Goal: Task Accomplishment & Management: Complete application form

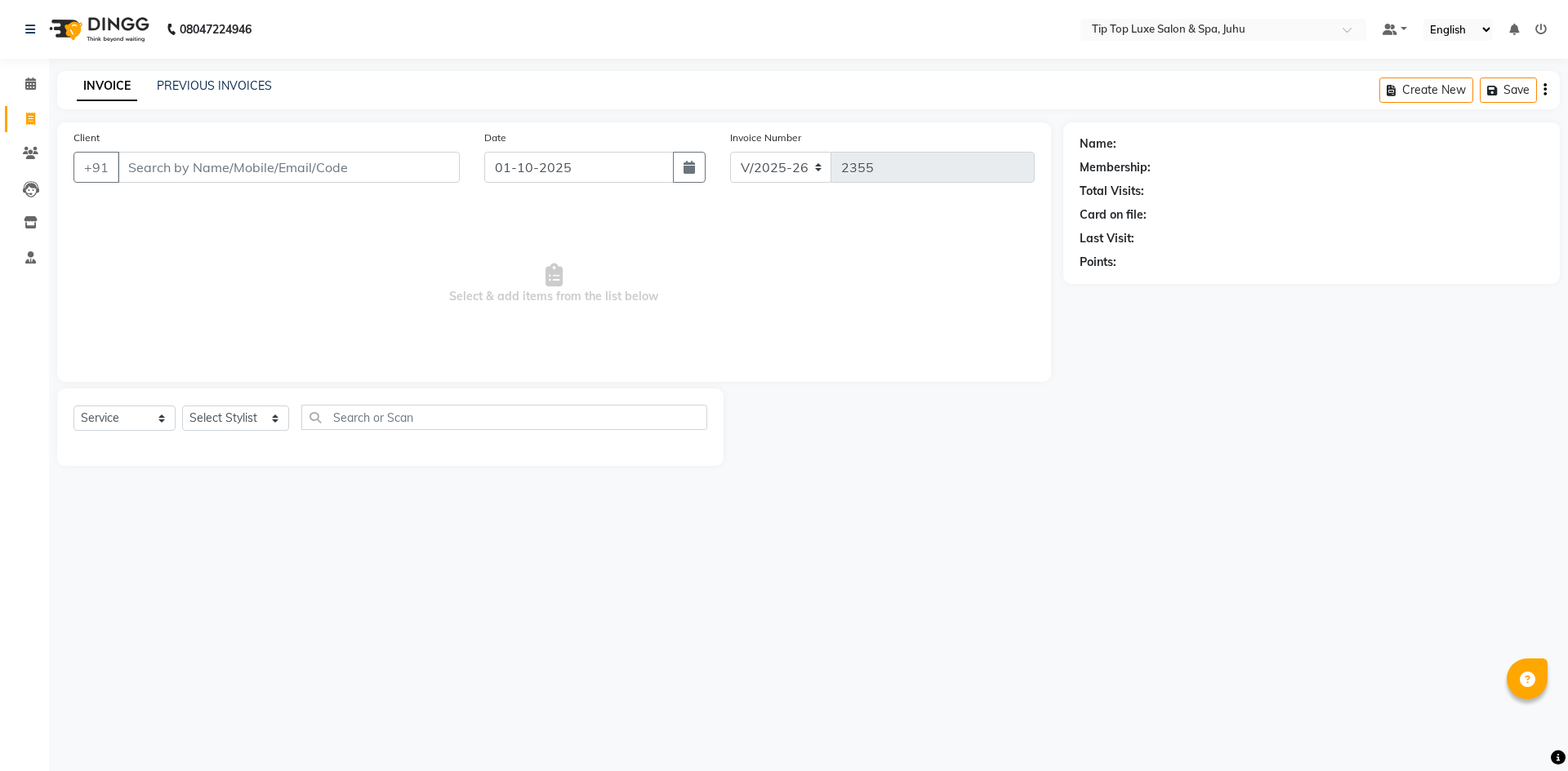
select select "8298"
select select "service"
click at [168, 171] on input "Client" at bounding box center [288, 168] width 342 height 31
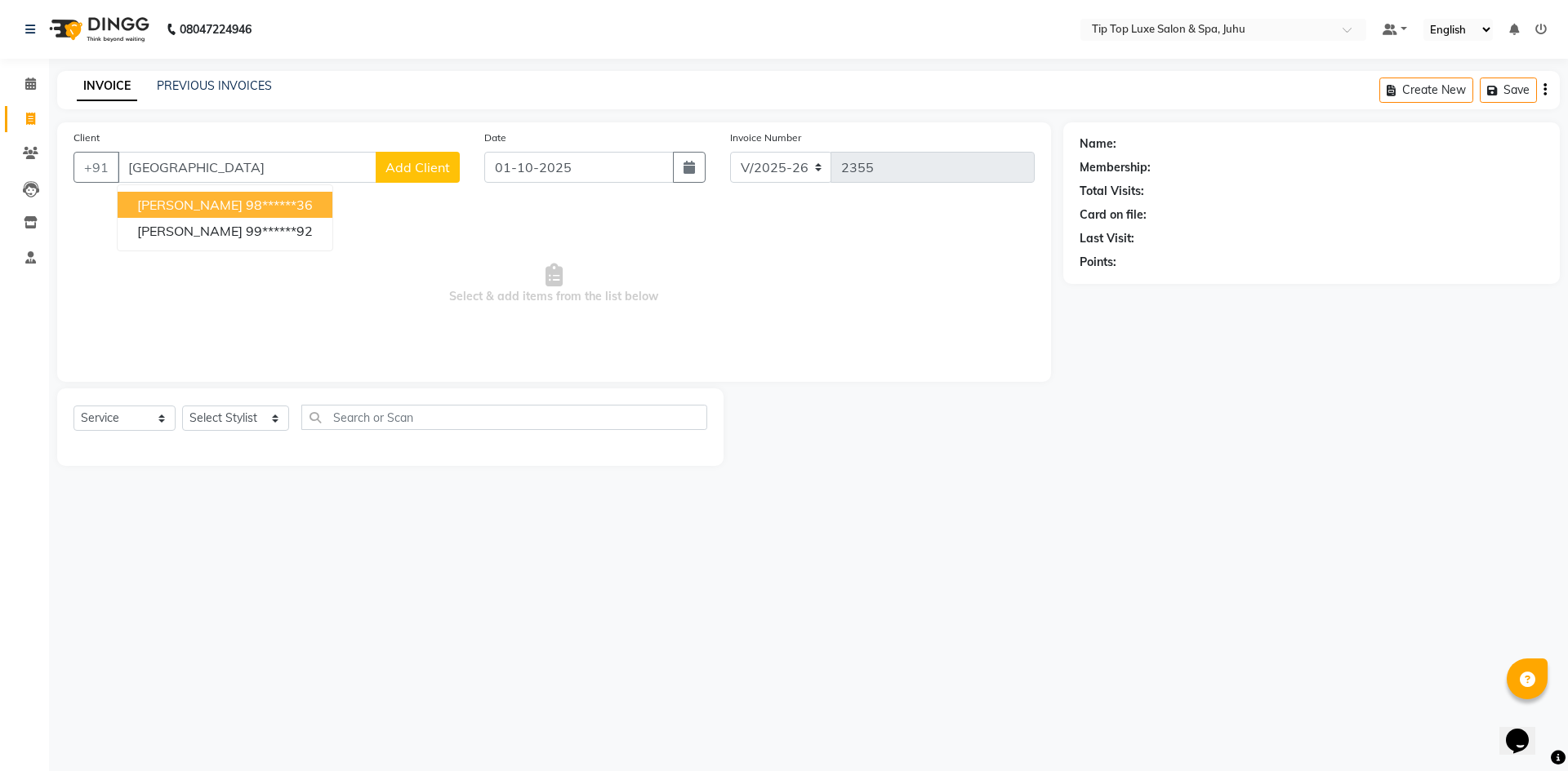
click at [190, 216] on button "[PERSON_NAME] 98******36" at bounding box center [225, 205] width 215 height 26
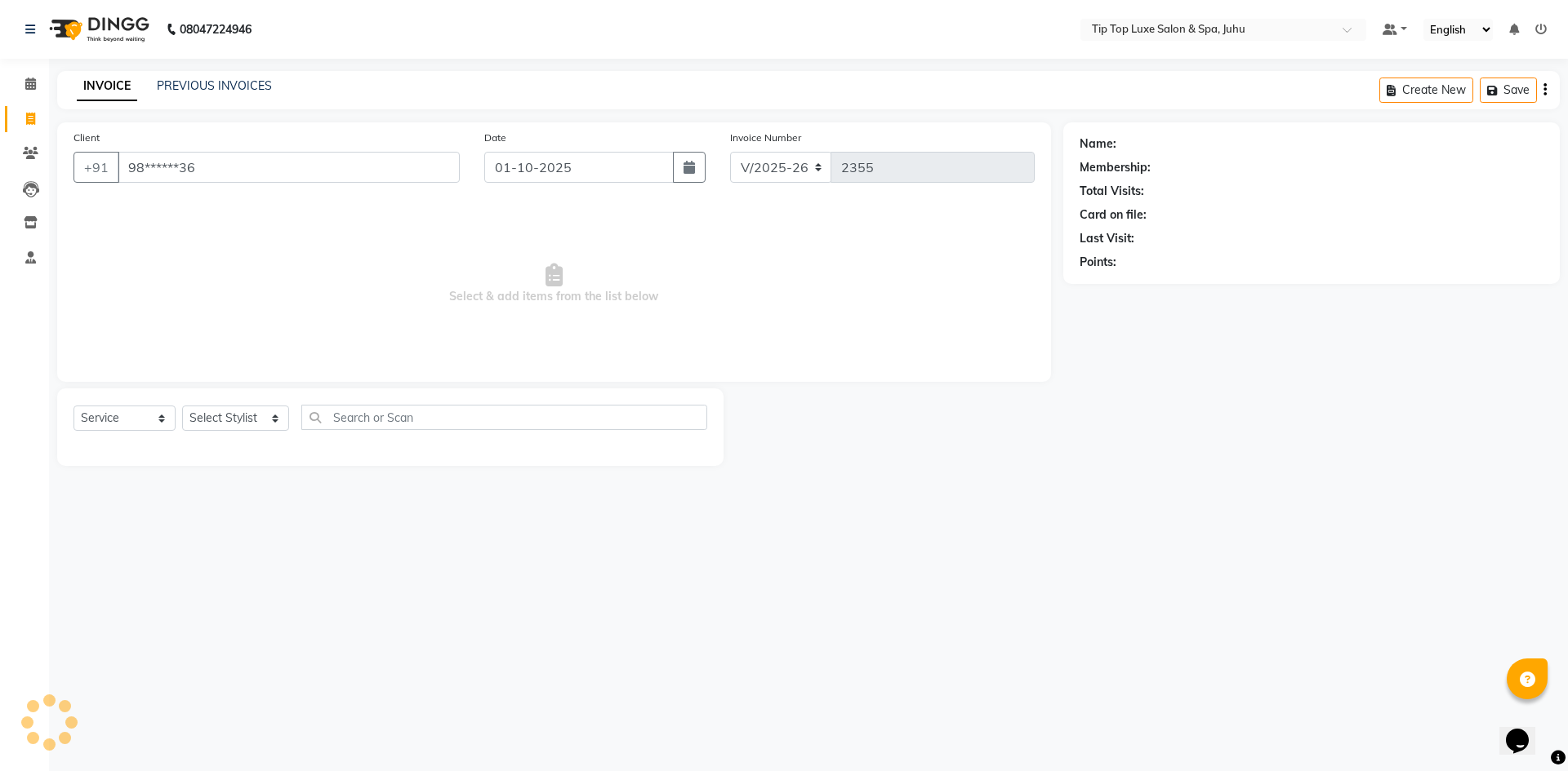
type input "98******36"
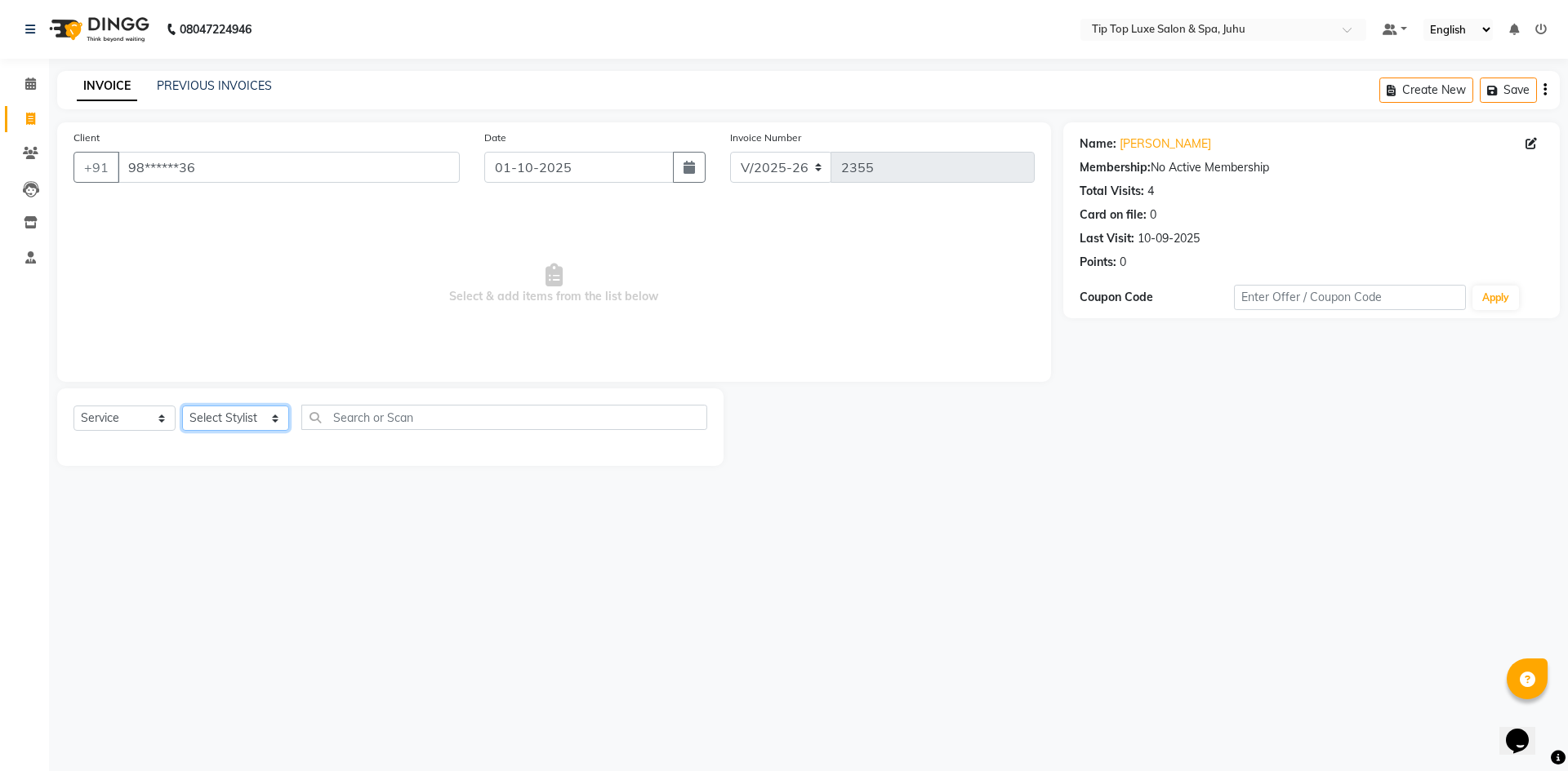
click at [261, 423] on select "Select Stylist [PERSON_NAME] admin [PERSON_NAME] creado ANAO [PERSON_NAME] Jyot…" at bounding box center [235, 417] width 107 height 25
select select "82322"
click at [182, 405] on select "Select Stylist [PERSON_NAME] admin [PERSON_NAME] creado ANAO [PERSON_NAME] Jyot…" at bounding box center [235, 417] width 107 height 25
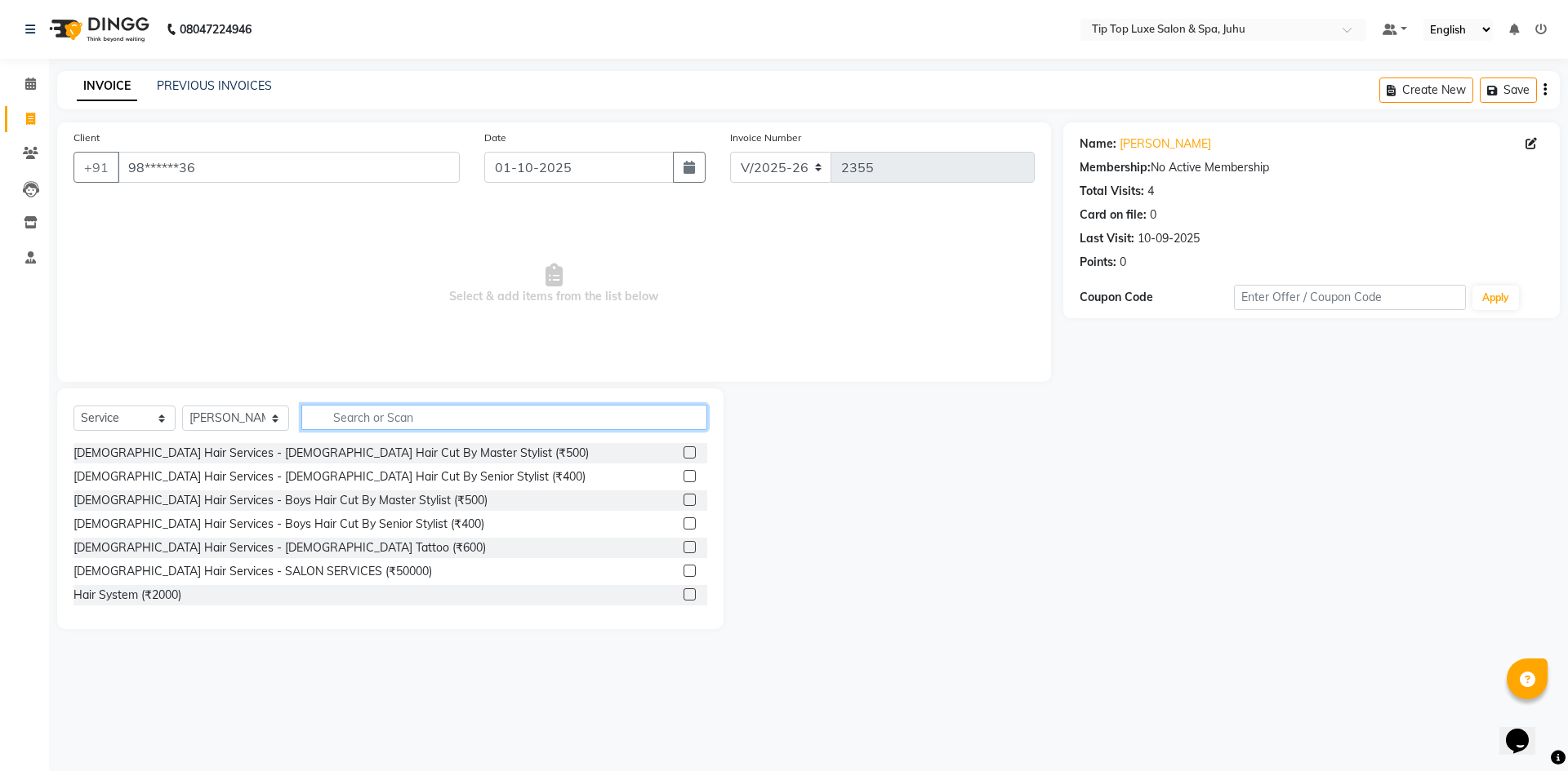
click at [426, 414] on input "text" at bounding box center [504, 417] width 407 height 25
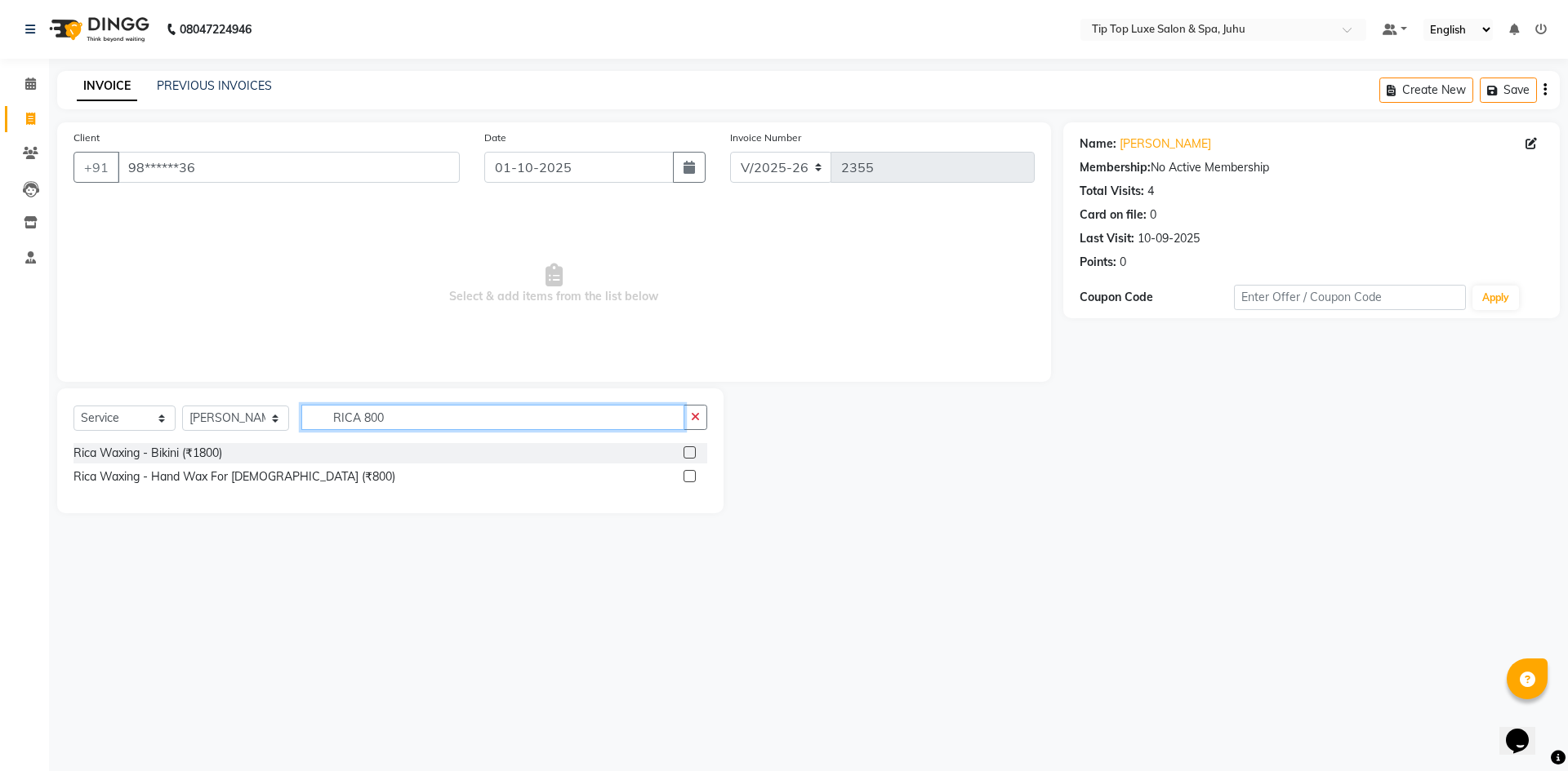
type input "RICA 800"
click at [693, 478] on label at bounding box center [689, 476] width 12 height 12
click at [693, 478] on input "checkbox" at bounding box center [688, 477] width 10 height 10
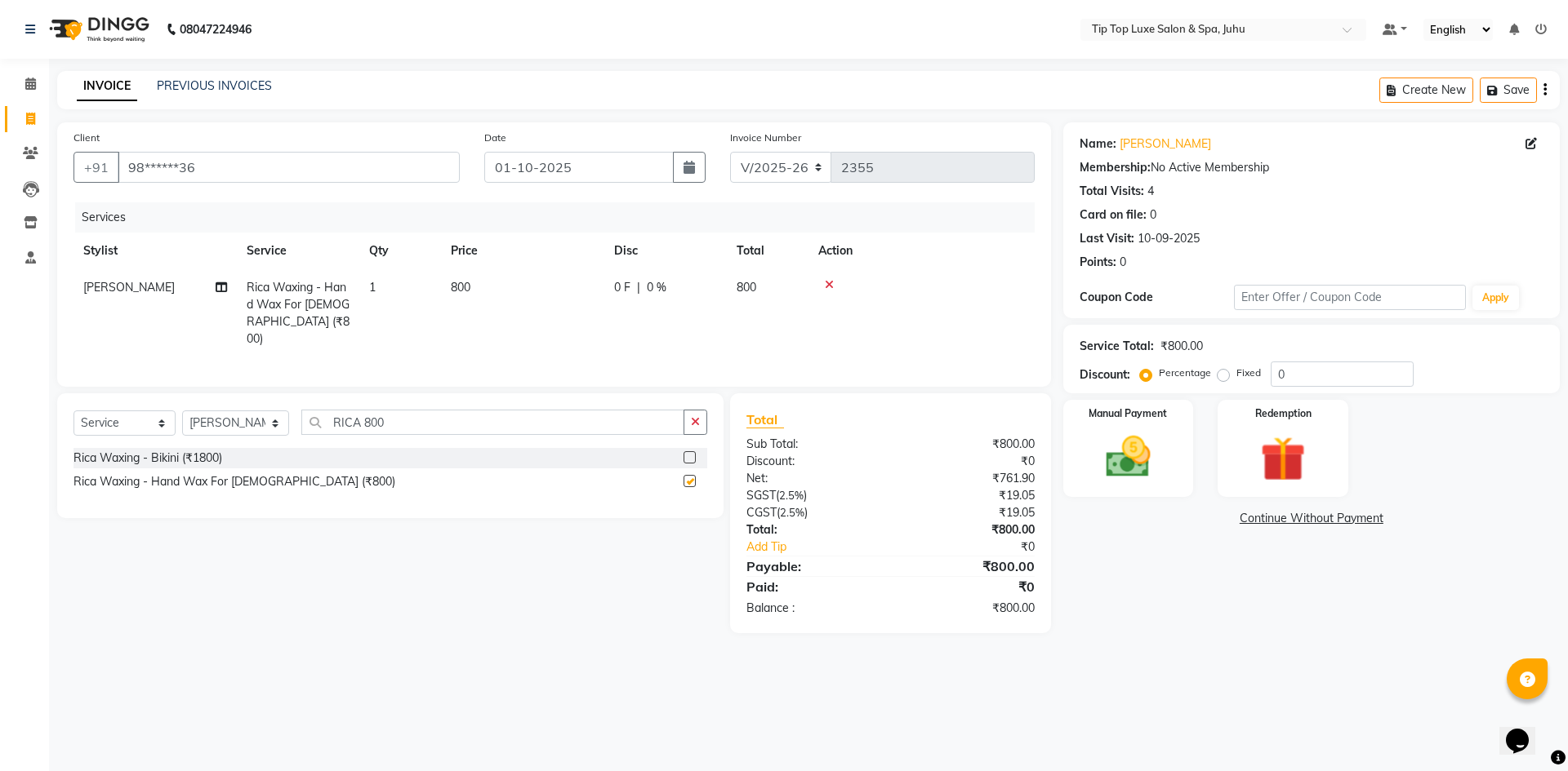
checkbox input "false"
click at [693, 410] on button "button" at bounding box center [696, 422] width 24 height 25
type input "BLEACH 100"
click at [702, 412] on button "button" at bounding box center [696, 422] width 24 height 25
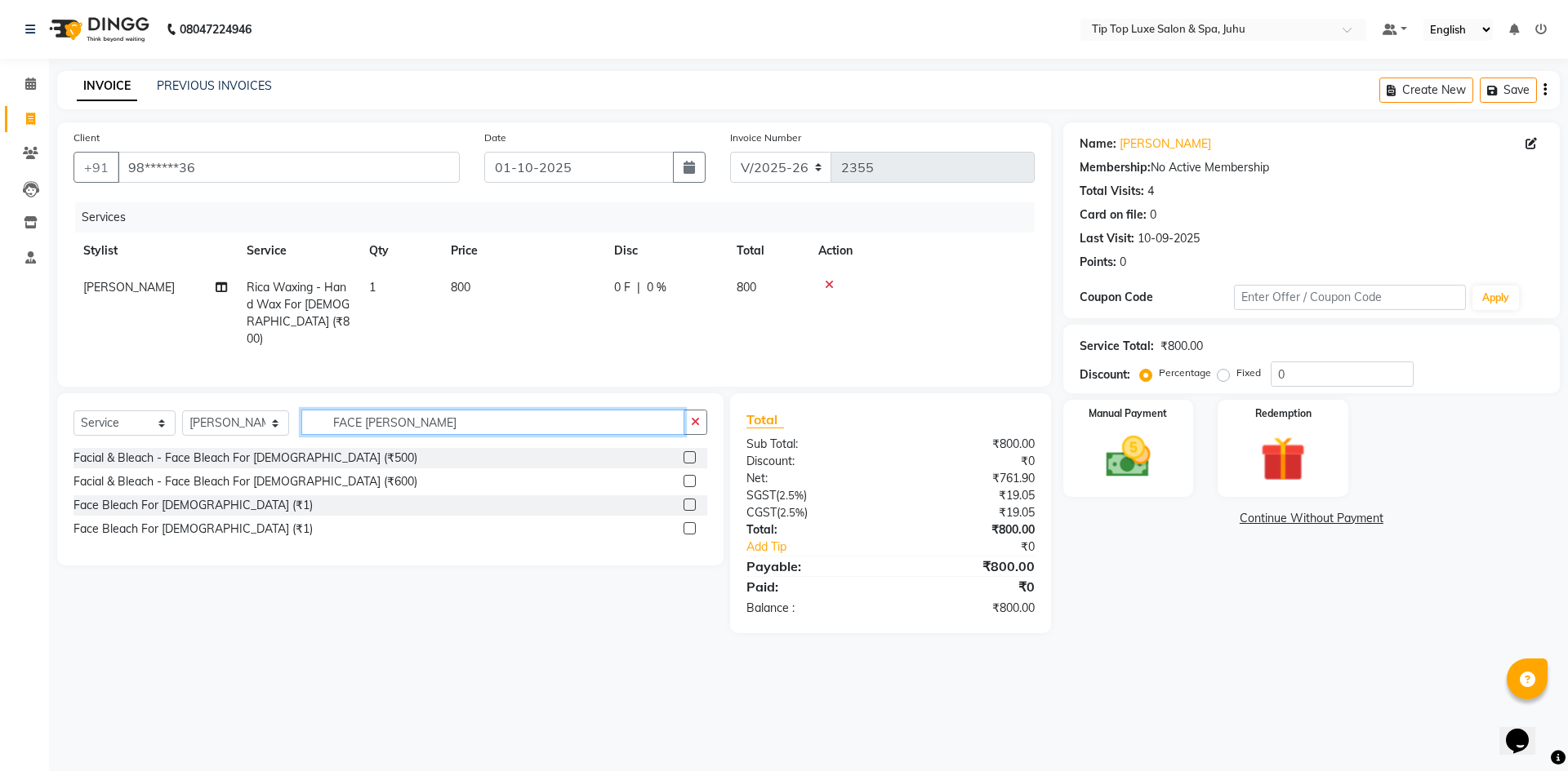
type input "FACE [PERSON_NAME]"
click at [695, 478] on label at bounding box center [689, 480] width 12 height 12
click at [694, 478] on input "checkbox" at bounding box center [688, 481] width 10 height 10
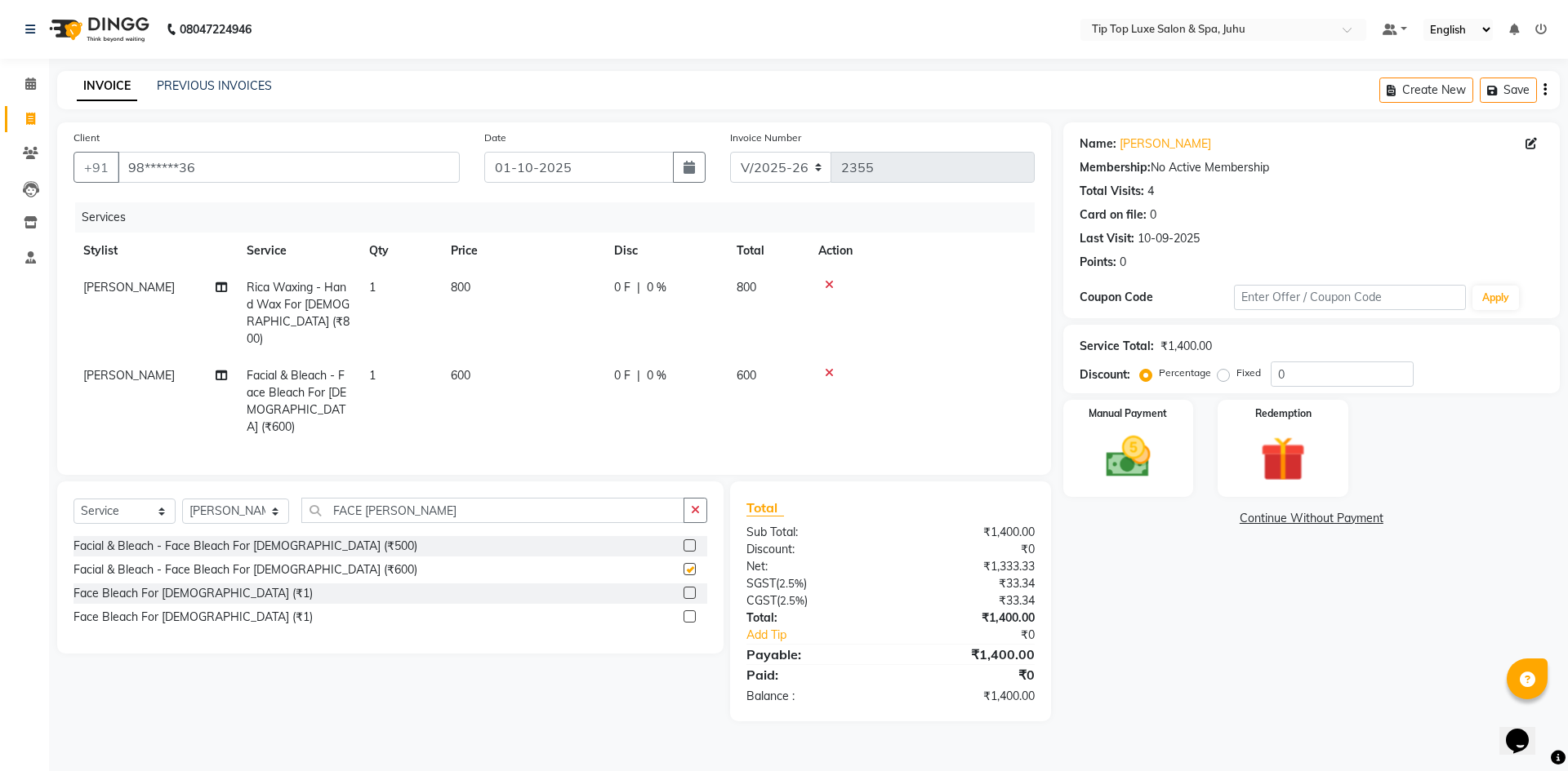
checkbox input "false"
click at [483, 383] on td "600" at bounding box center [522, 401] width 163 height 88
select select "82322"
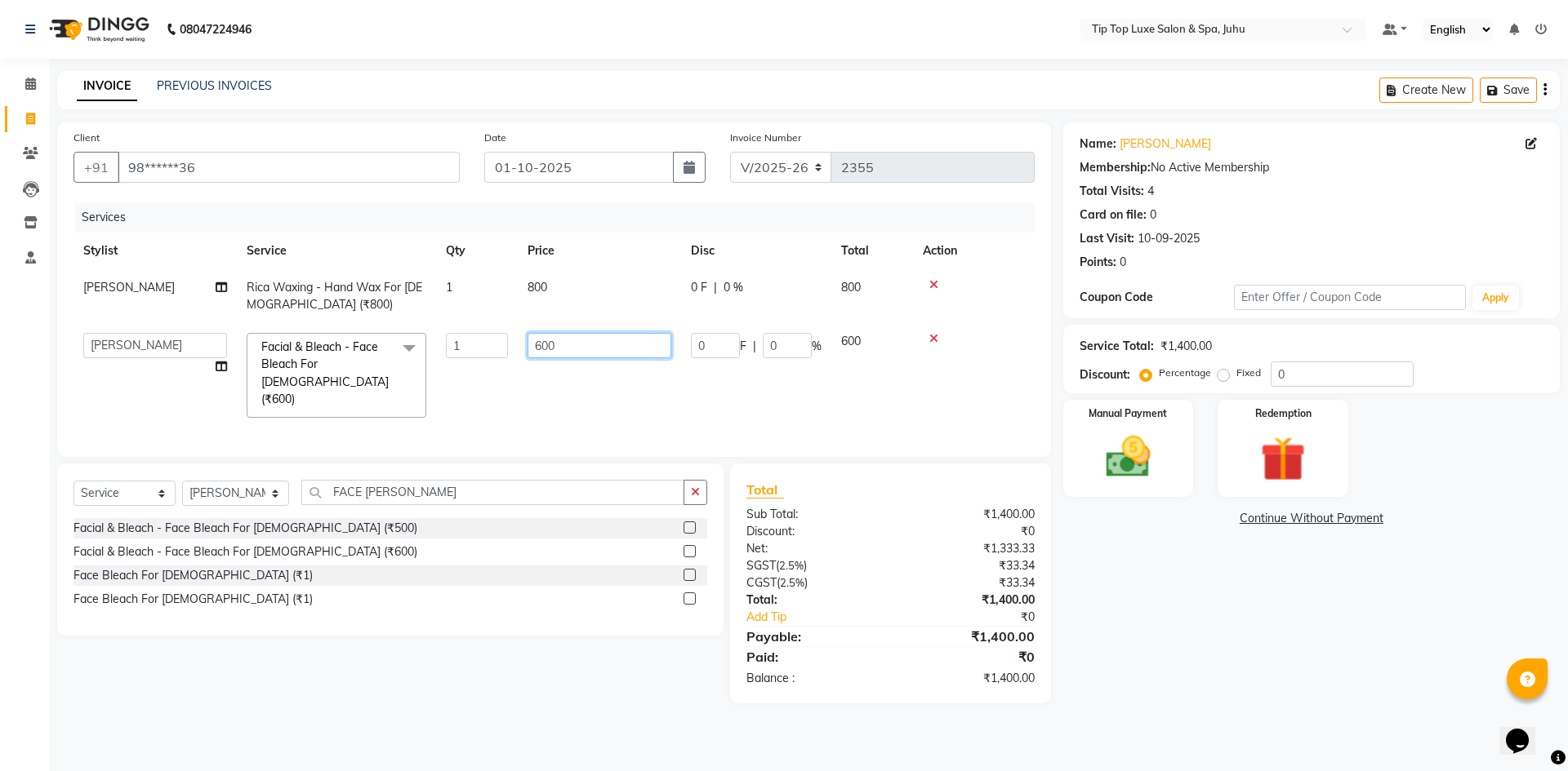
click at [541, 346] on input "600" at bounding box center [599, 345] width 144 height 25
type input "1000"
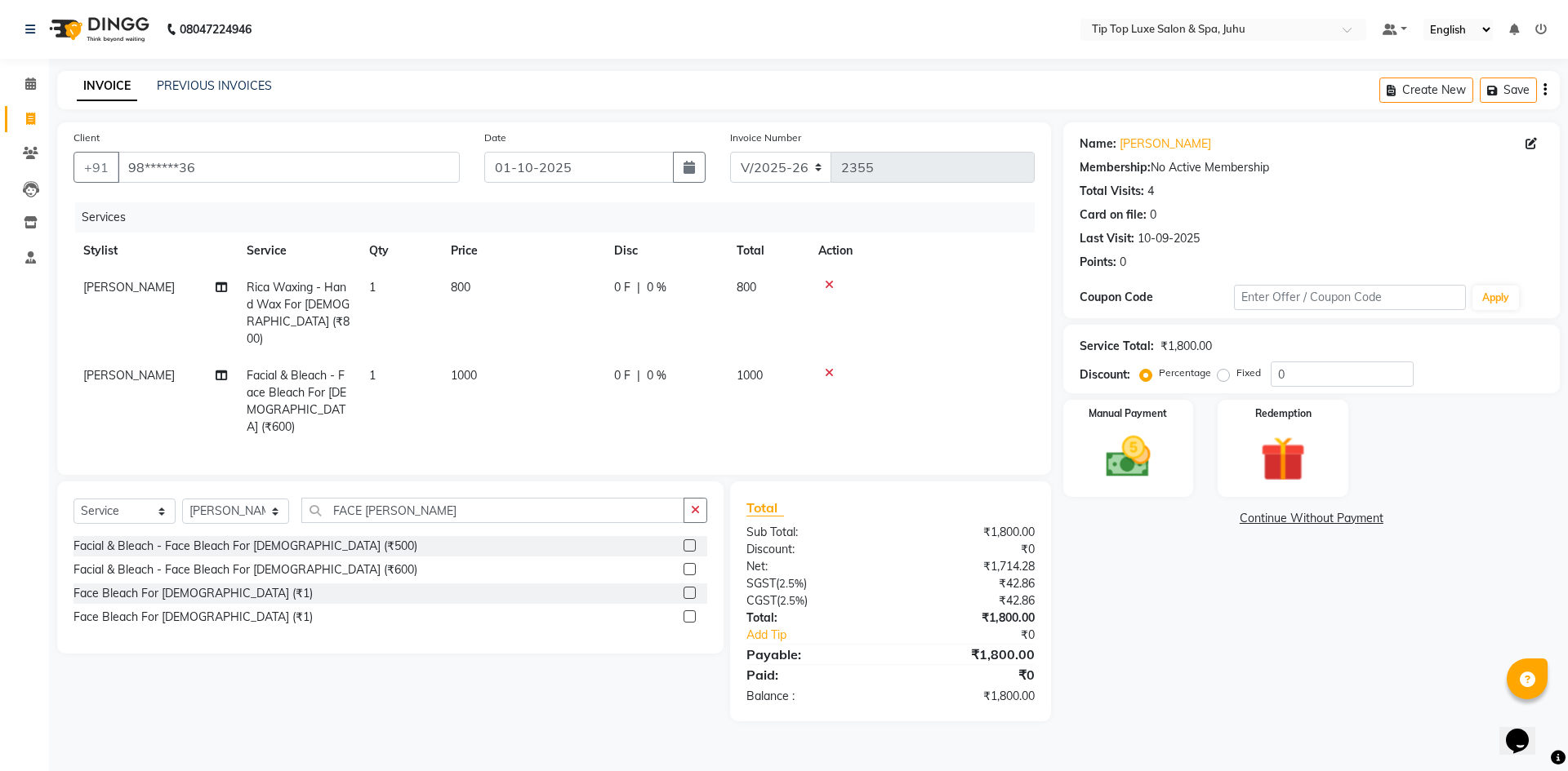
drag, startPoint x: 1431, startPoint y: 675, endPoint x: 1383, endPoint y: 660, distance: 50.3
click at [1436, 675] on div "Name: [PERSON_NAME] Membership: No Active Membership Total Visits: 4 Card on fi…" at bounding box center [1317, 421] width 508 height 599
click at [693, 498] on button "button" at bounding box center [696, 510] width 24 height 25
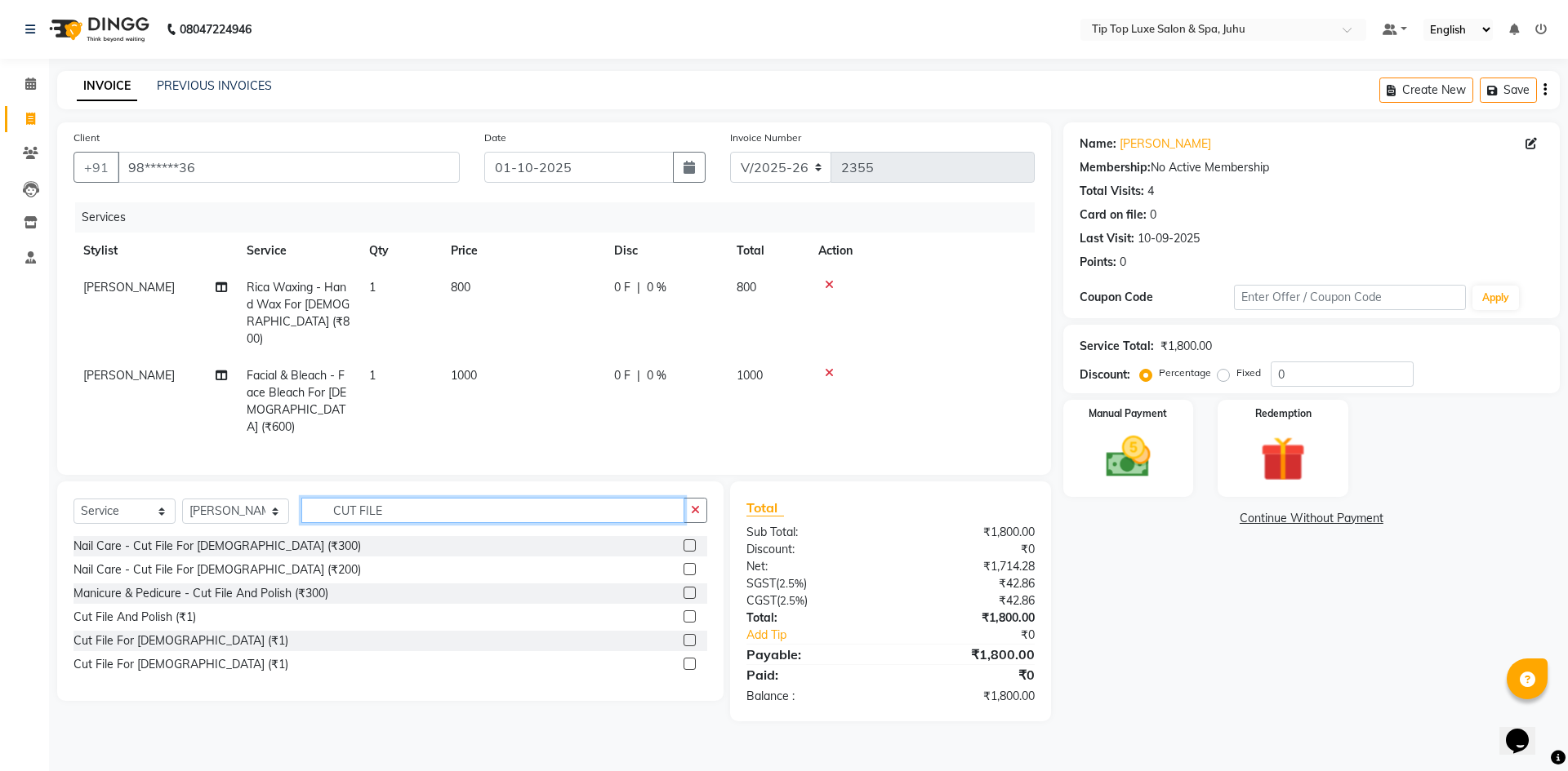
type input "CUT FILE"
click at [693, 563] on label at bounding box center [689, 568] width 12 height 12
click at [693, 565] on input "checkbox" at bounding box center [688, 569] width 10 height 10
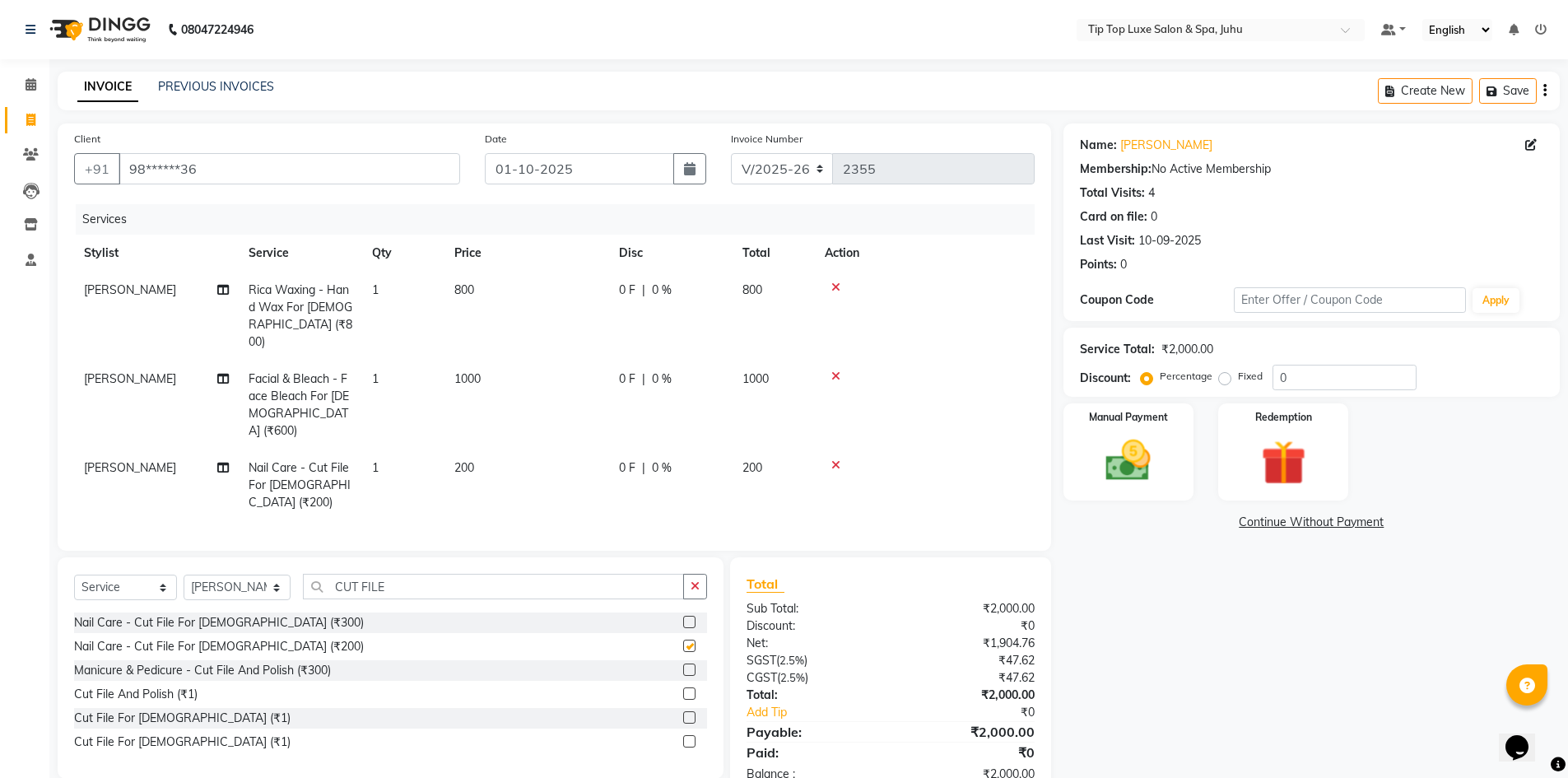
checkbox input "false"
click at [479, 449] on td "200" at bounding box center [527, 485] width 164 height 72
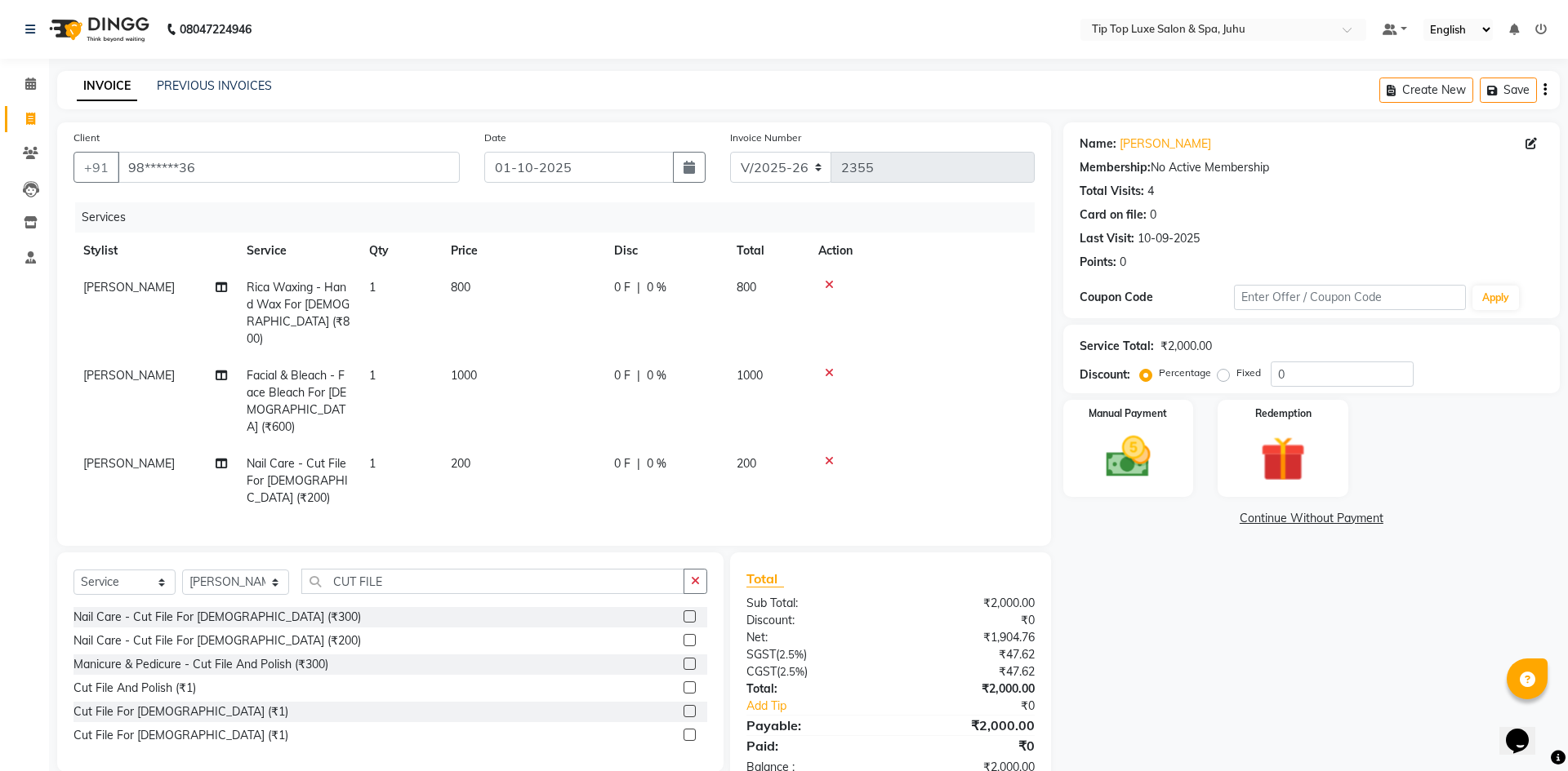
select select "82322"
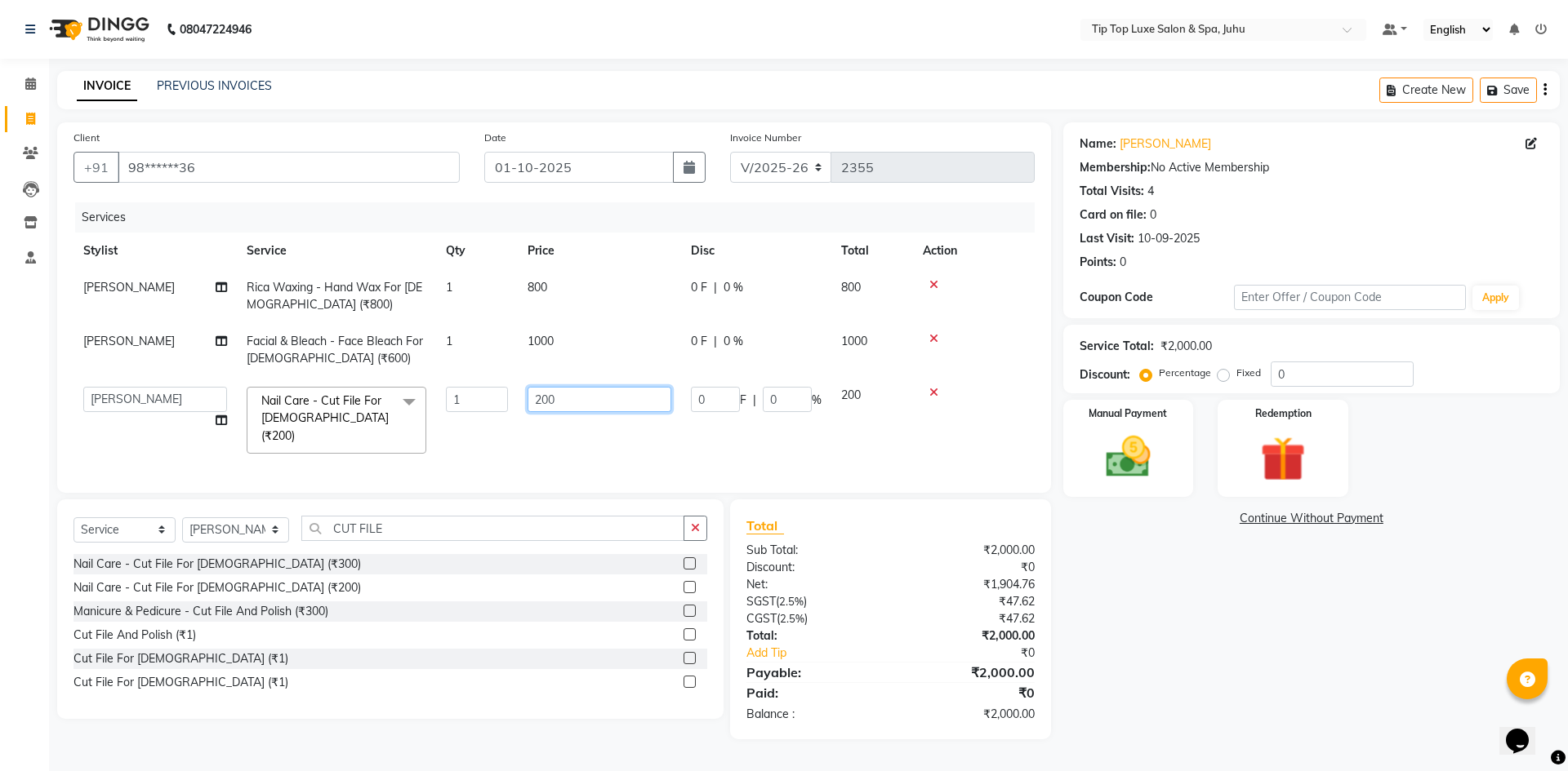
click at [548, 409] on input "200" at bounding box center [599, 399] width 144 height 25
type input "150"
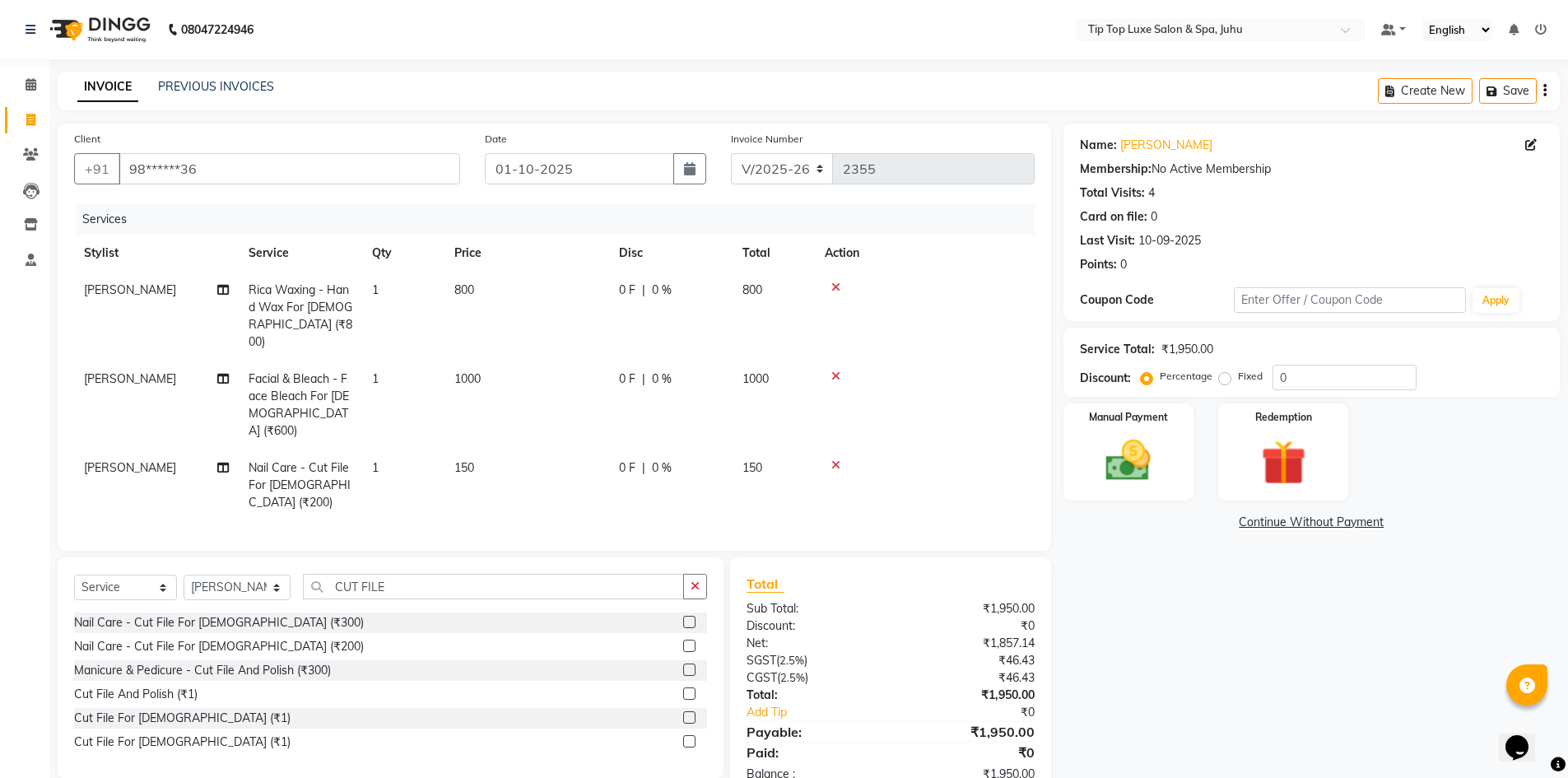
drag, startPoint x: 1102, startPoint y: 644, endPoint x: 1098, endPoint y: 625, distance: 19.4
click at [1102, 644] on div "Name: [PERSON_NAME] Membership: No Active Membership Total Visits: 4 Card on fi…" at bounding box center [1318, 461] width 509 height 676
click at [694, 581] on icon "button" at bounding box center [696, 587] width 9 height 11
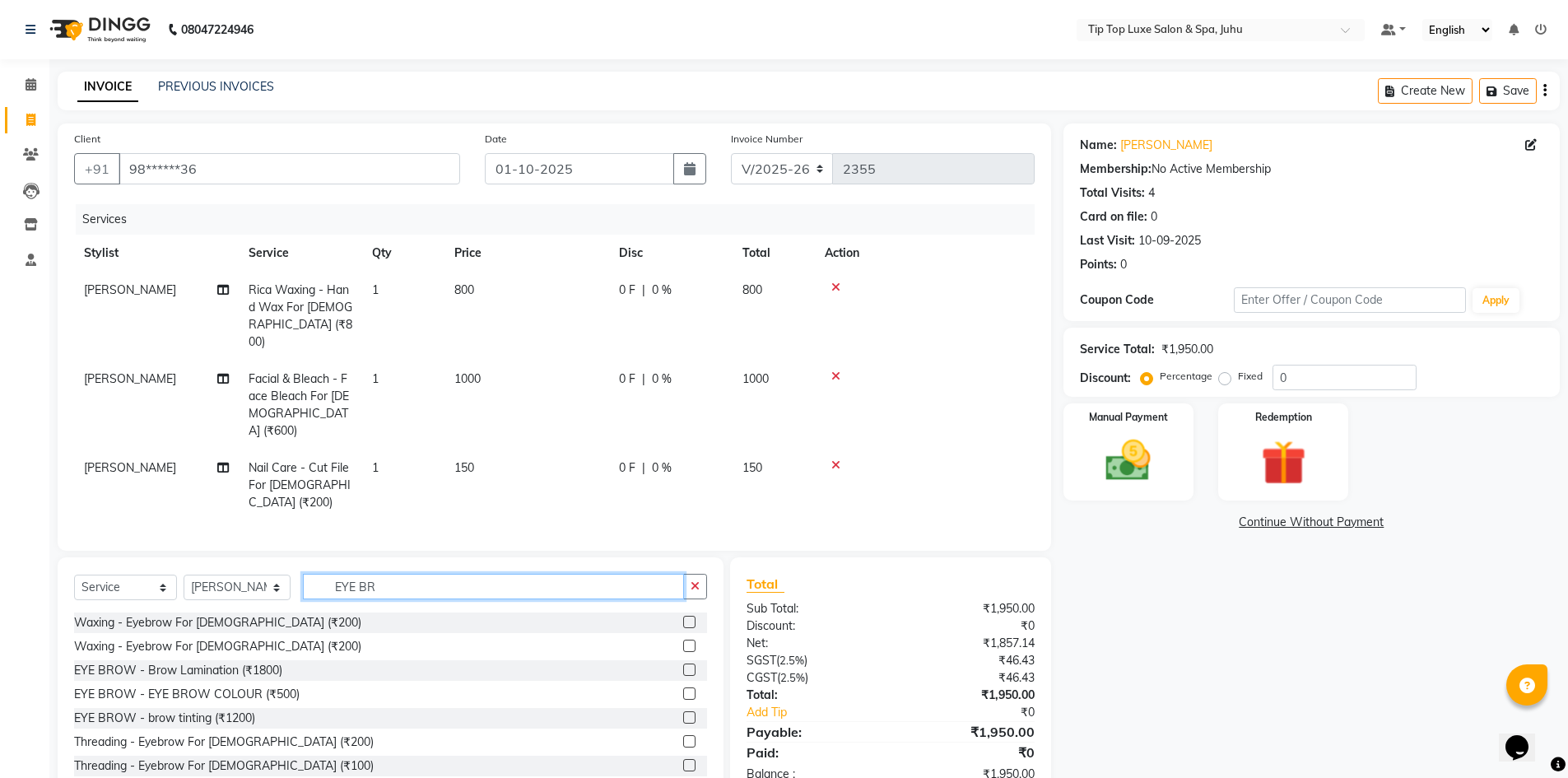
type input "EYE BR"
click at [684, 759] on label at bounding box center [689, 765] width 12 height 12
click at [684, 761] on input "checkbox" at bounding box center [688, 766] width 10 height 10
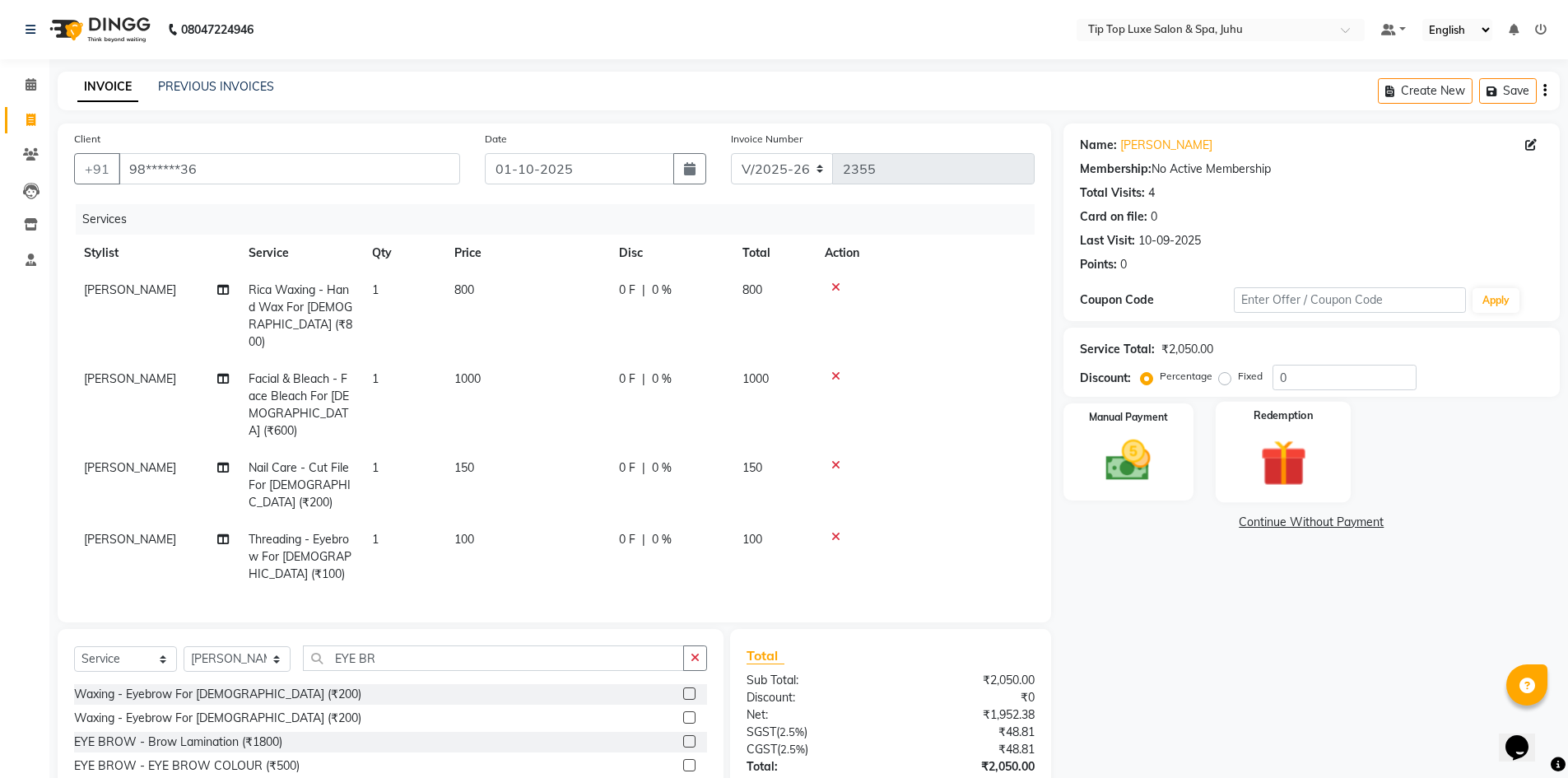
checkbox input "false"
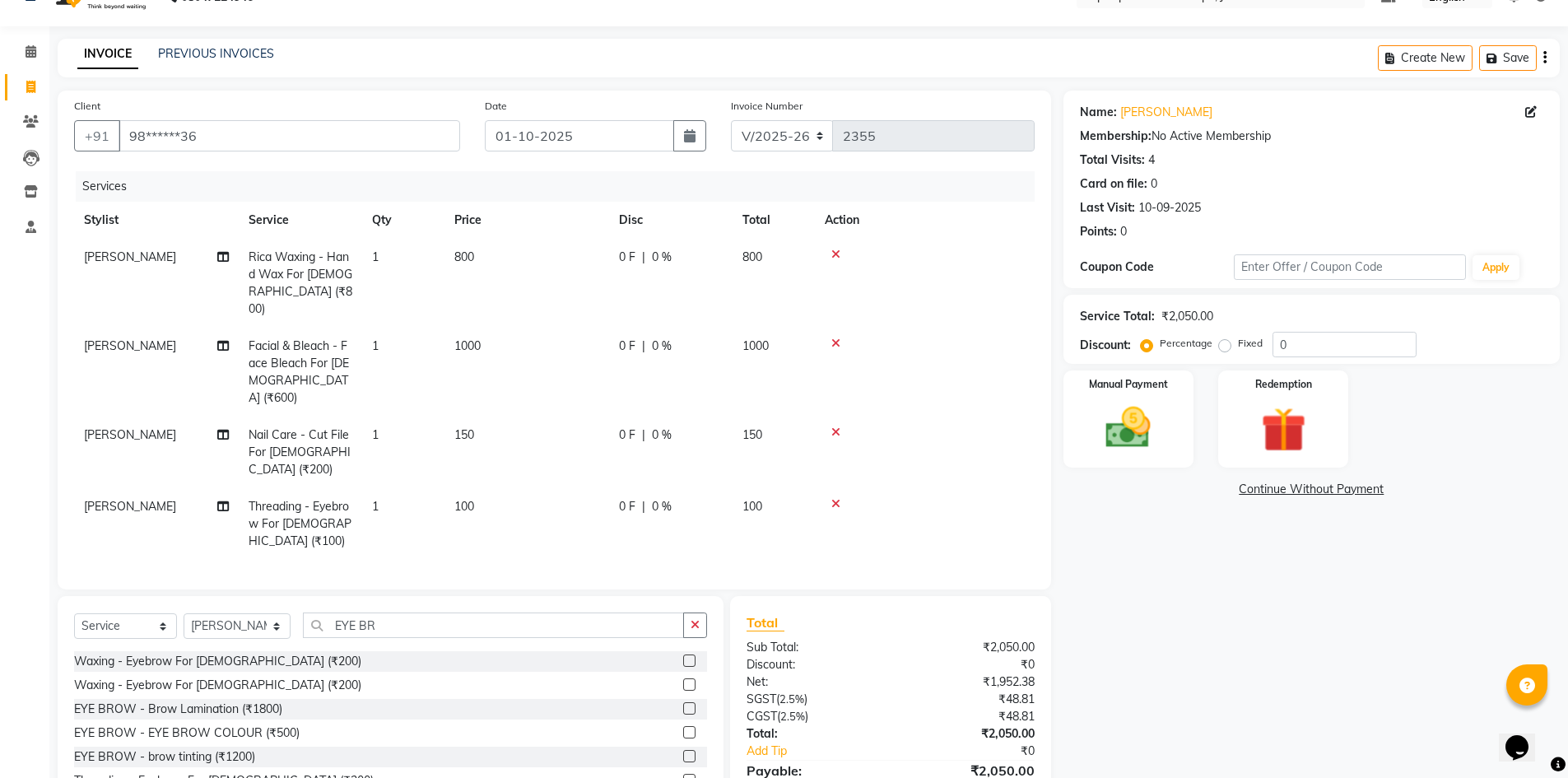
scroll to position [79, 0]
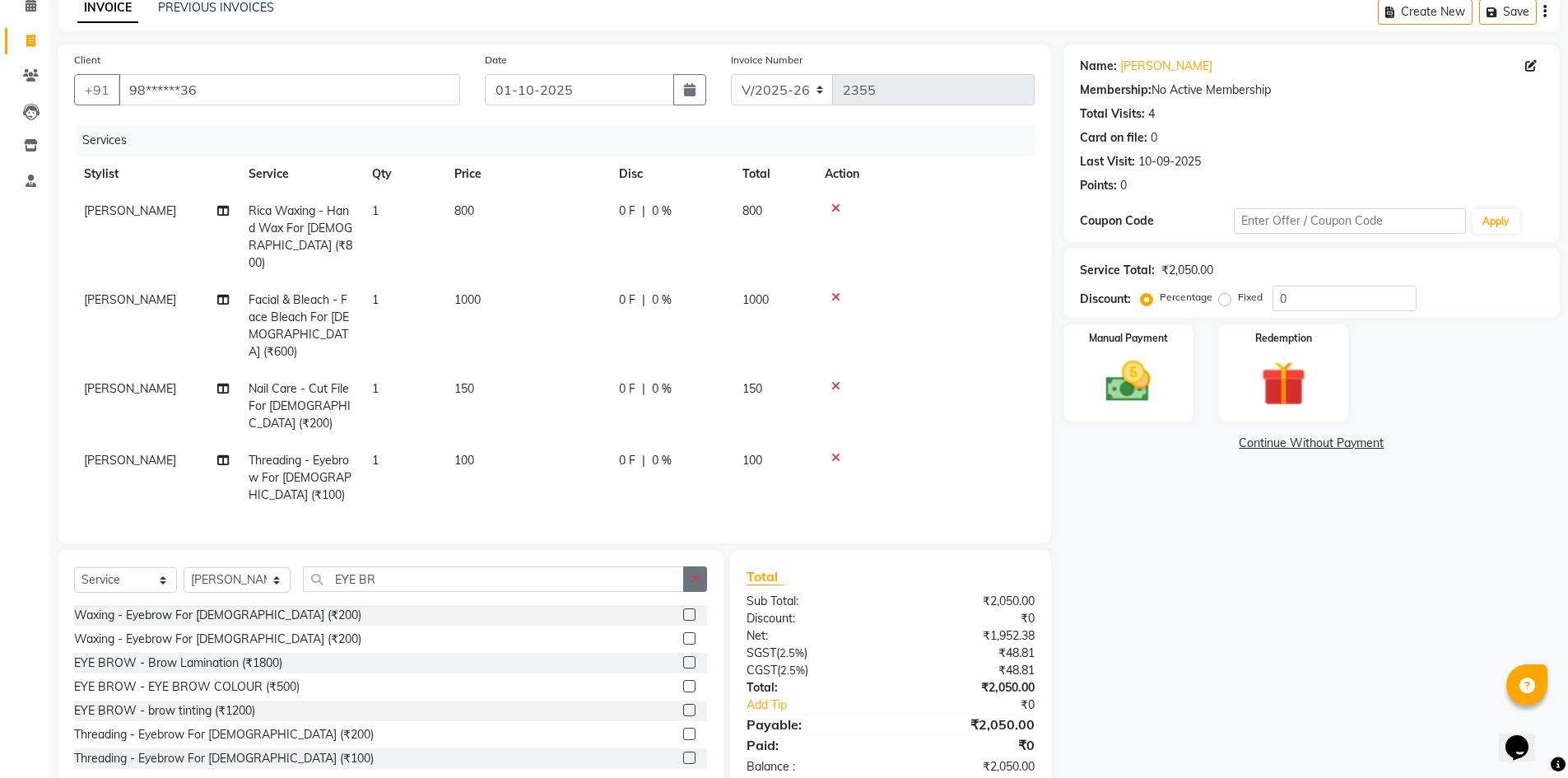
click at [703, 567] on button "button" at bounding box center [696, 579] width 24 height 25
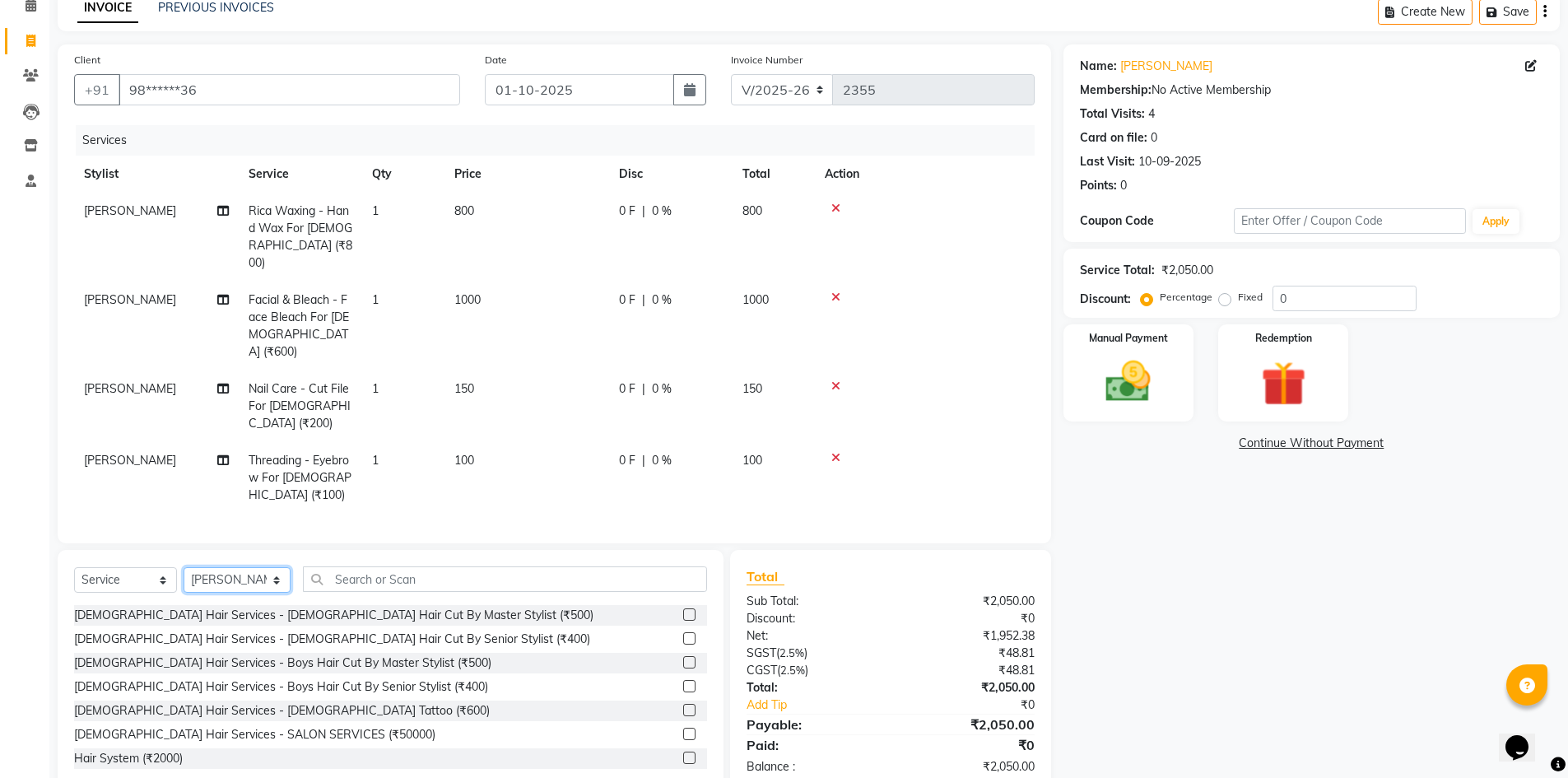
click at [255, 567] on select "Select Stylist [PERSON_NAME] admin [PERSON_NAME] creado ANAO [PERSON_NAME] Jyot…" at bounding box center [237, 579] width 107 height 25
select select "82445"
click at [184, 567] on select "Select Stylist [PERSON_NAME] admin [PERSON_NAME] creado ANAO [PERSON_NAME] Jyot…" at bounding box center [237, 579] width 107 height 25
click at [332, 567] on input "text" at bounding box center [504, 579] width 404 height 25
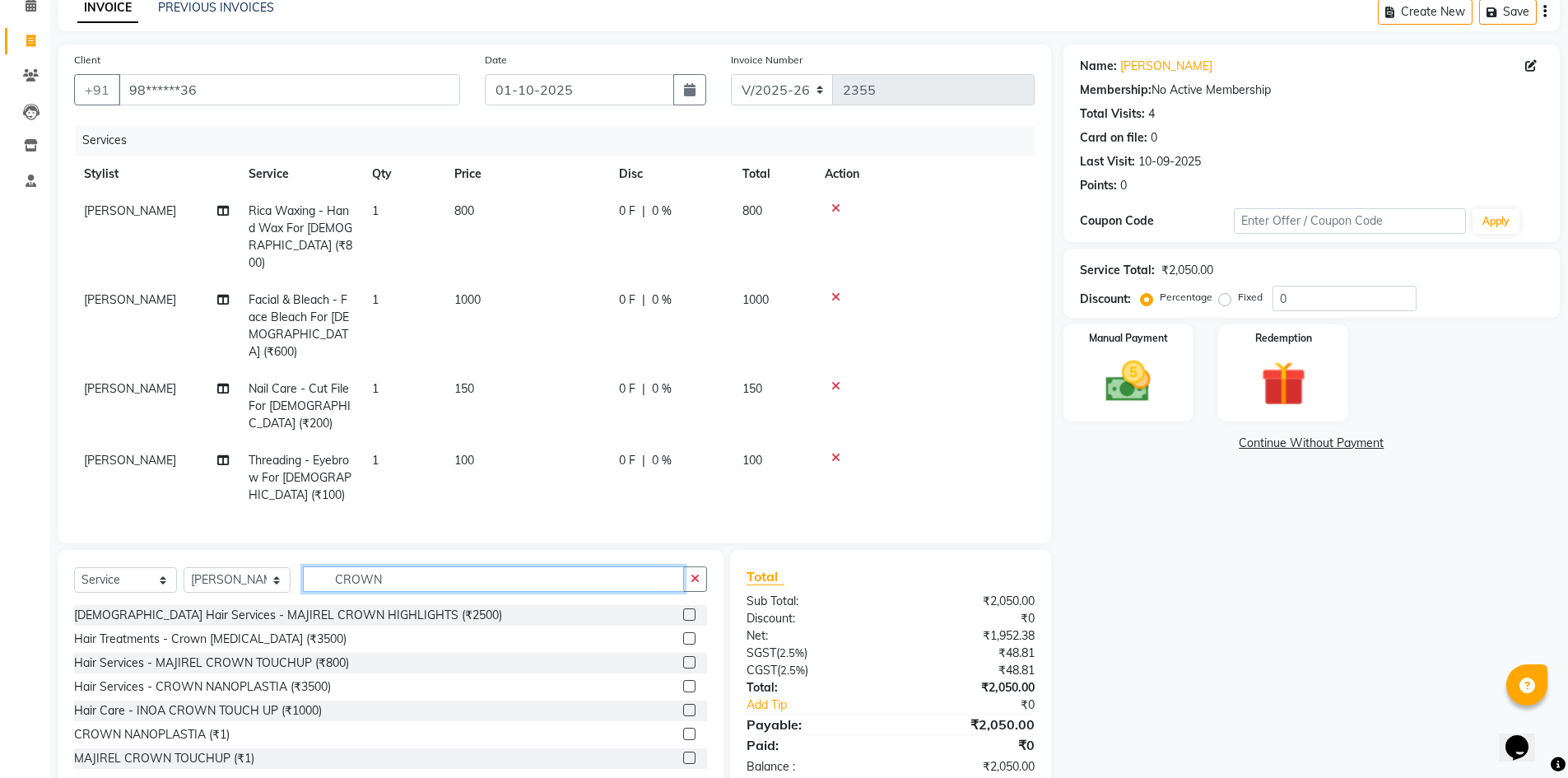
type input "CROWN"
click at [684, 657] on label at bounding box center [689, 662] width 12 height 12
click at [684, 658] on input "checkbox" at bounding box center [688, 662] width 10 height 10
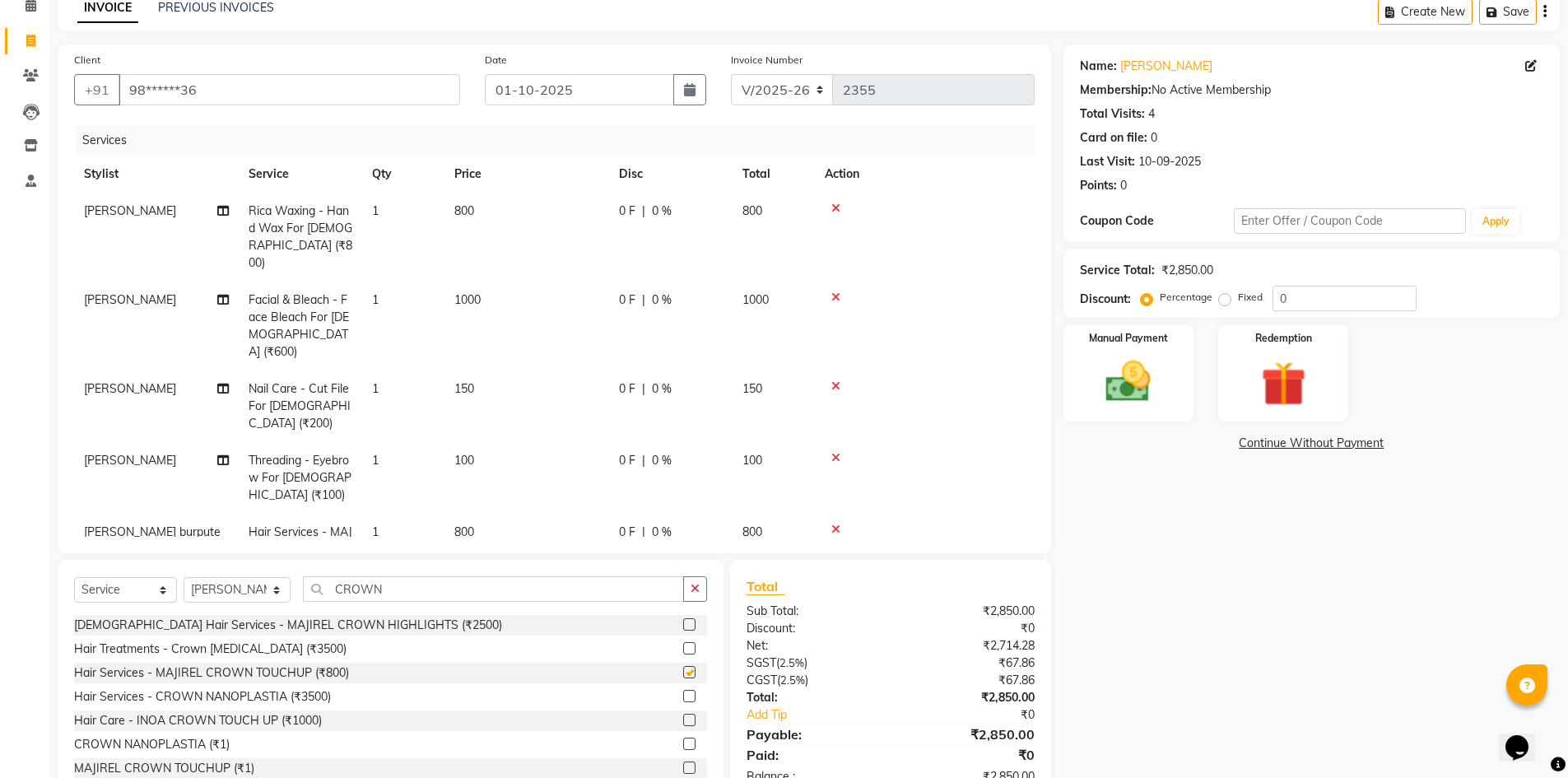
checkbox input "false"
click at [461, 525] on span "800" at bounding box center [464, 532] width 20 height 15
select select "82445"
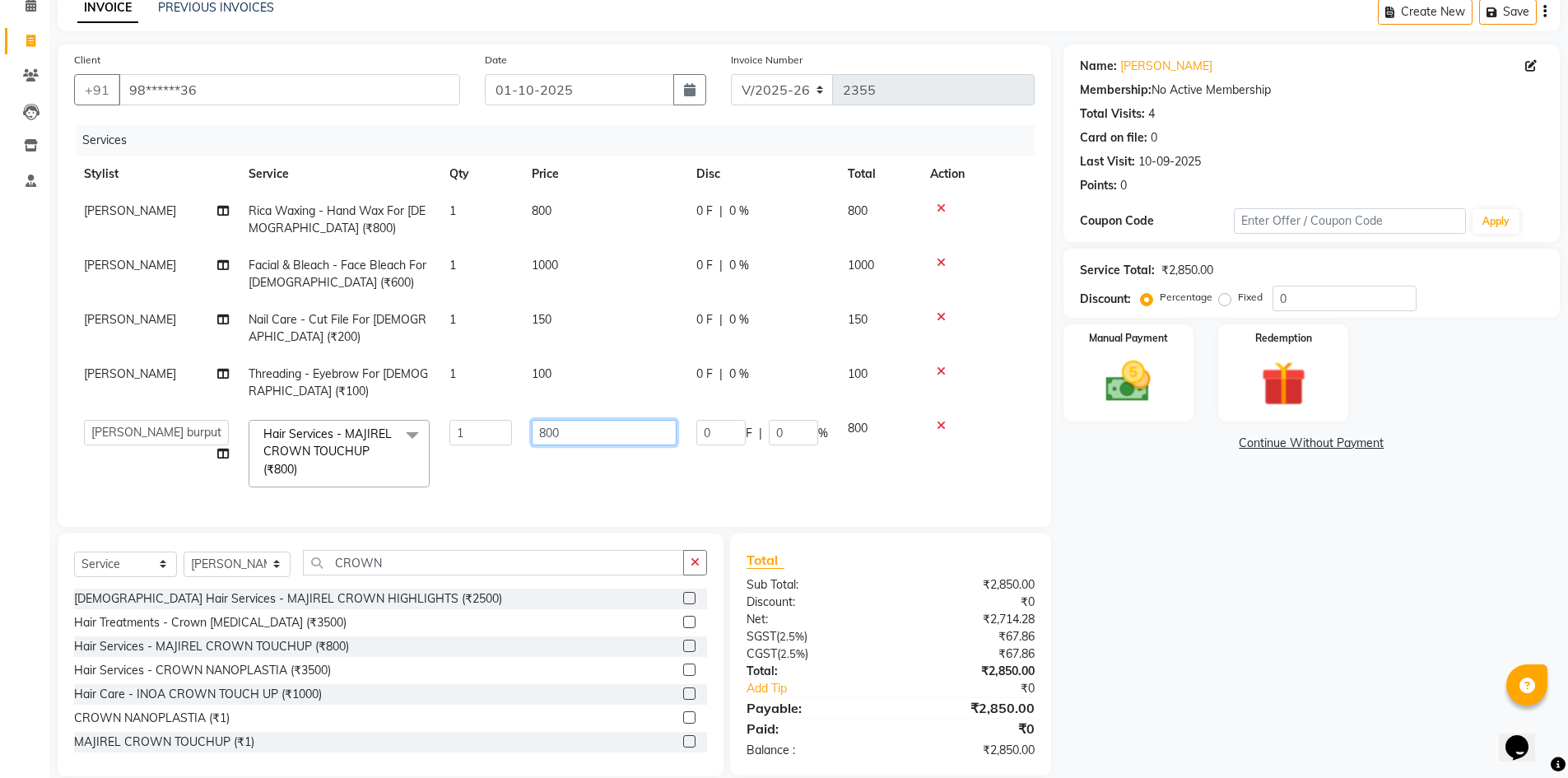
click at [546, 442] on input "800" at bounding box center [604, 432] width 145 height 25
type input "1000"
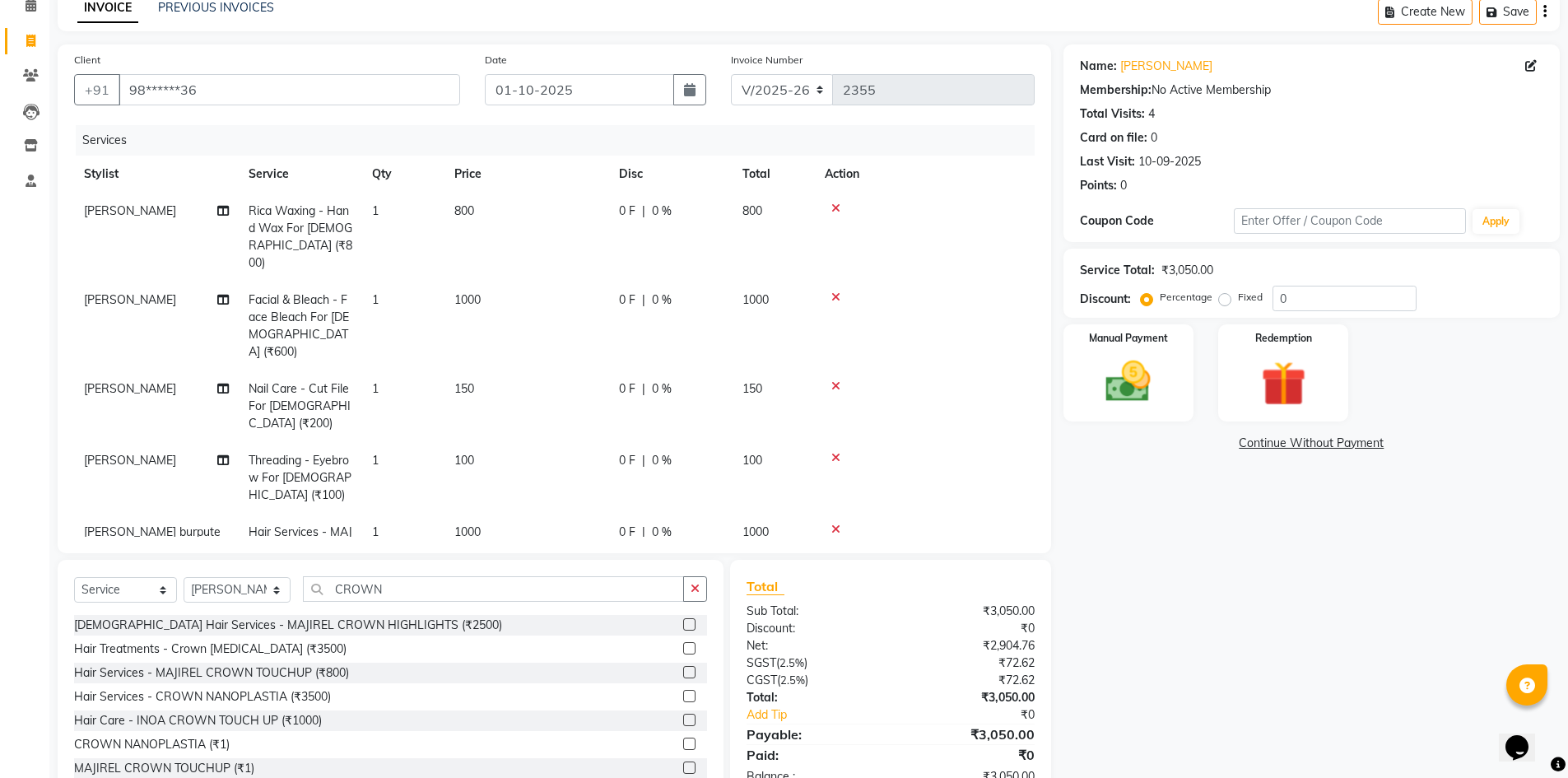
click at [718, 514] on td "0 F | 0 %" at bounding box center [671, 549] width 123 height 72
select select "82445"
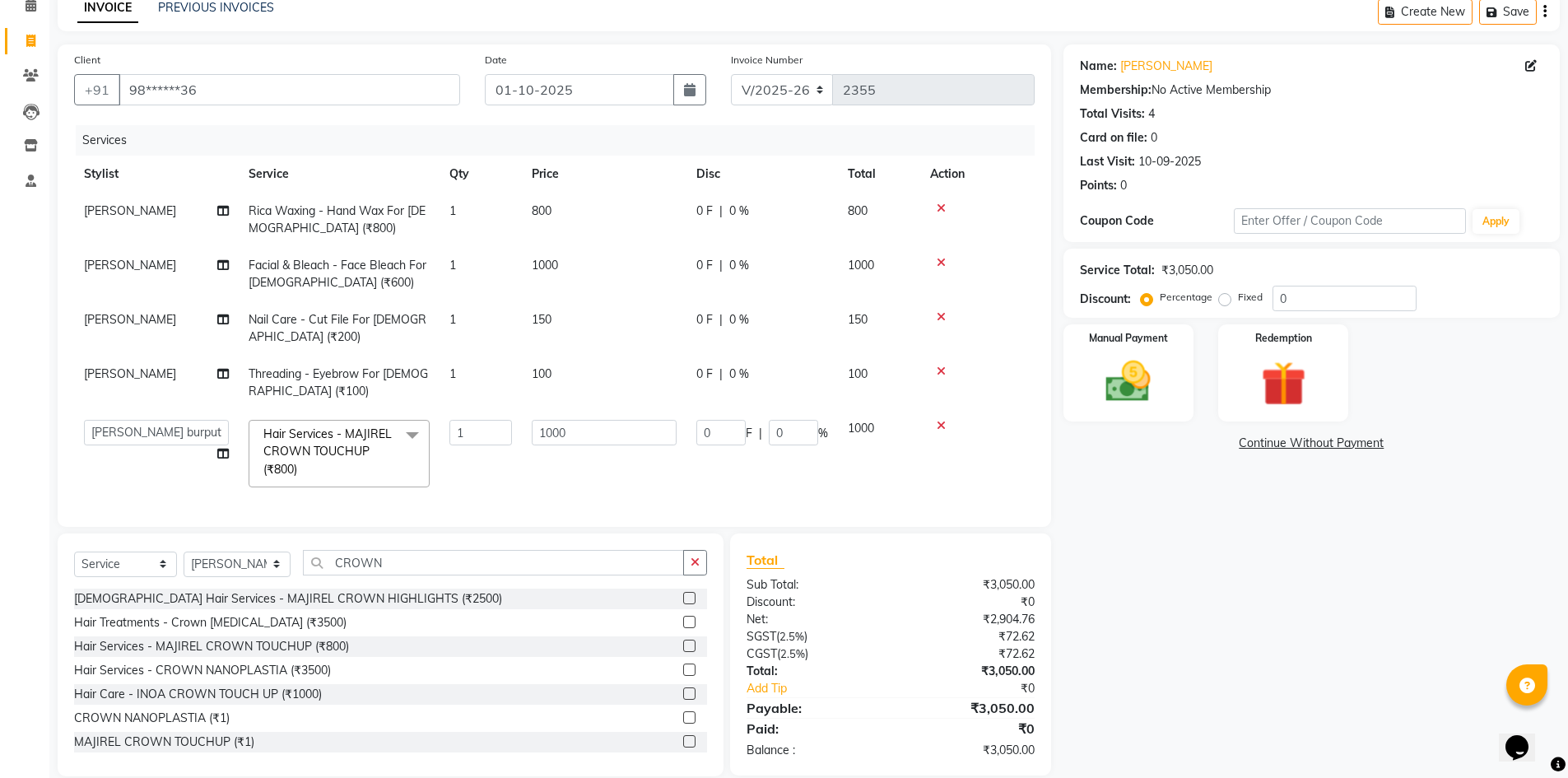
click at [1214, 597] on div "Name: [PERSON_NAME] Membership: No Active Membership Total Visits: 4 Card on fi…" at bounding box center [1318, 411] width 509 height 732
click at [1199, 629] on div "Name: [PERSON_NAME] Membership: No Active Membership Total Visits: 4 Card on fi…" at bounding box center [1318, 411] width 509 height 732
click at [1146, 392] on img at bounding box center [1128, 381] width 76 height 53
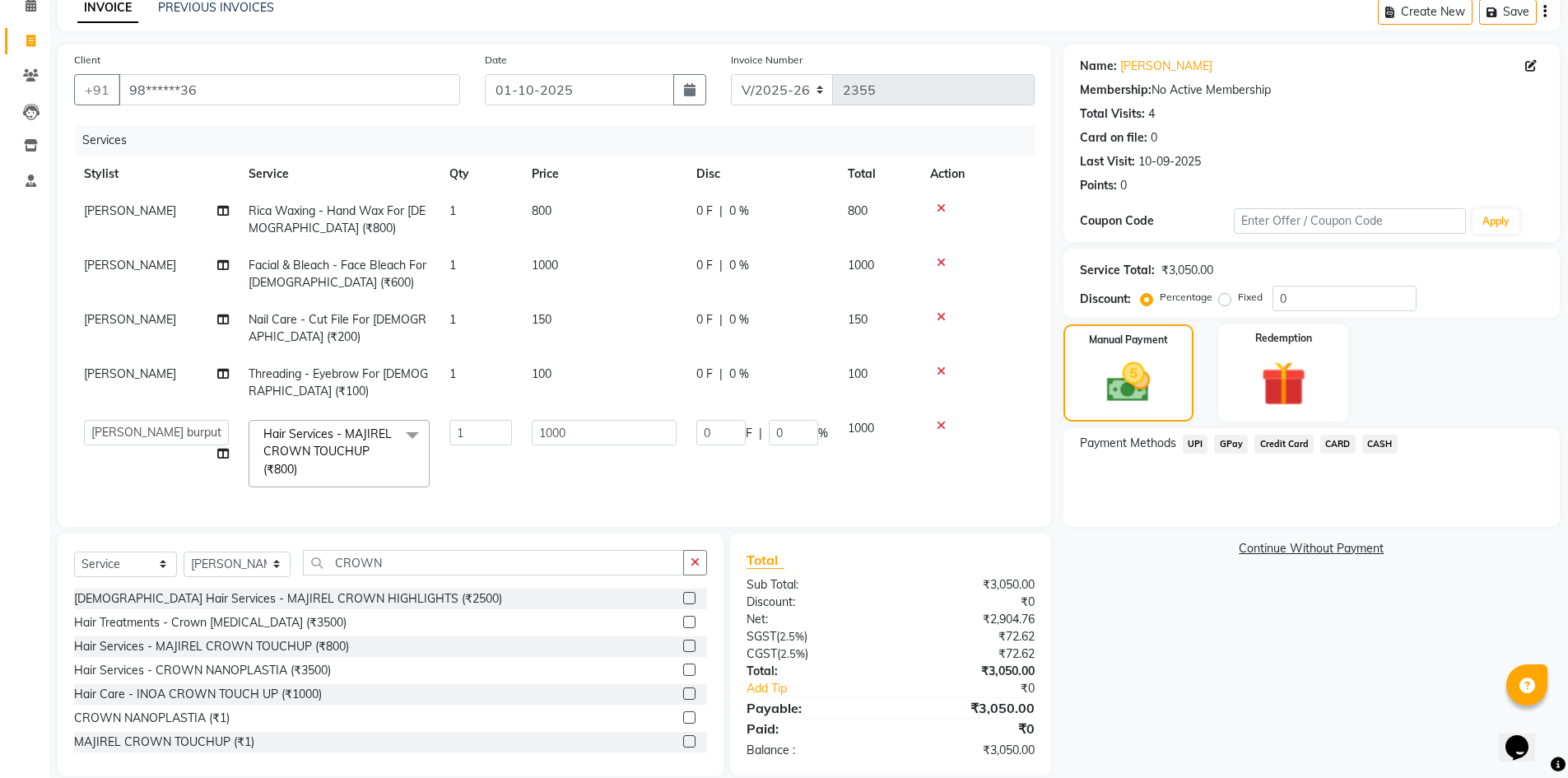
click at [1195, 440] on span "UPI" at bounding box center [1195, 444] width 25 height 19
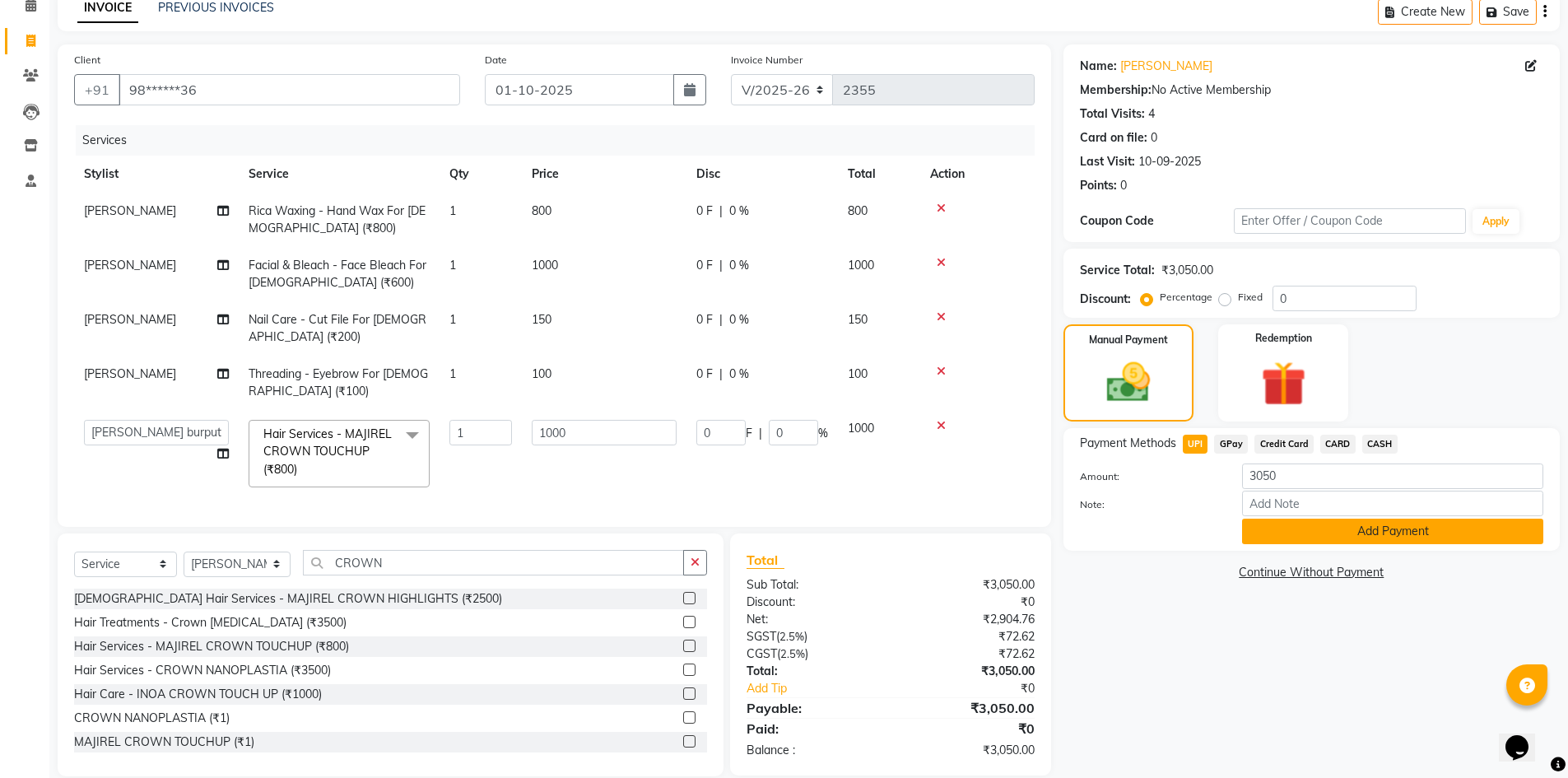
click at [1293, 528] on button "Add Payment" at bounding box center [1392, 530] width 302 height 25
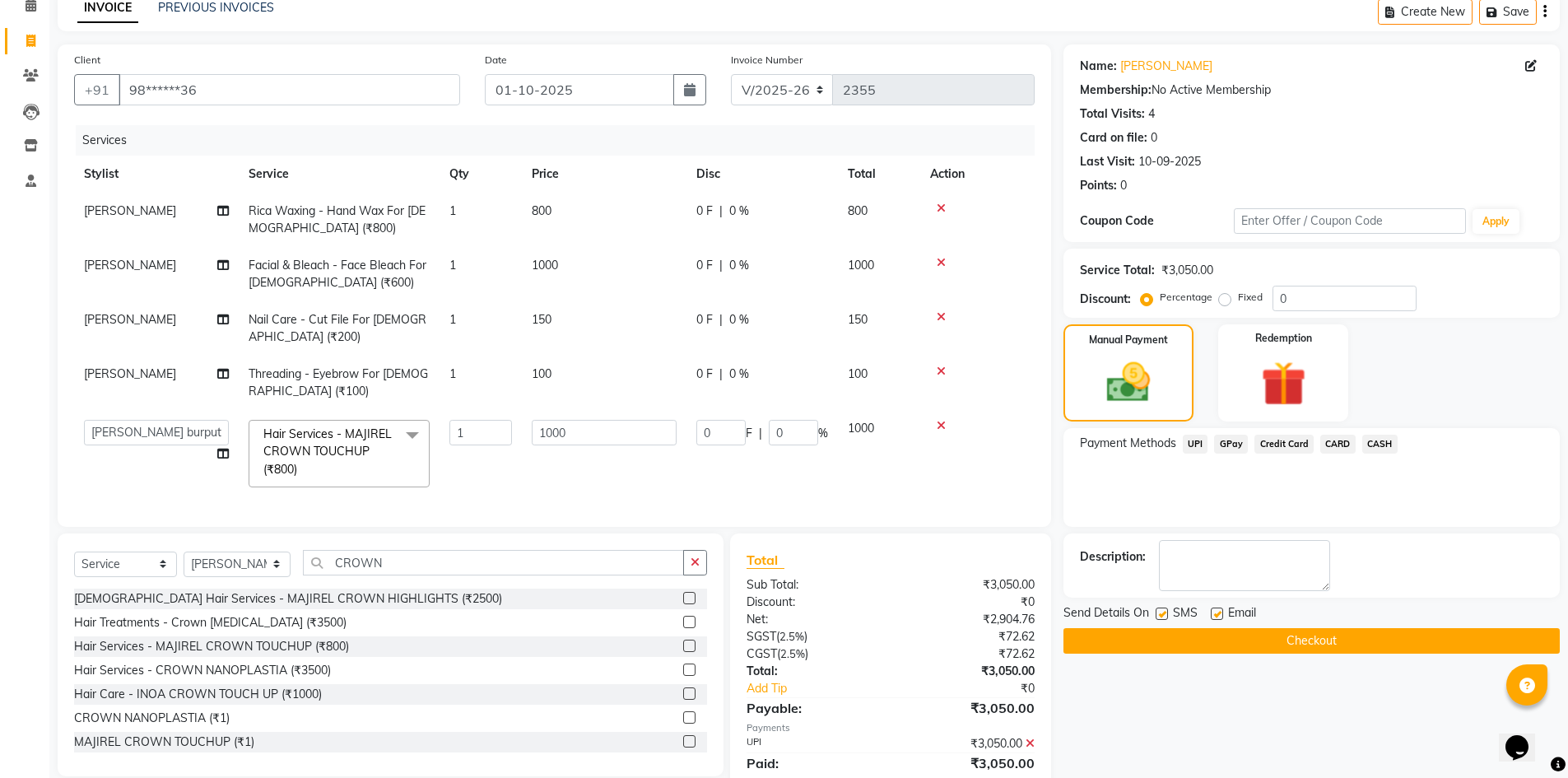
click at [1290, 639] on button "Checkout" at bounding box center [1312, 641] width 497 height 25
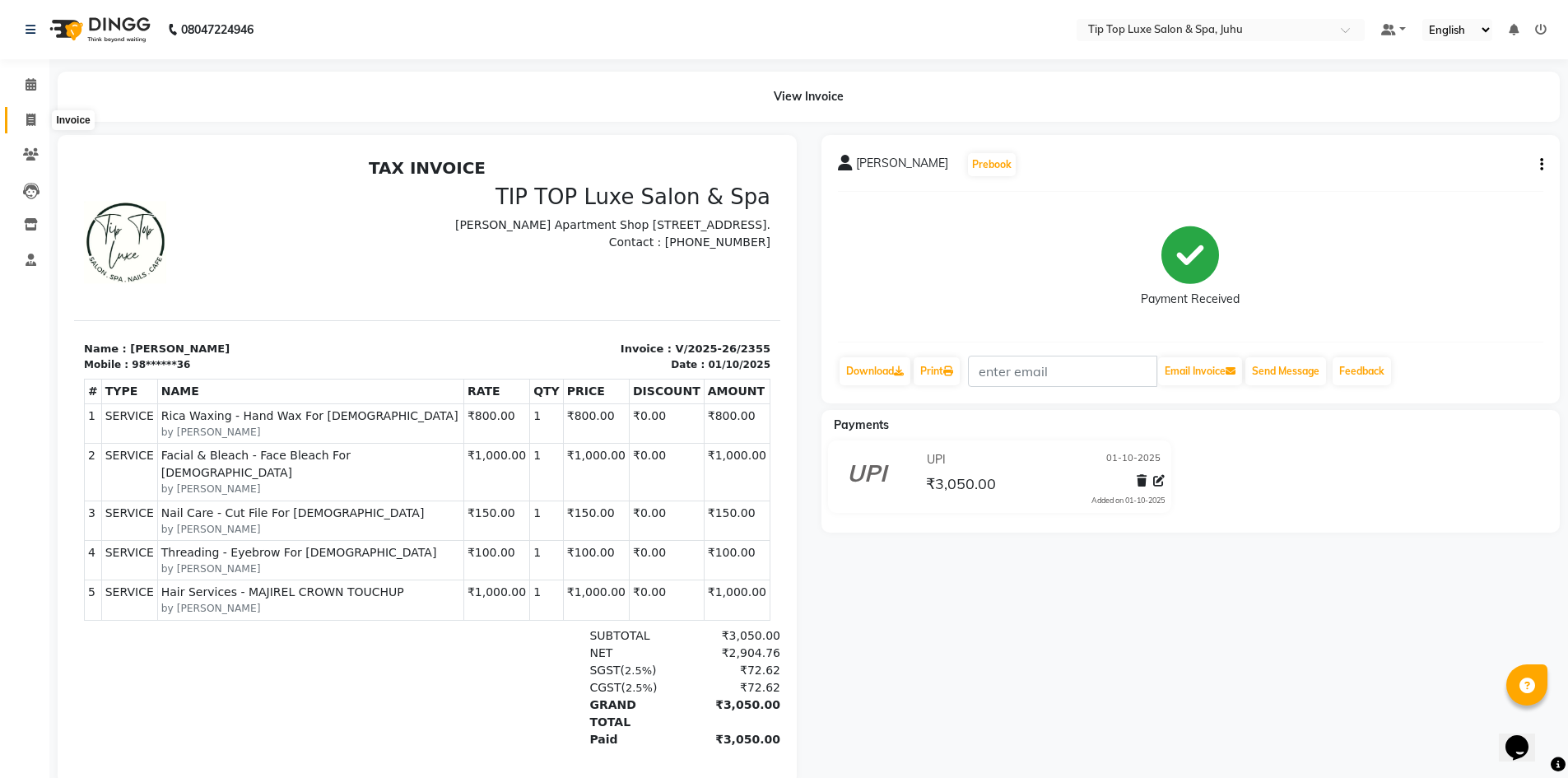
click at [30, 115] on icon at bounding box center [31, 120] width 9 height 12
select select "8298"
select select "service"
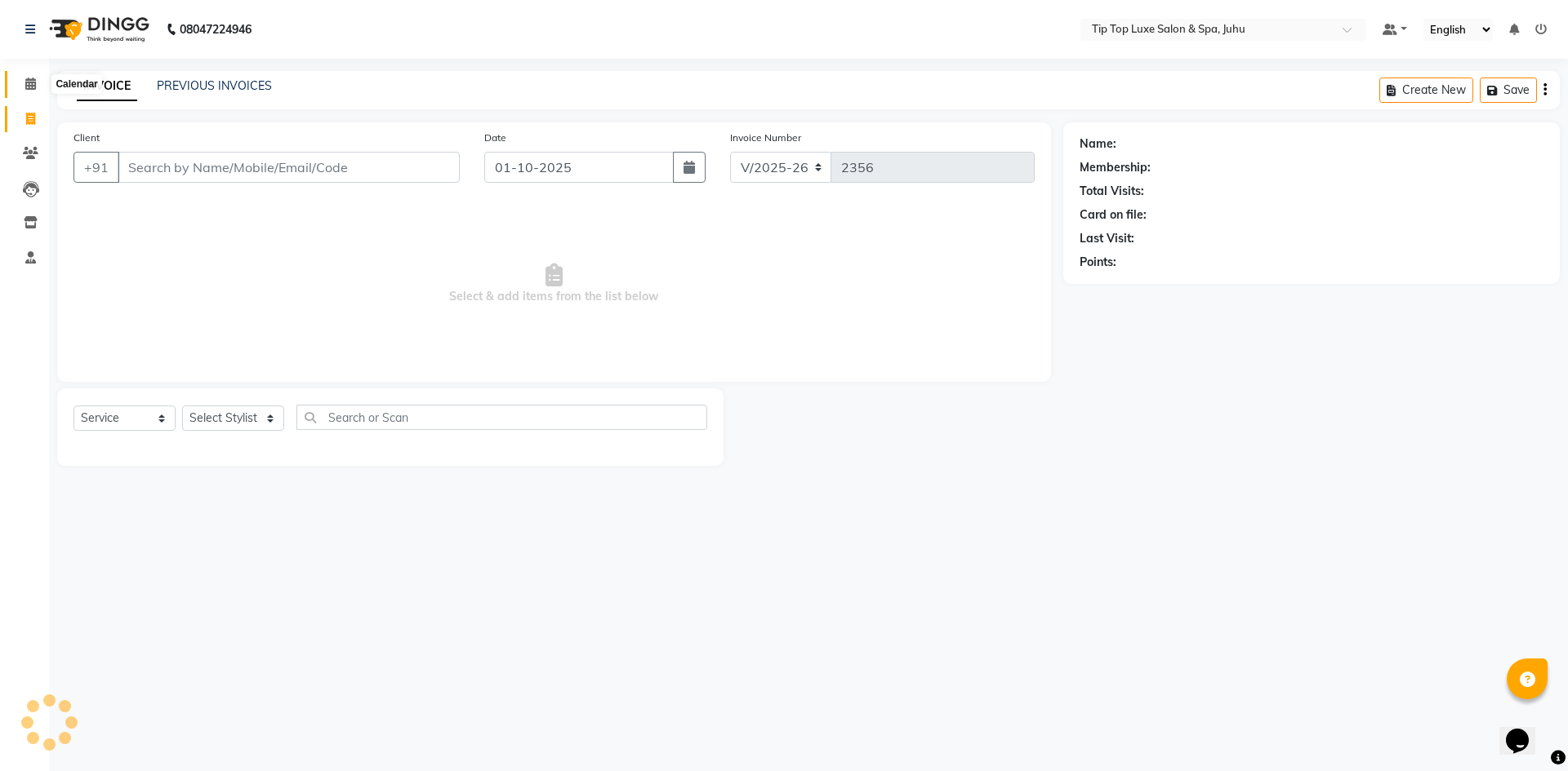
click at [27, 83] on icon at bounding box center [30, 83] width 10 height 12
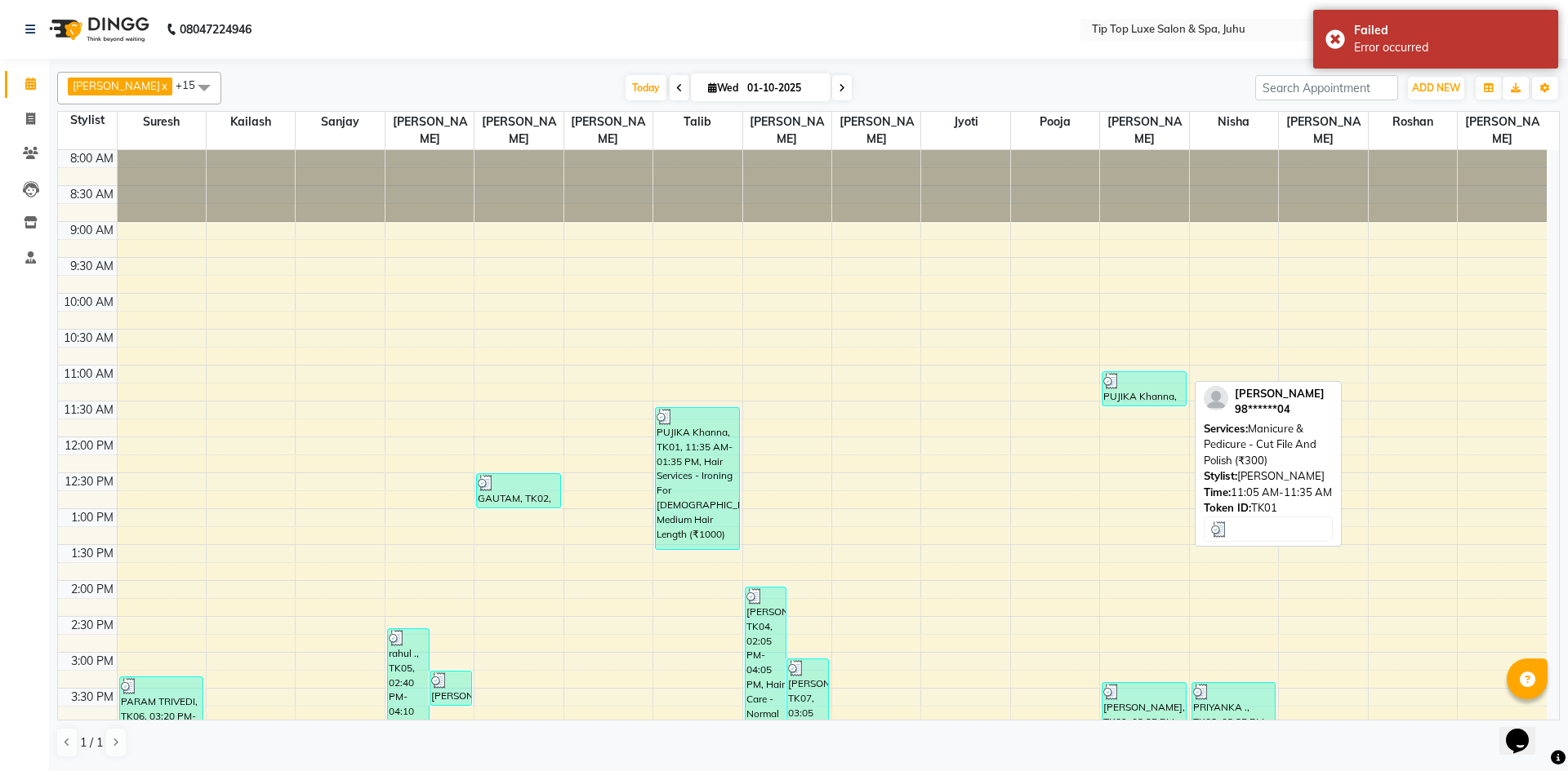
click at [1129, 383] on div "PUJIKA Khanna, TK01, 11:05 AM-11:35 AM, Manicure & Pedicure - Cut File And Poli…" at bounding box center [1144, 389] width 83 height 33
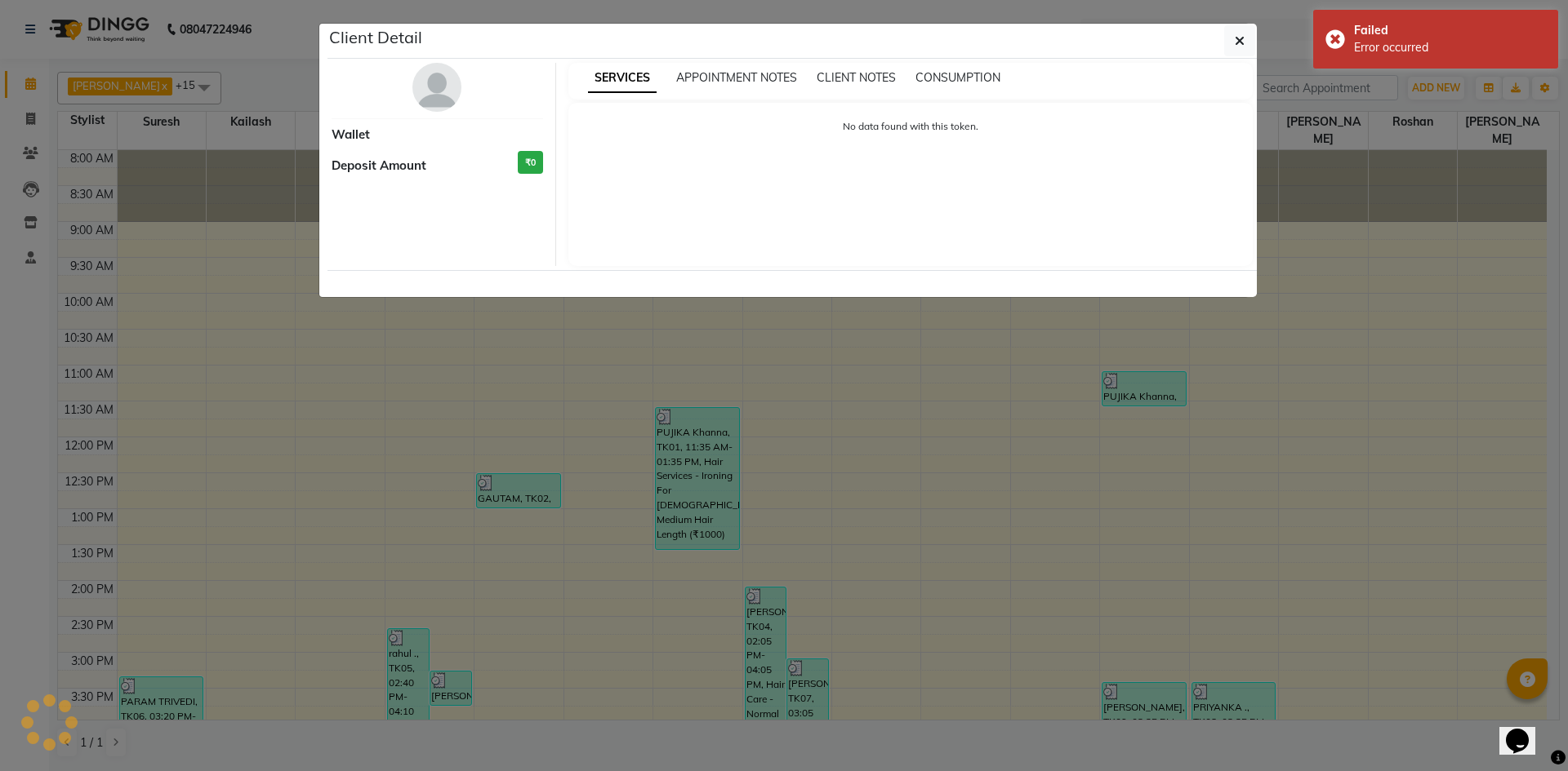
select select "3"
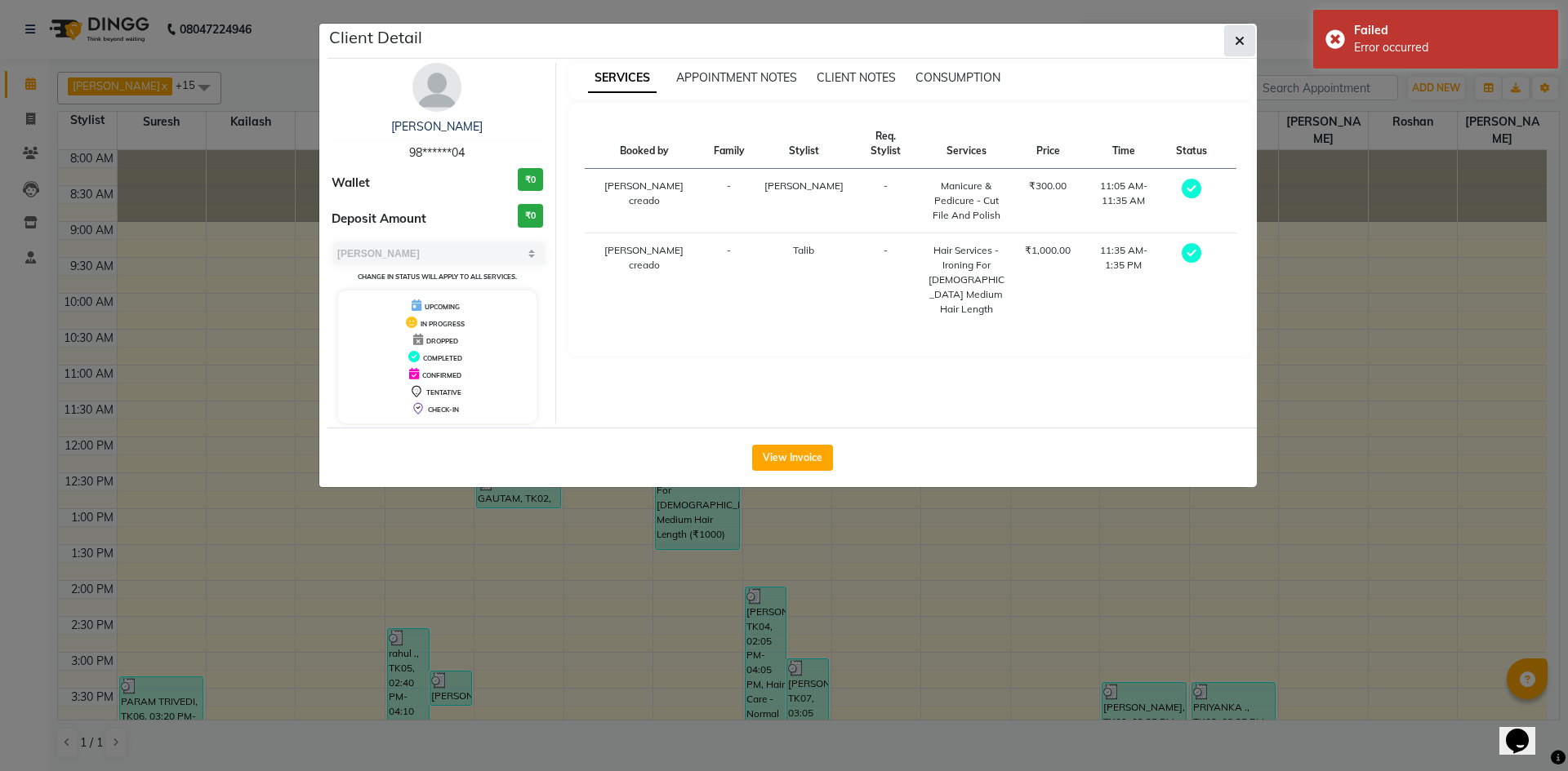
click at [1236, 39] on icon "button" at bounding box center [1239, 41] width 10 height 13
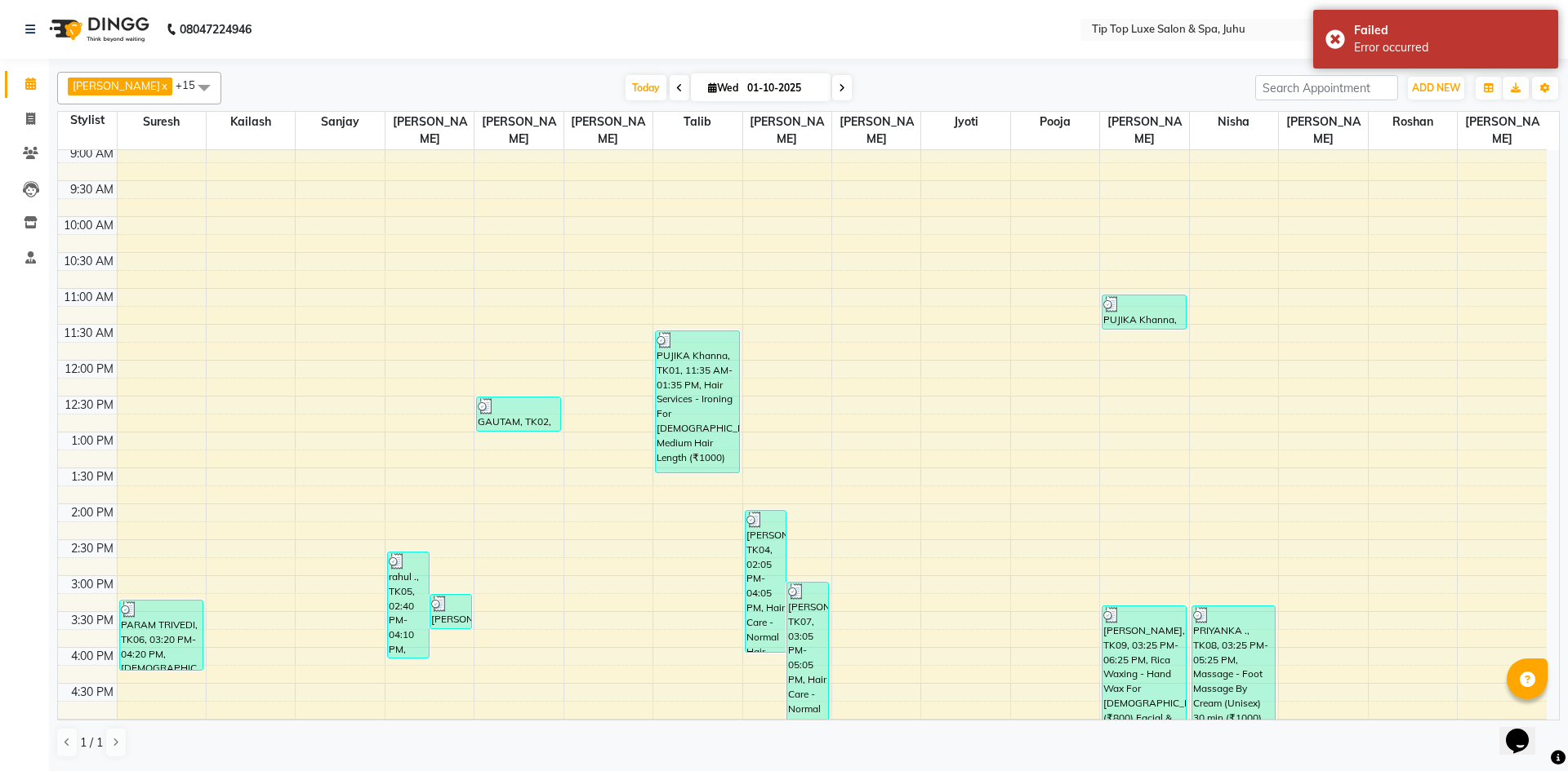
scroll to position [34, 0]
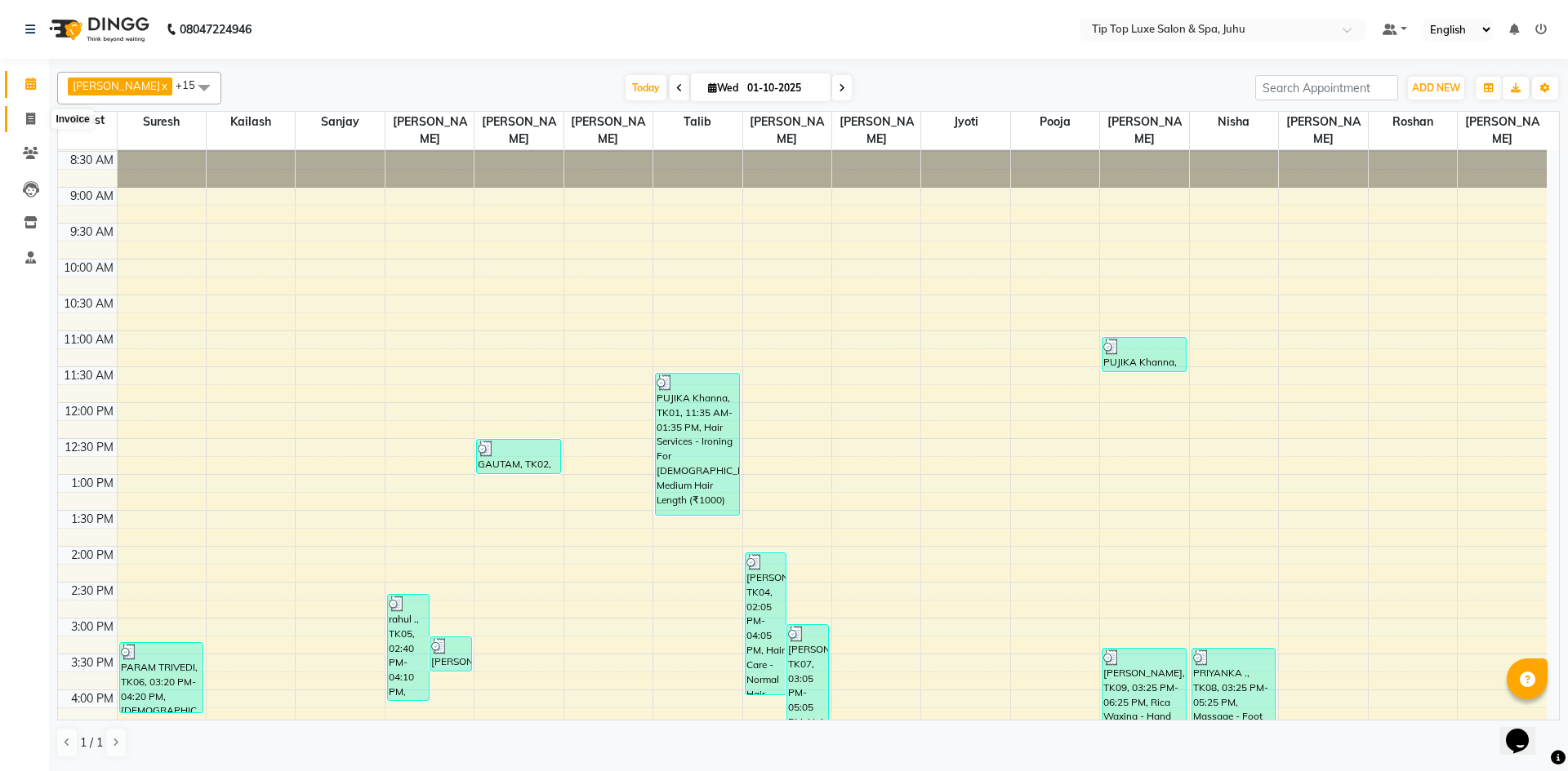
click at [35, 122] on icon at bounding box center [31, 118] width 9 height 12
select select "service"
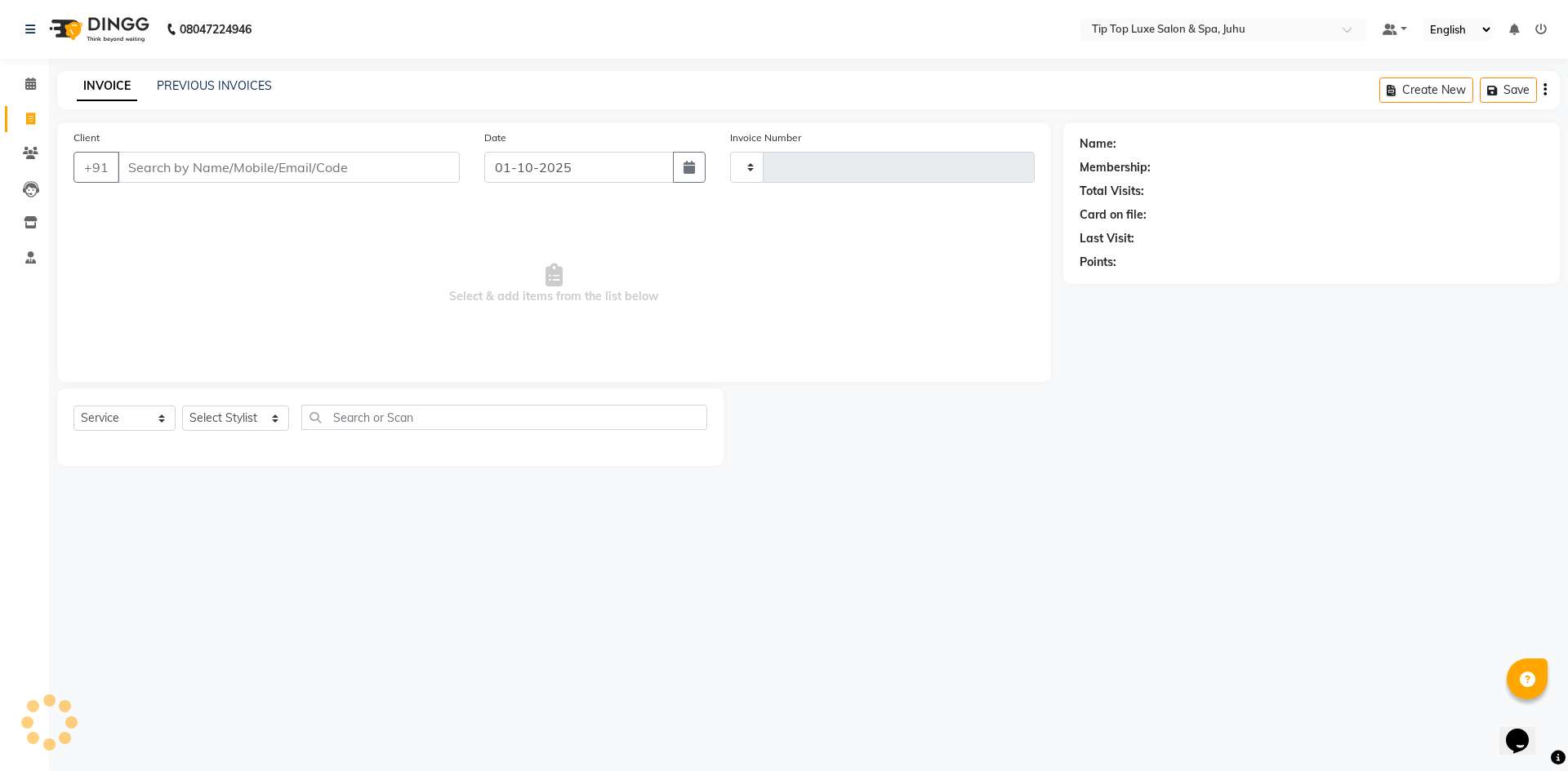
type input "2356"
select select "8298"
click at [25, 88] on icon at bounding box center [30, 83] width 10 height 12
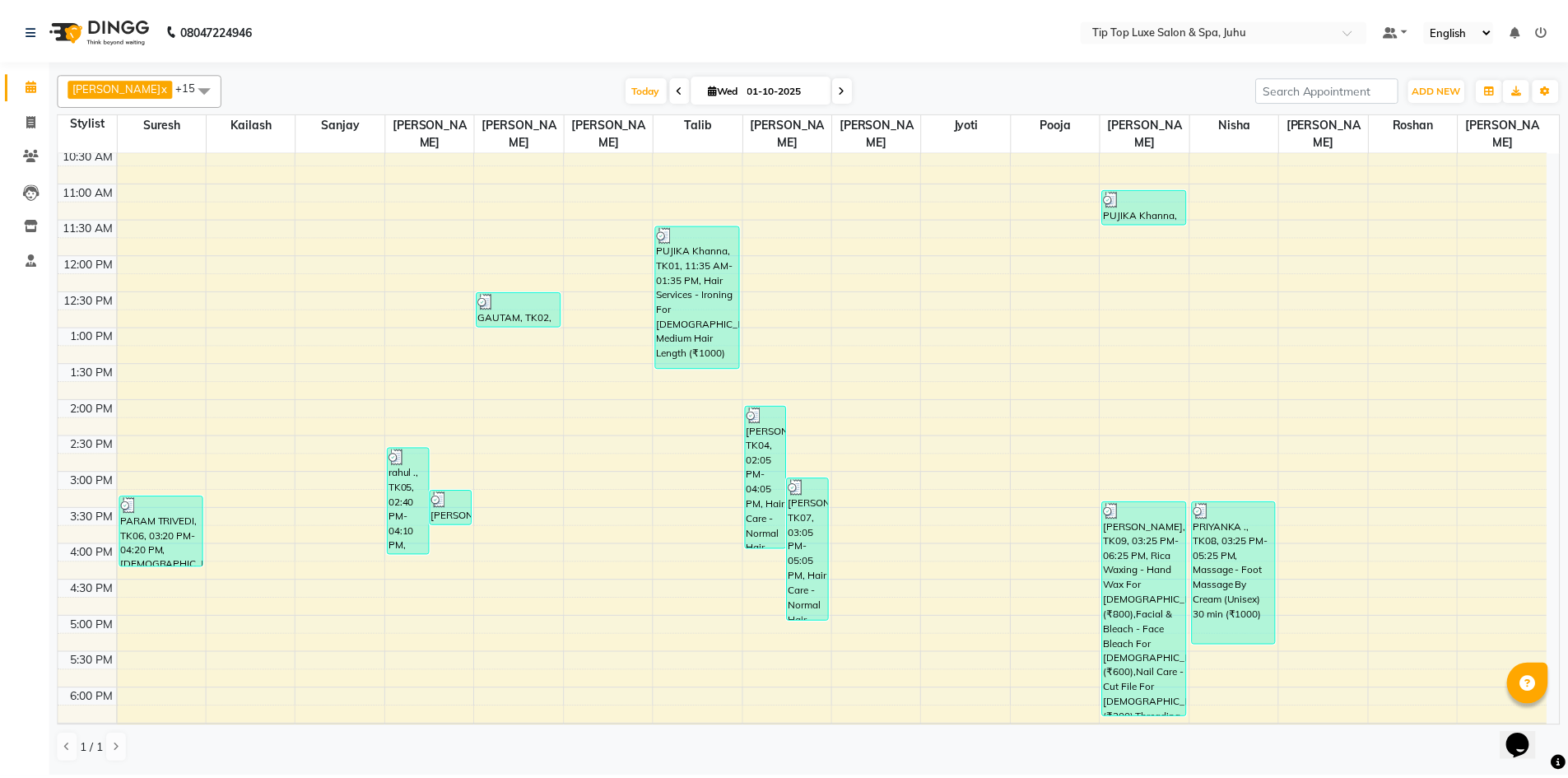
scroll to position [349, 0]
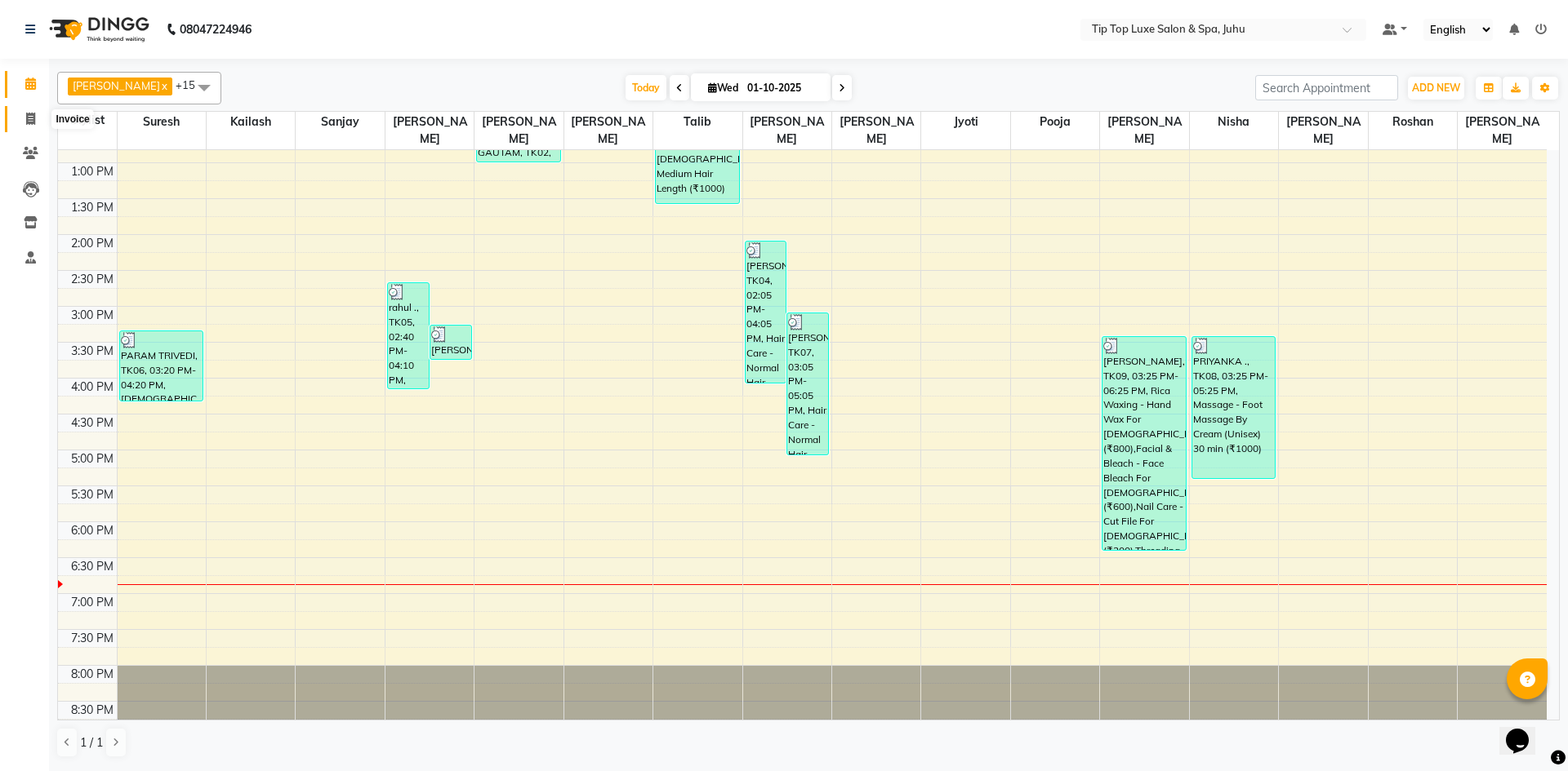
click at [28, 119] on icon at bounding box center [31, 118] width 9 height 12
select select "8298"
select select "service"
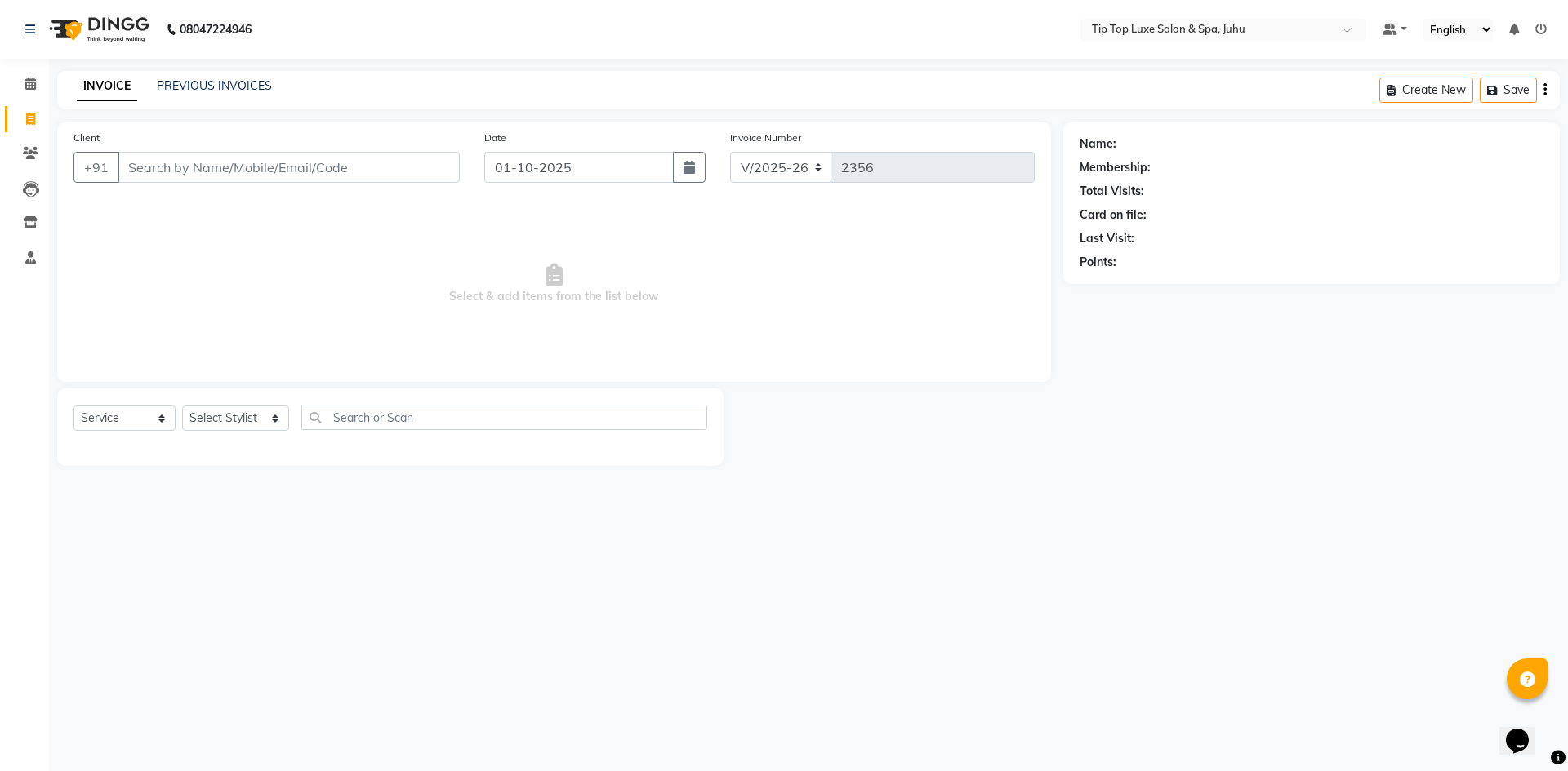
click at [167, 166] on input "Client" at bounding box center [288, 168] width 342 height 31
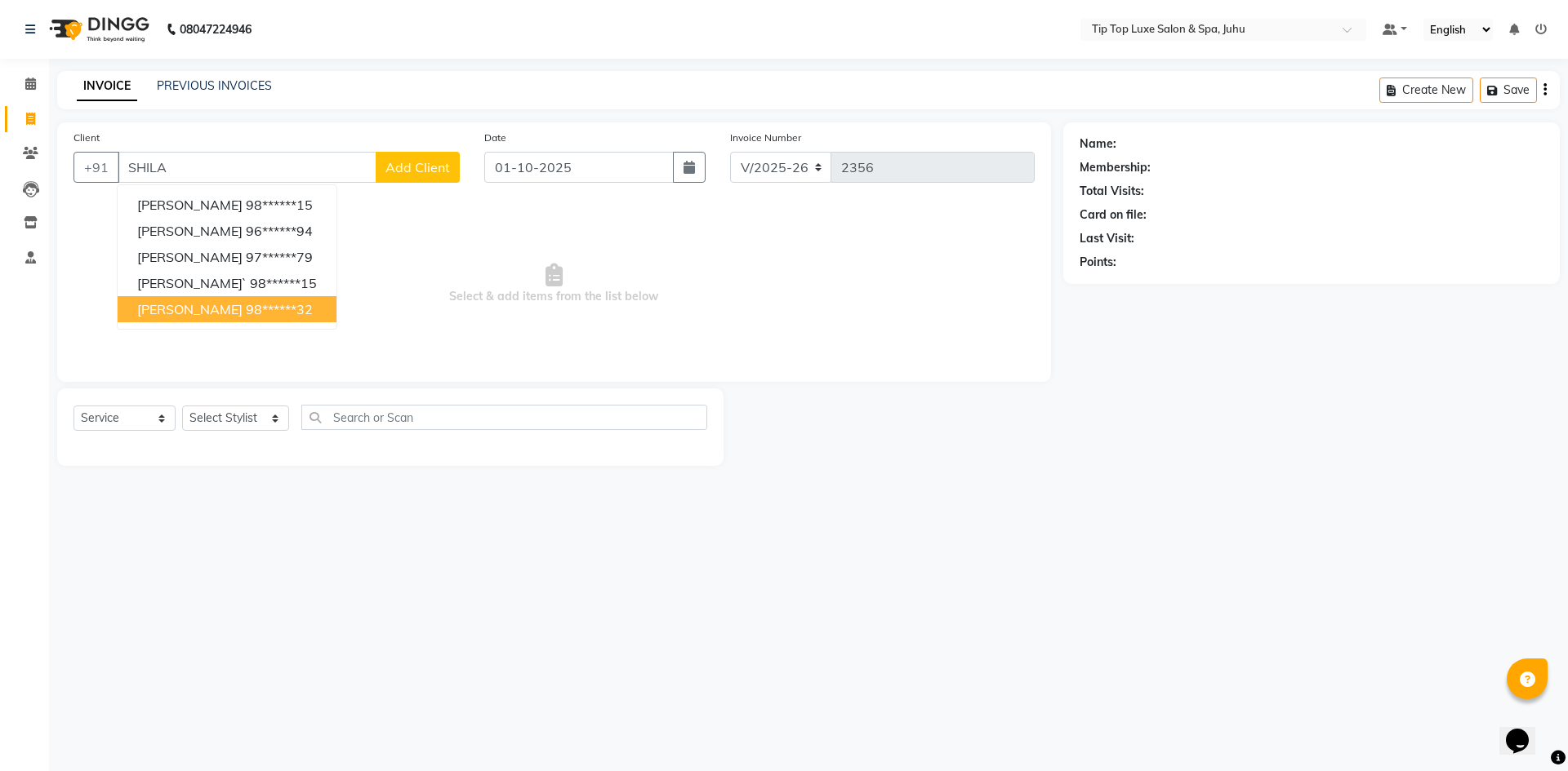
click at [177, 314] on span "[PERSON_NAME]" at bounding box center [190, 309] width 106 height 17
type input "98******32"
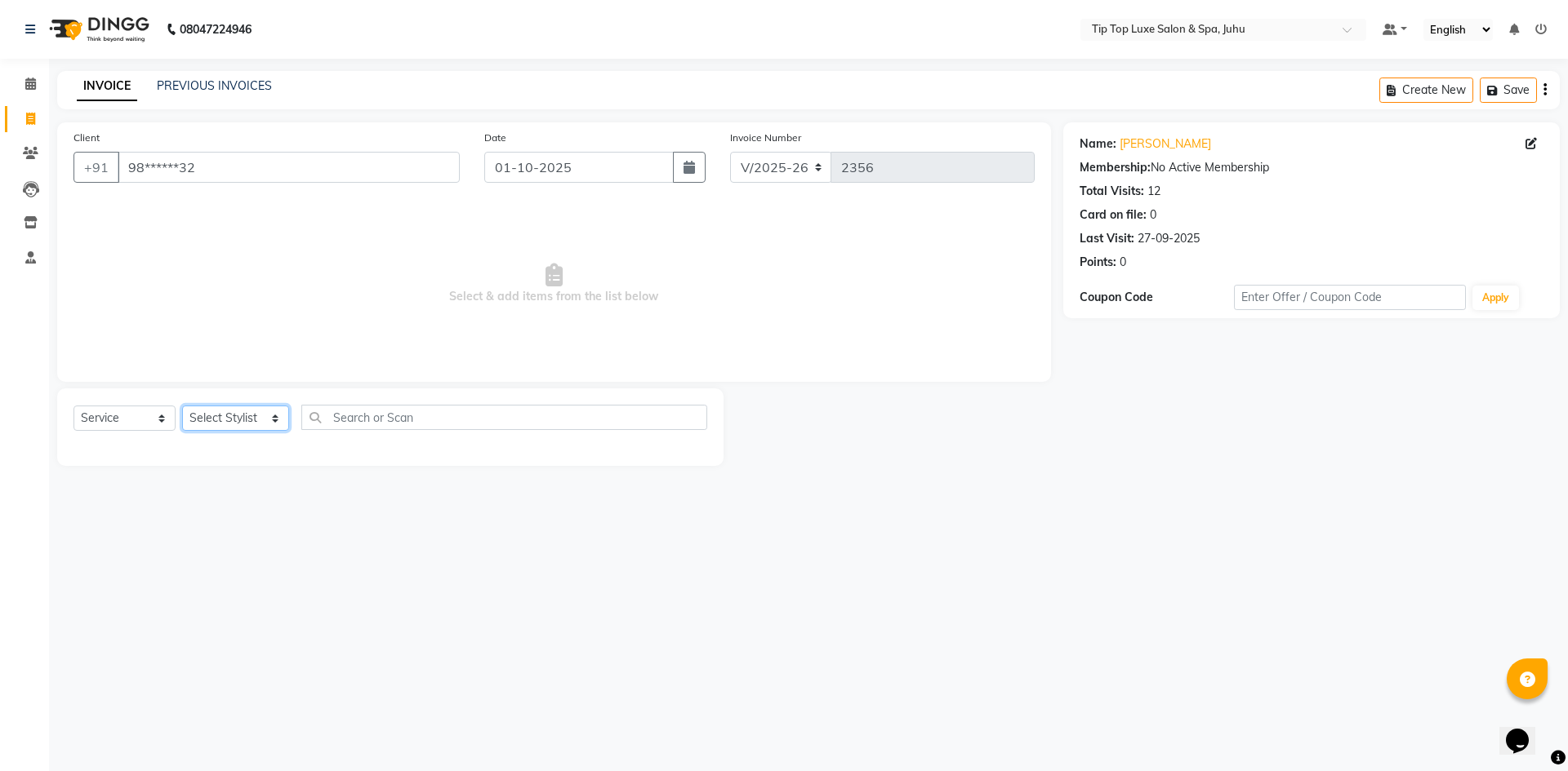
click at [229, 419] on select "Select Stylist [PERSON_NAME] admin [PERSON_NAME] creado ANAO [PERSON_NAME] Jyot…" at bounding box center [235, 417] width 107 height 25
select select "82314"
click at [182, 405] on select "Select Stylist [PERSON_NAME] admin [PERSON_NAME] creado ANAO [PERSON_NAME] Jyot…" at bounding box center [235, 417] width 107 height 25
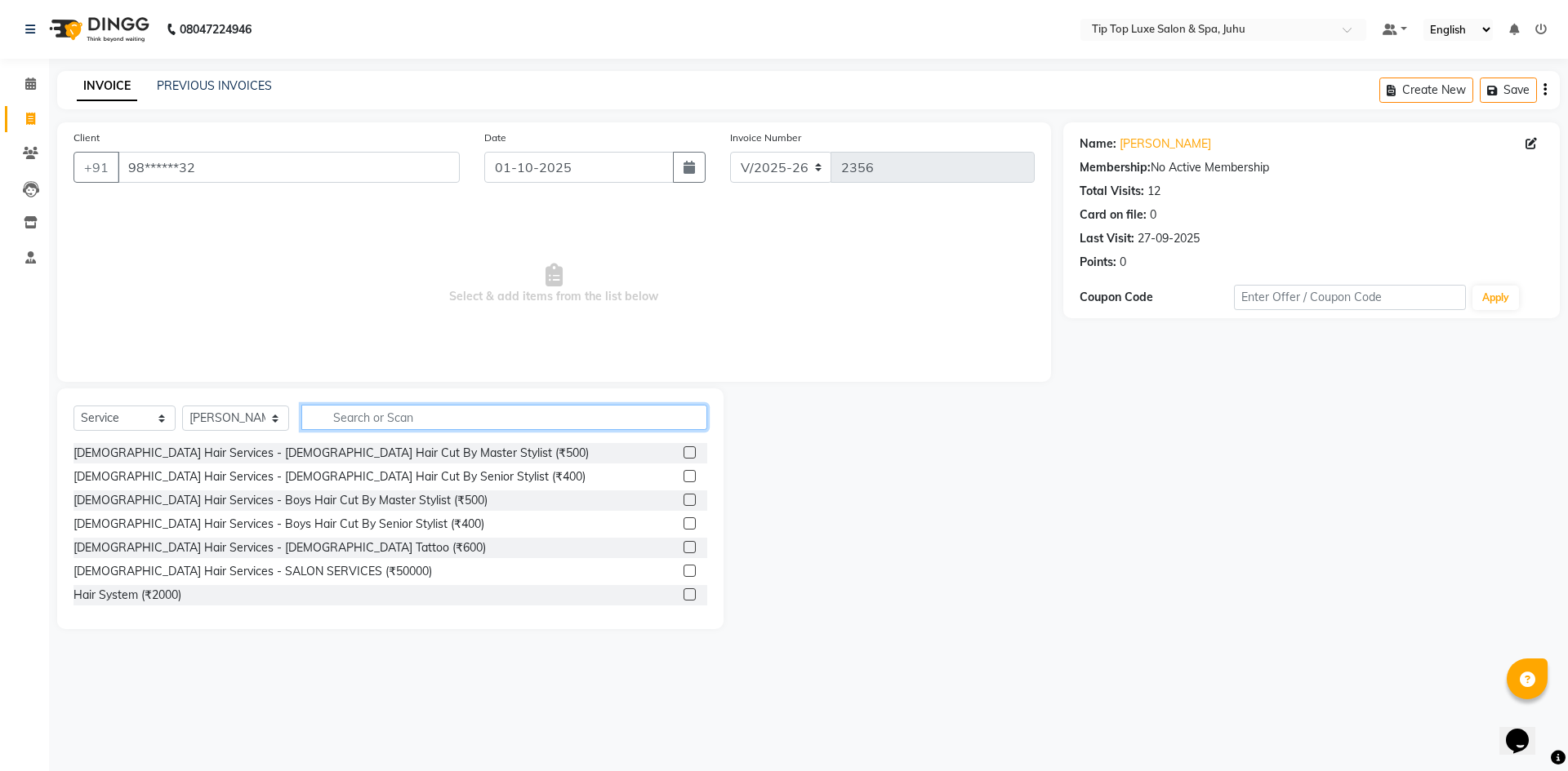
click at [356, 412] on input "text" at bounding box center [504, 417] width 407 height 25
type input "NORMAL HAIR WASH"
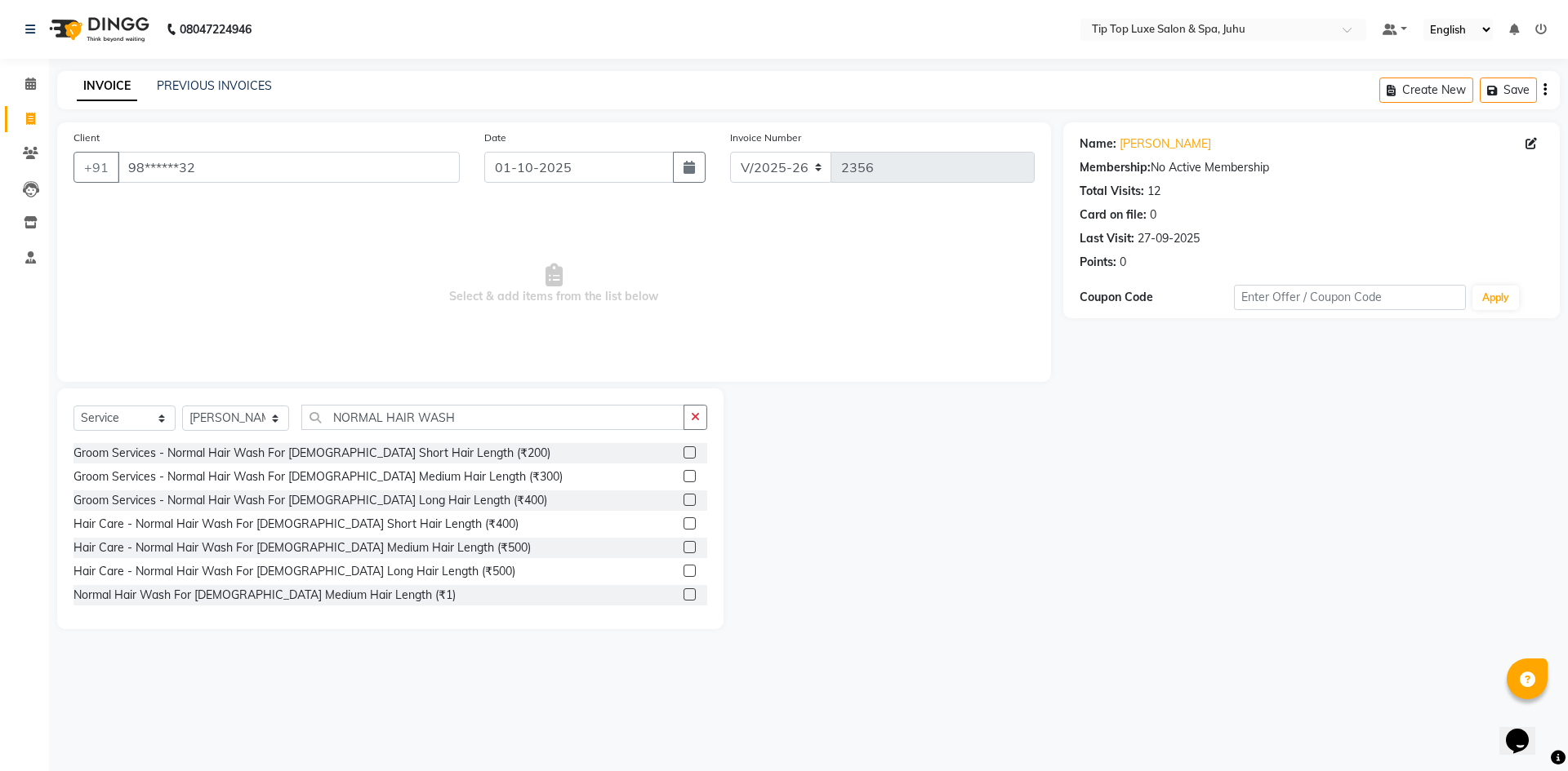
click at [684, 525] on label at bounding box center [689, 523] width 12 height 12
click at [684, 525] on input "checkbox" at bounding box center [688, 524] width 10 height 10
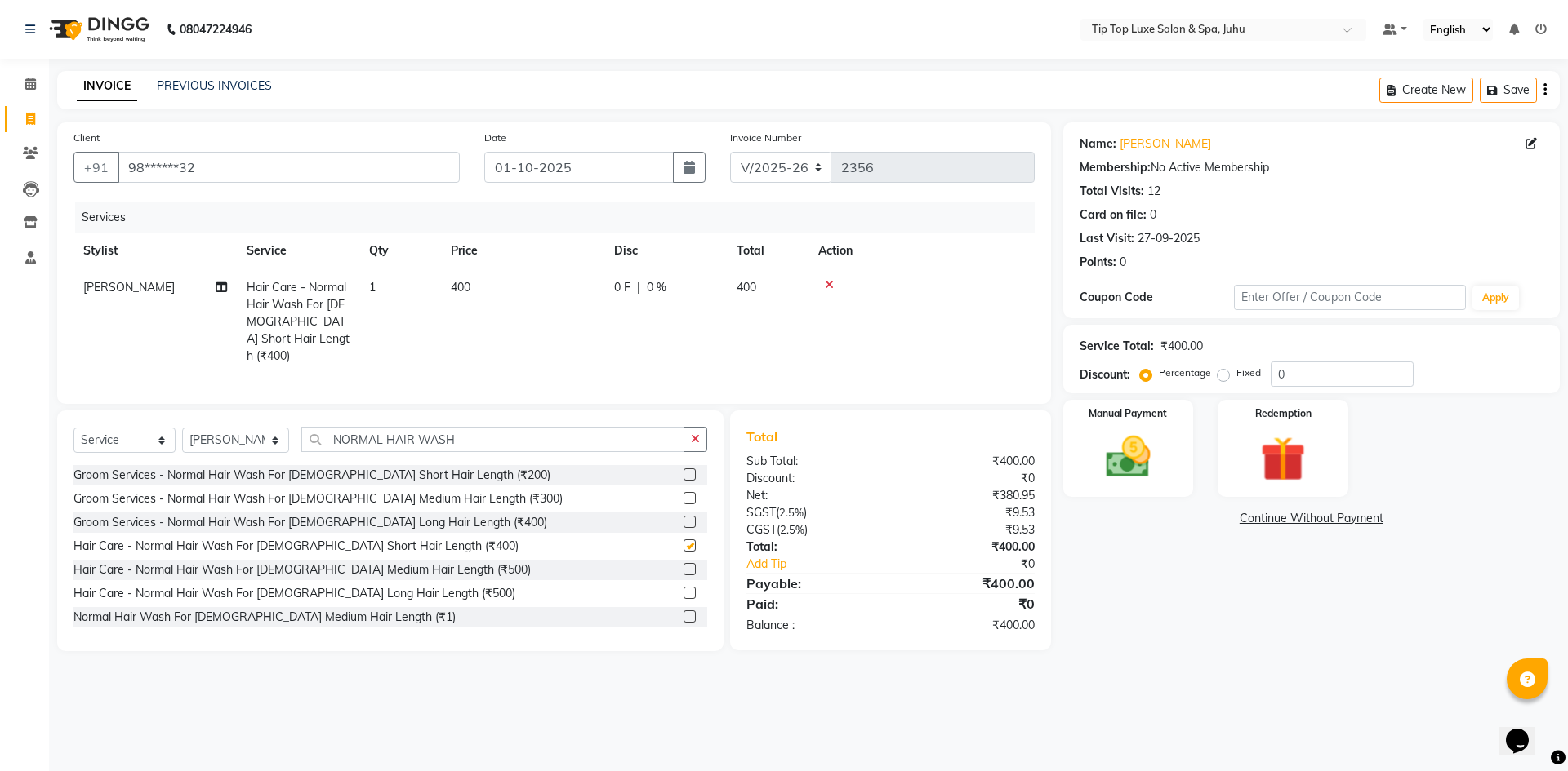
checkbox input "false"
click at [113, 441] on select "Select Service Product Membership Package Voucher Prepaid Gift Card" at bounding box center [124, 440] width 102 height 25
select select "product"
click at [73, 428] on select "Select Service Product Membership Package Voucher Prepaid Gift Card" at bounding box center [124, 440] width 102 height 25
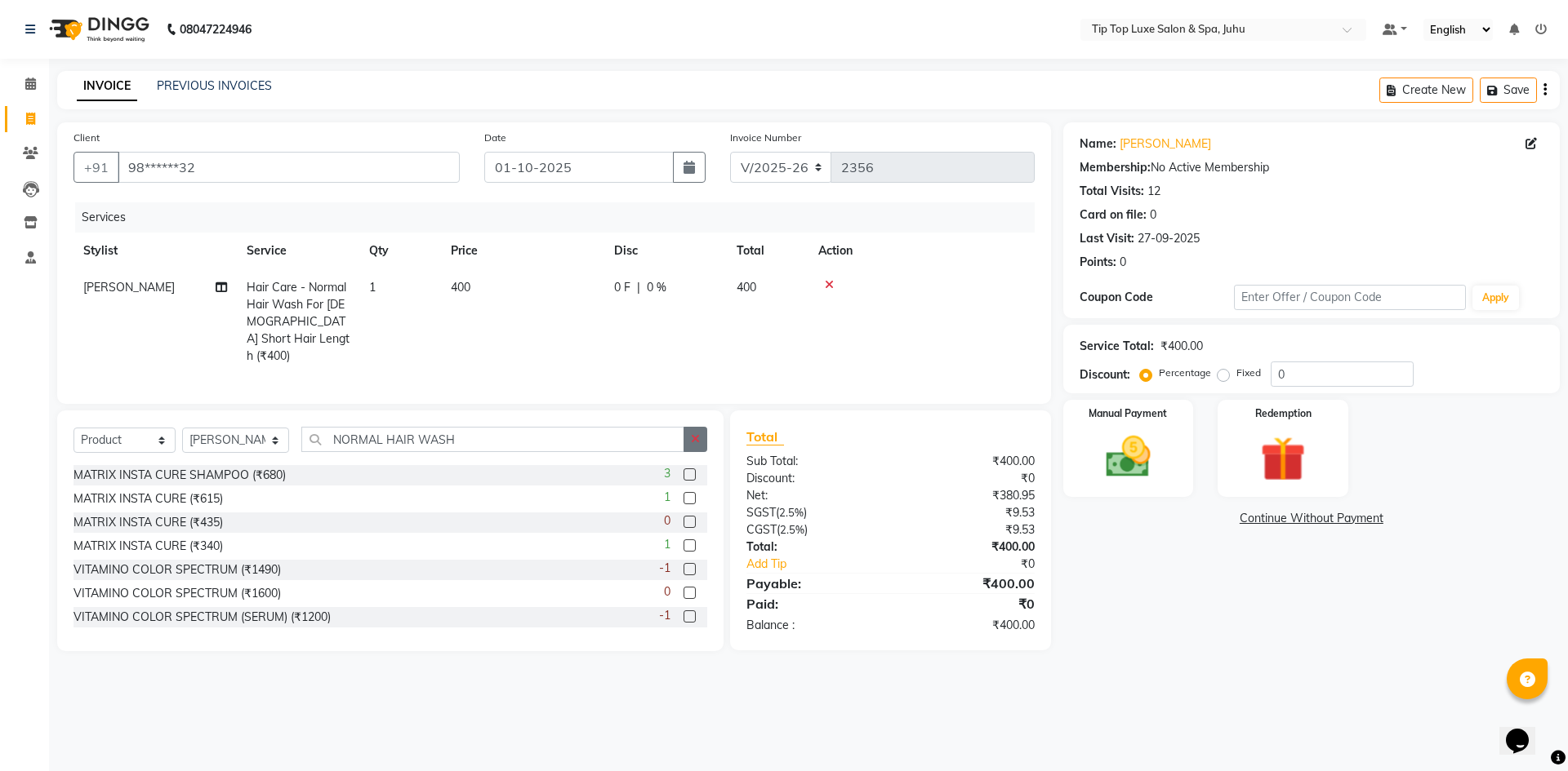
click at [703, 438] on button "button" at bounding box center [696, 439] width 24 height 25
click at [600, 430] on input "text" at bounding box center [504, 439] width 407 height 25
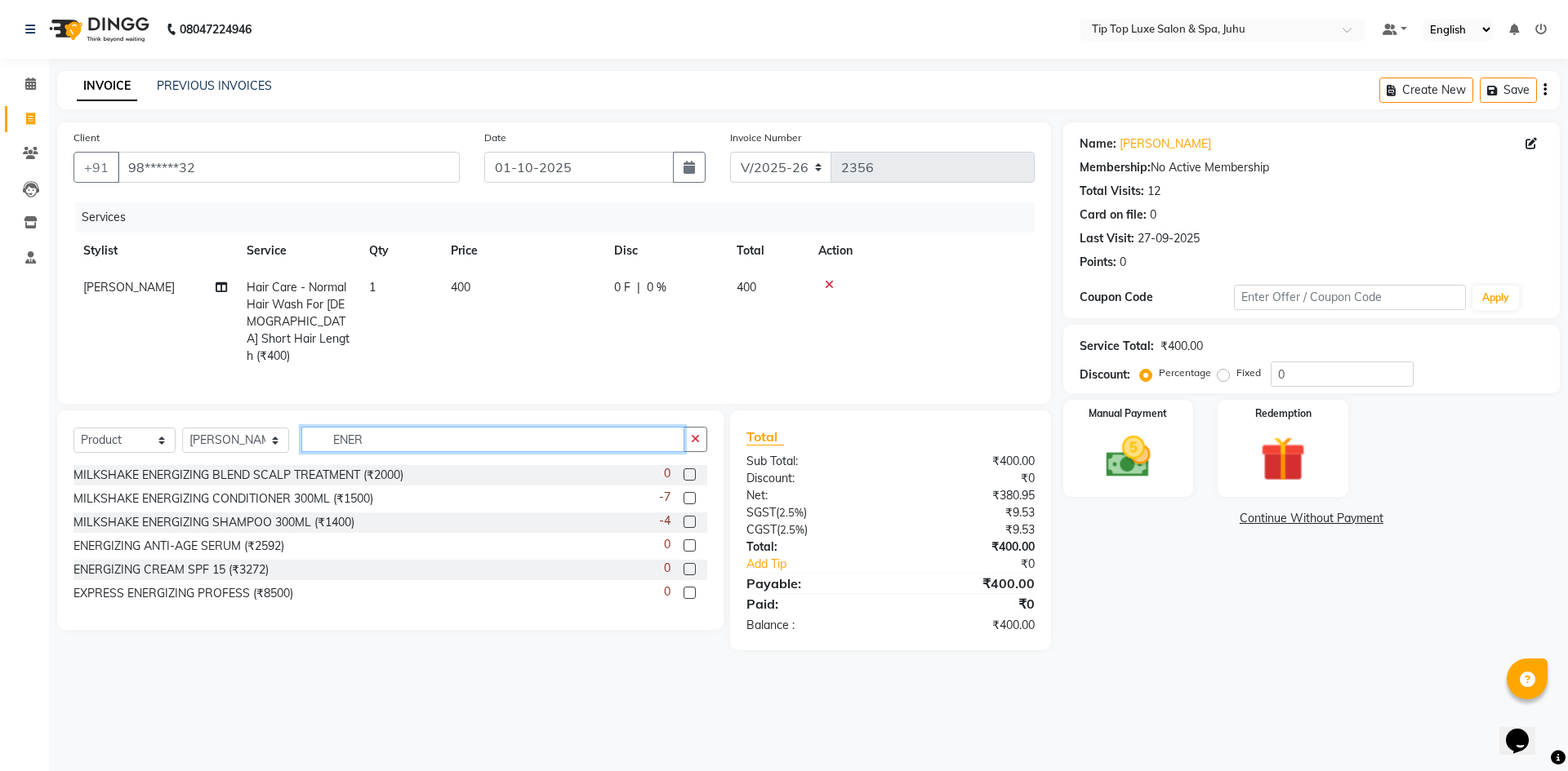
type input "ENER"
click at [687, 492] on label at bounding box center [689, 498] width 12 height 12
click at [687, 493] on input "checkbox" at bounding box center [688, 498] width 10 height 10
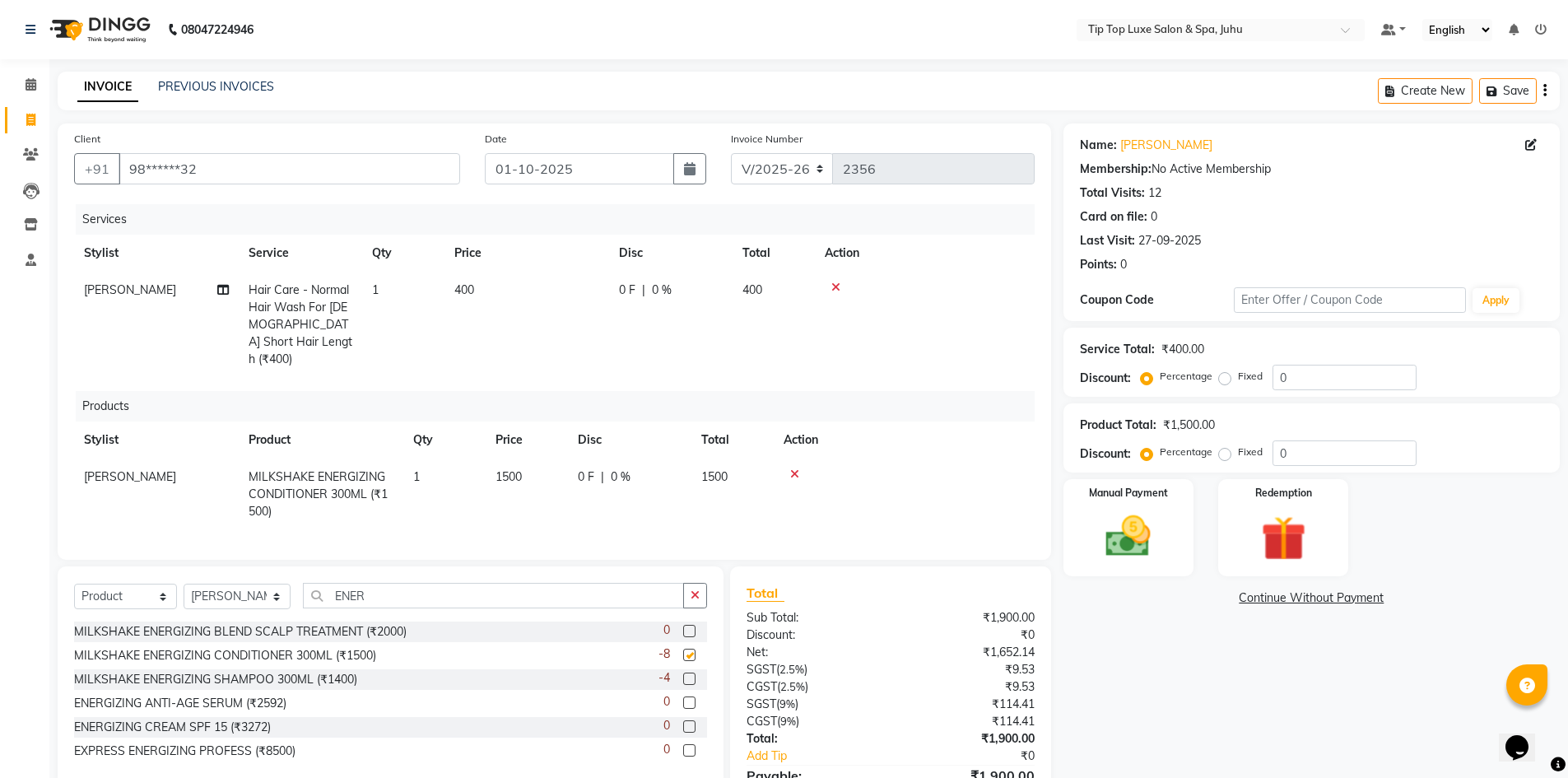
checkbox input "false"
click at [1130, 540] on img at bounding box center [1128, 536] width 76 height 53
click at [1333, 600] on span "CARD" at bounding box center [1338, 599] width 35 height 19
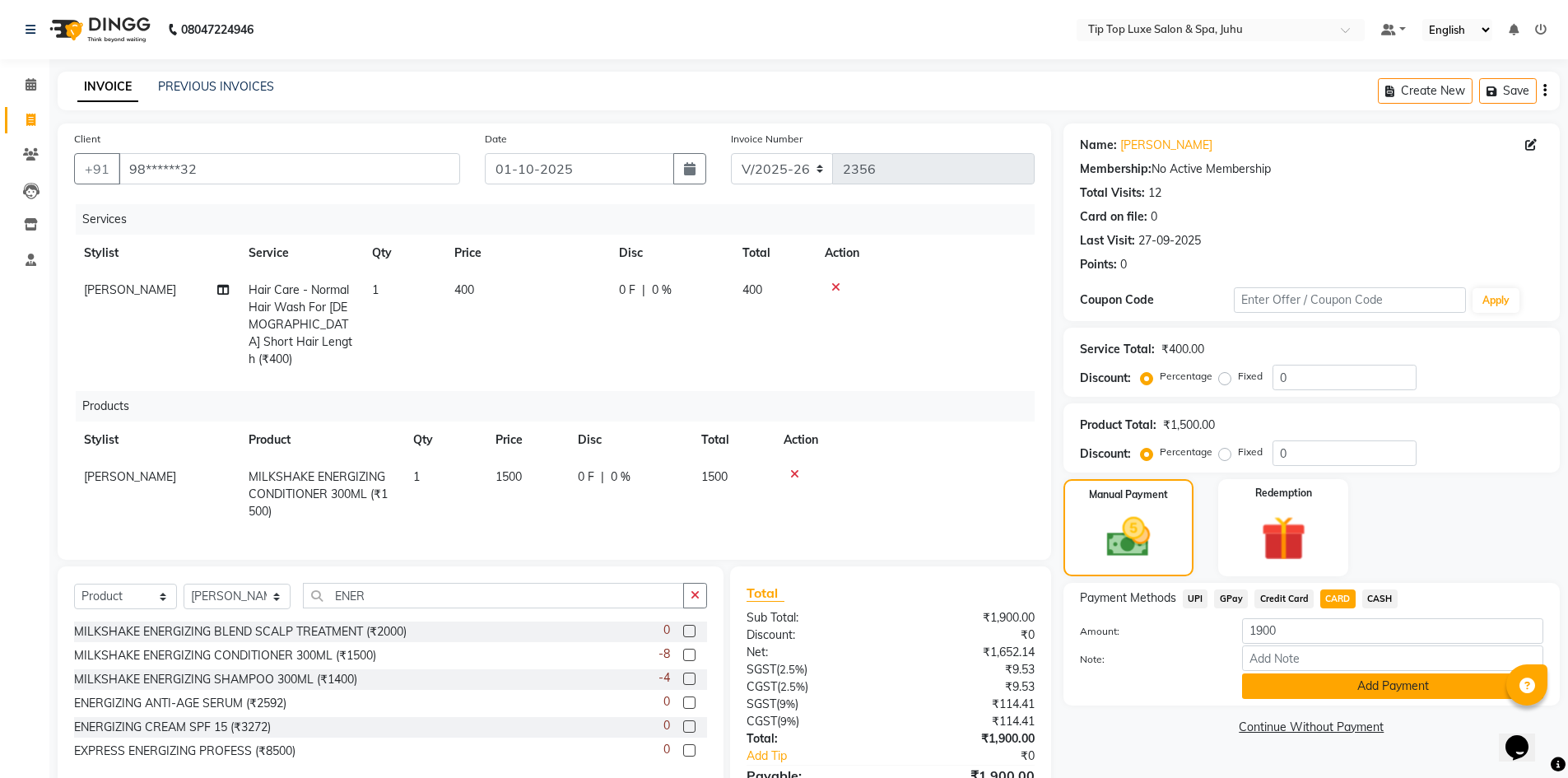
click at [1329, 683] on button "Add Payment" at bounding box center [1392, 686] width 302 height 25
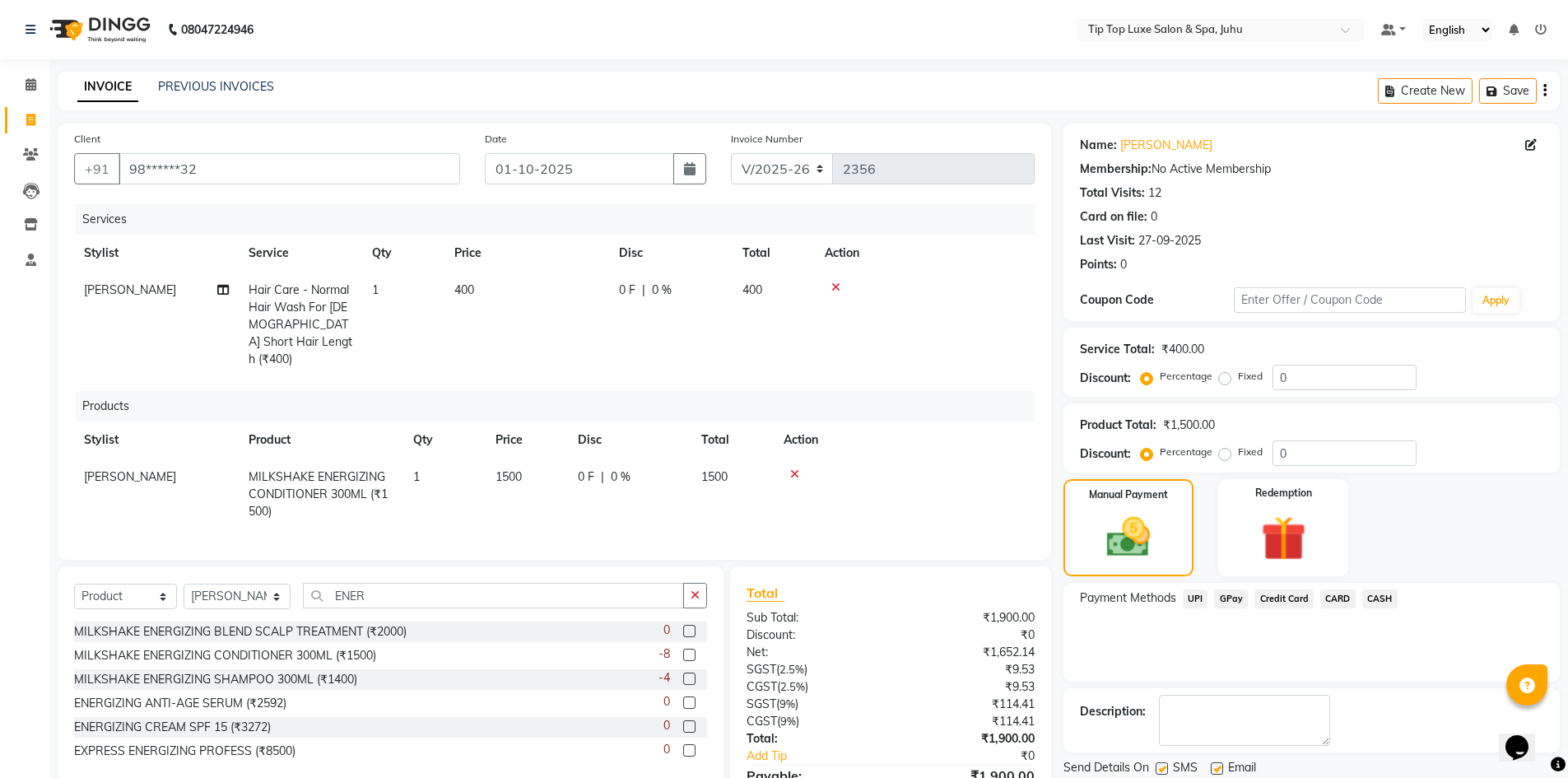
scroll to position [120, 0]
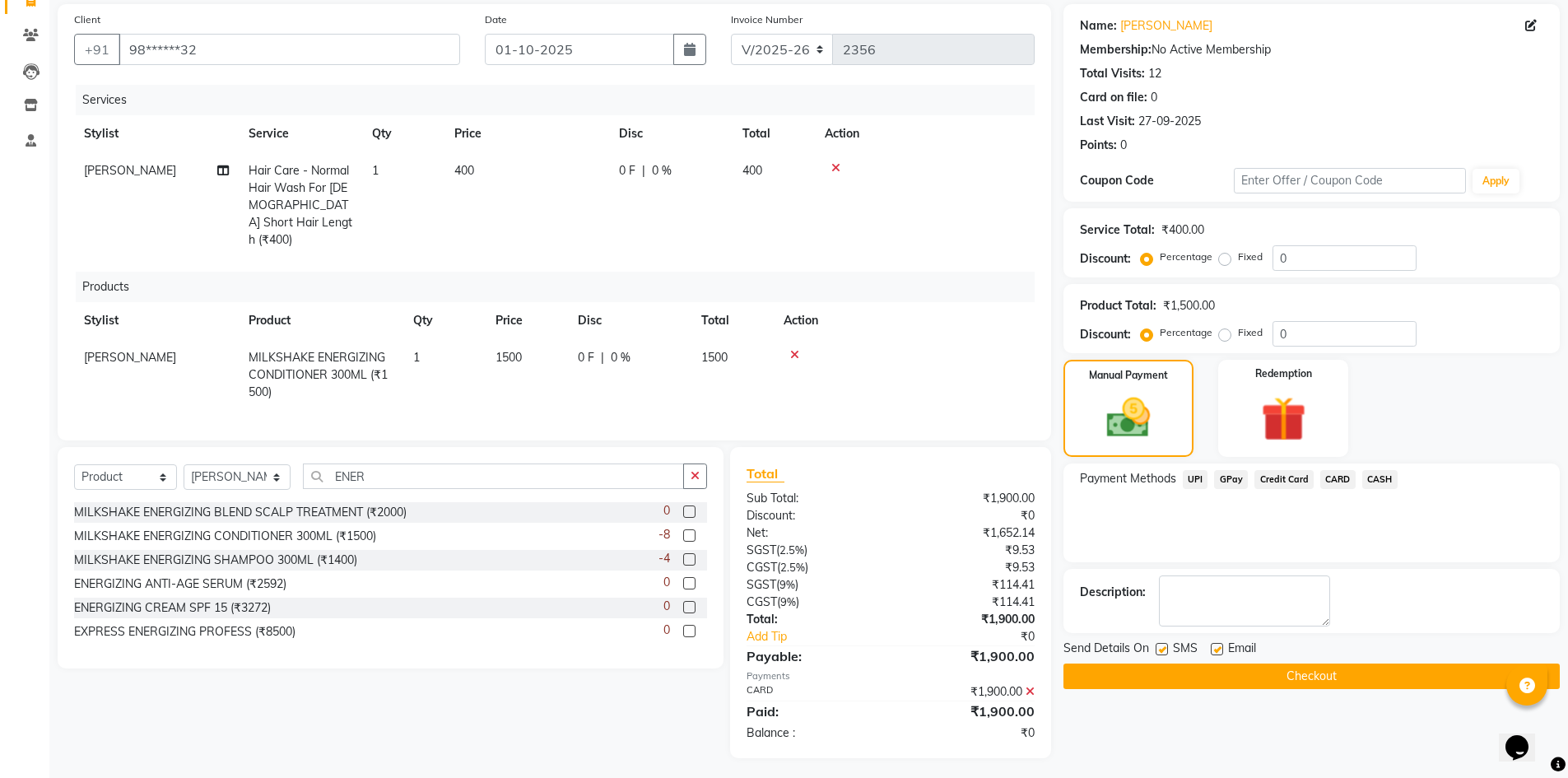
click at [1345, 673] on button "Checkout" at bounding box center [1312, 676] width 497 height 25
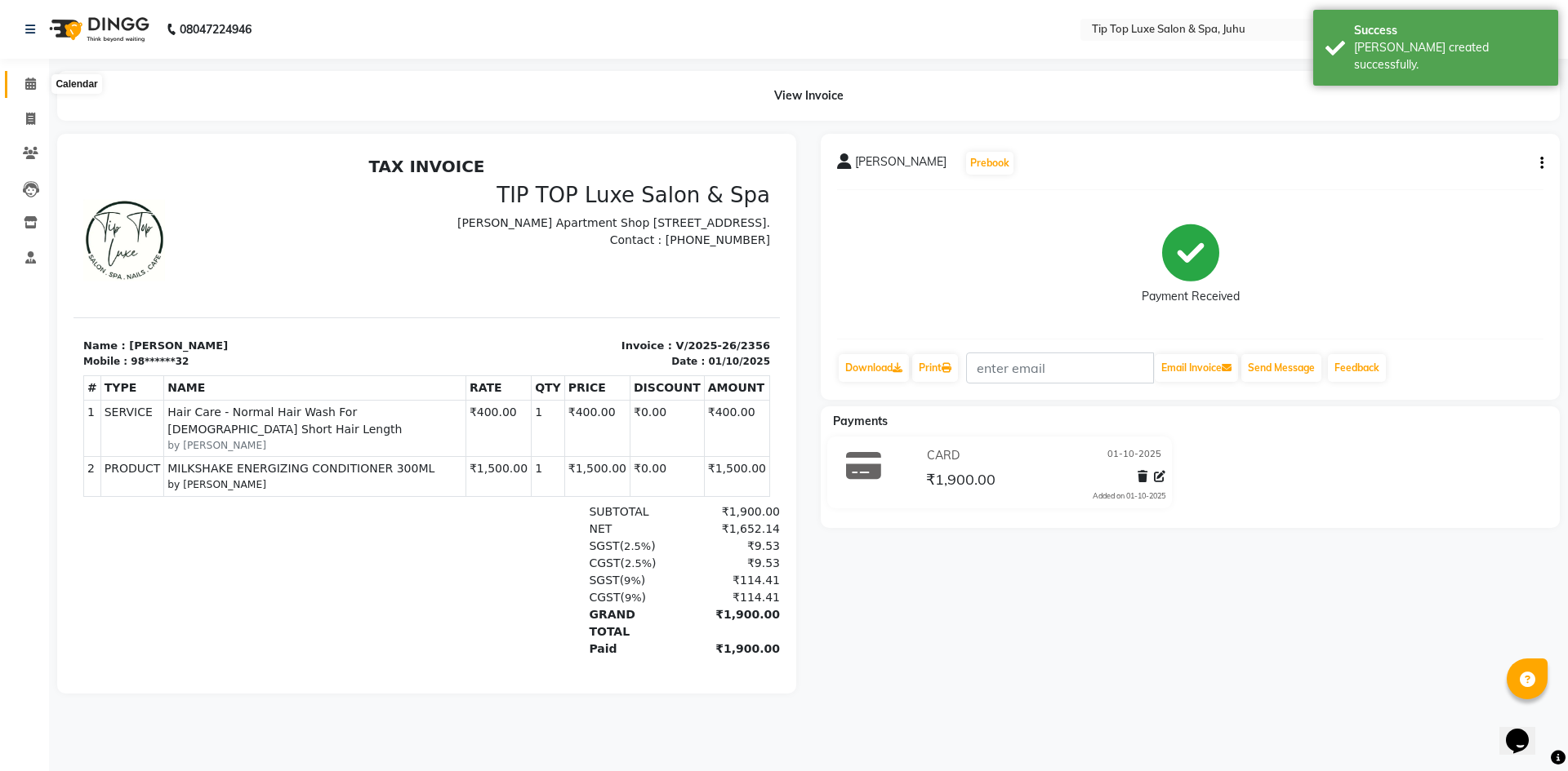
click at [33, 86] on icon at bounding box center [30, 83] width 10 height 12
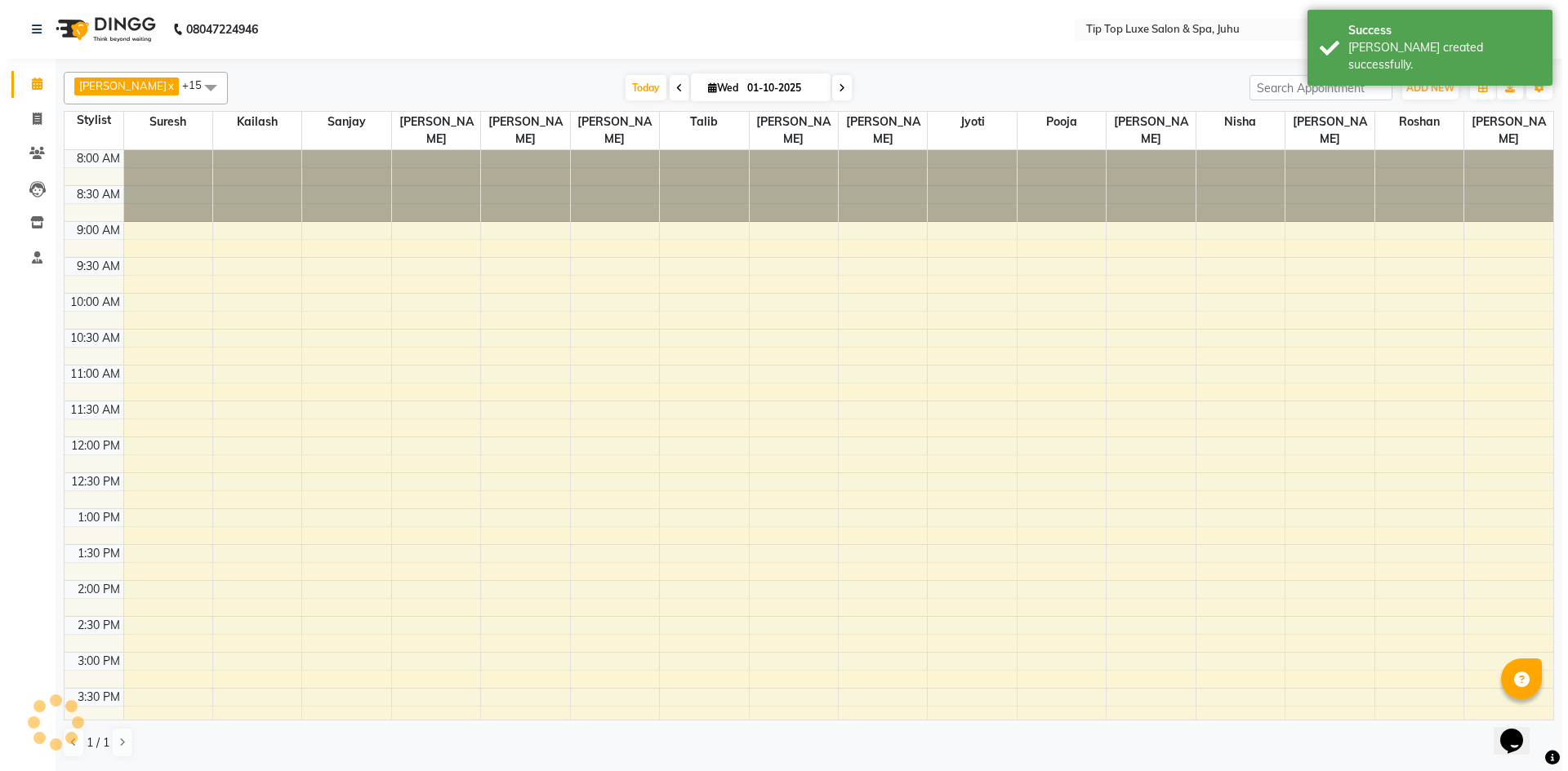
scroll to position [315, 0]
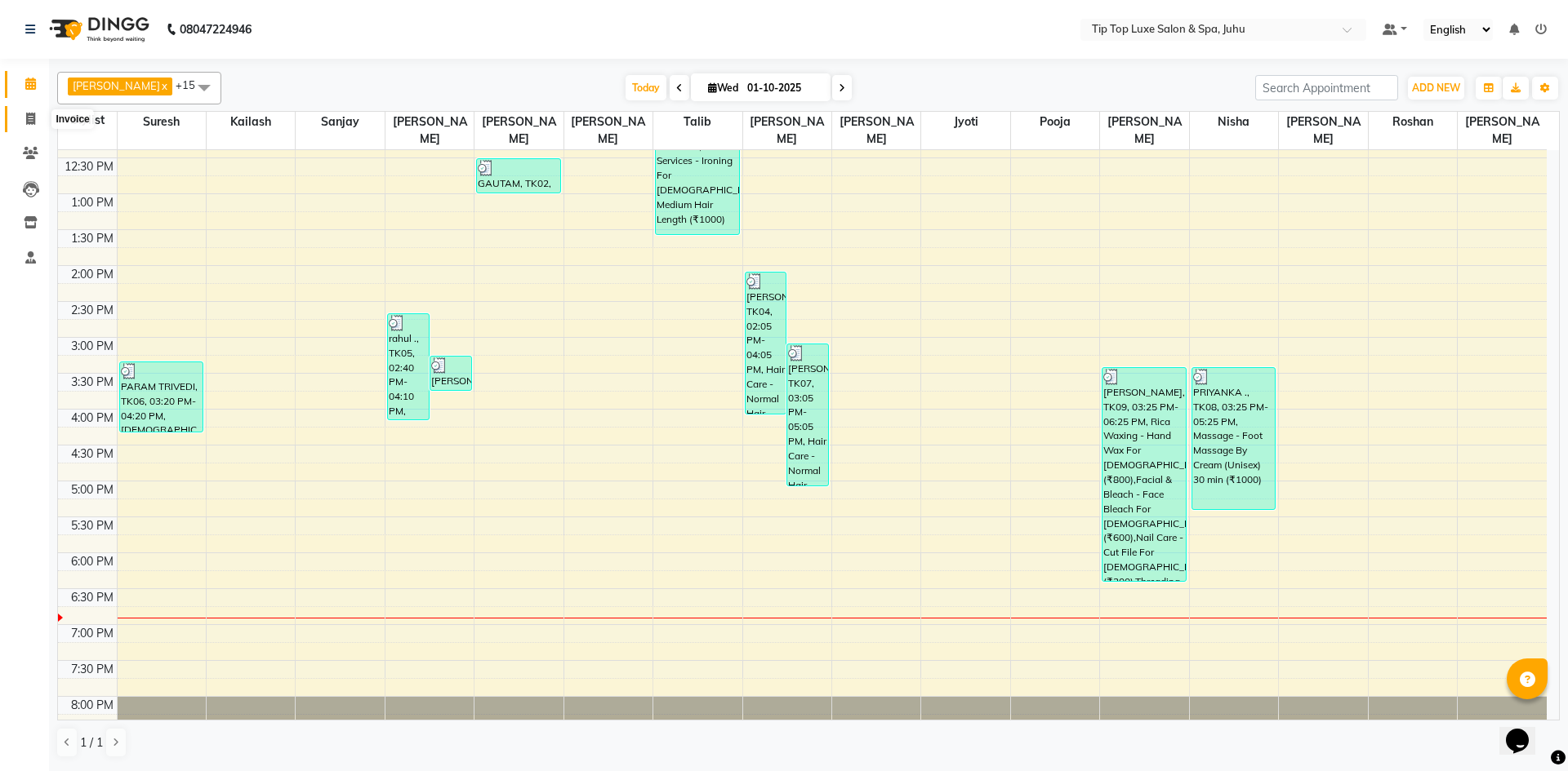
click at [34, 122] on icon at bounding box center [31, 118] width 9 height 12
select select "8298"
select select "service"
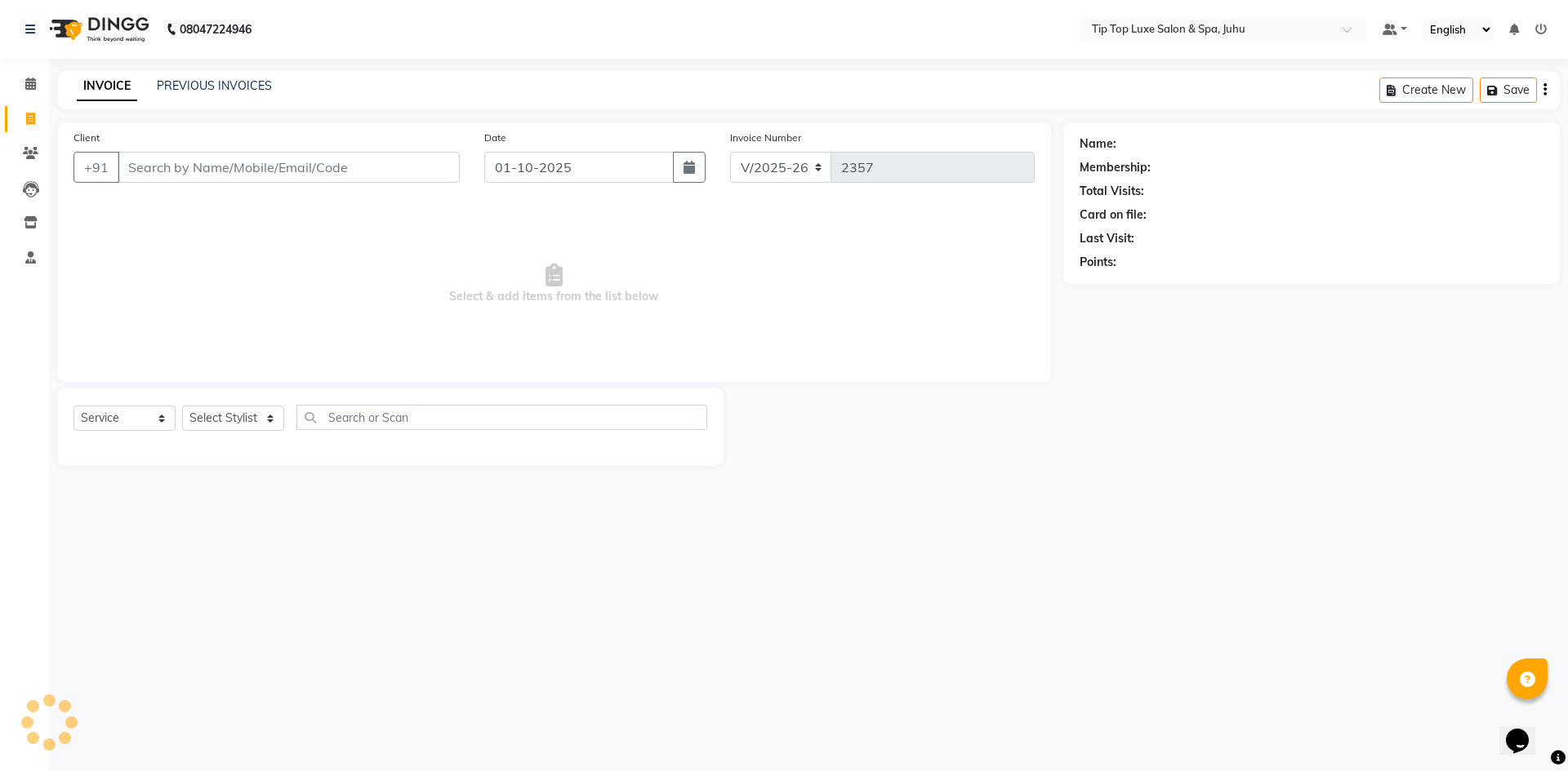
click at [231, 162] on input "Client" at bounding box center [288, 168] width 342 height 31
click at [250, 168] on input "Client" at bounding box center [288, 168] width 342 height 31
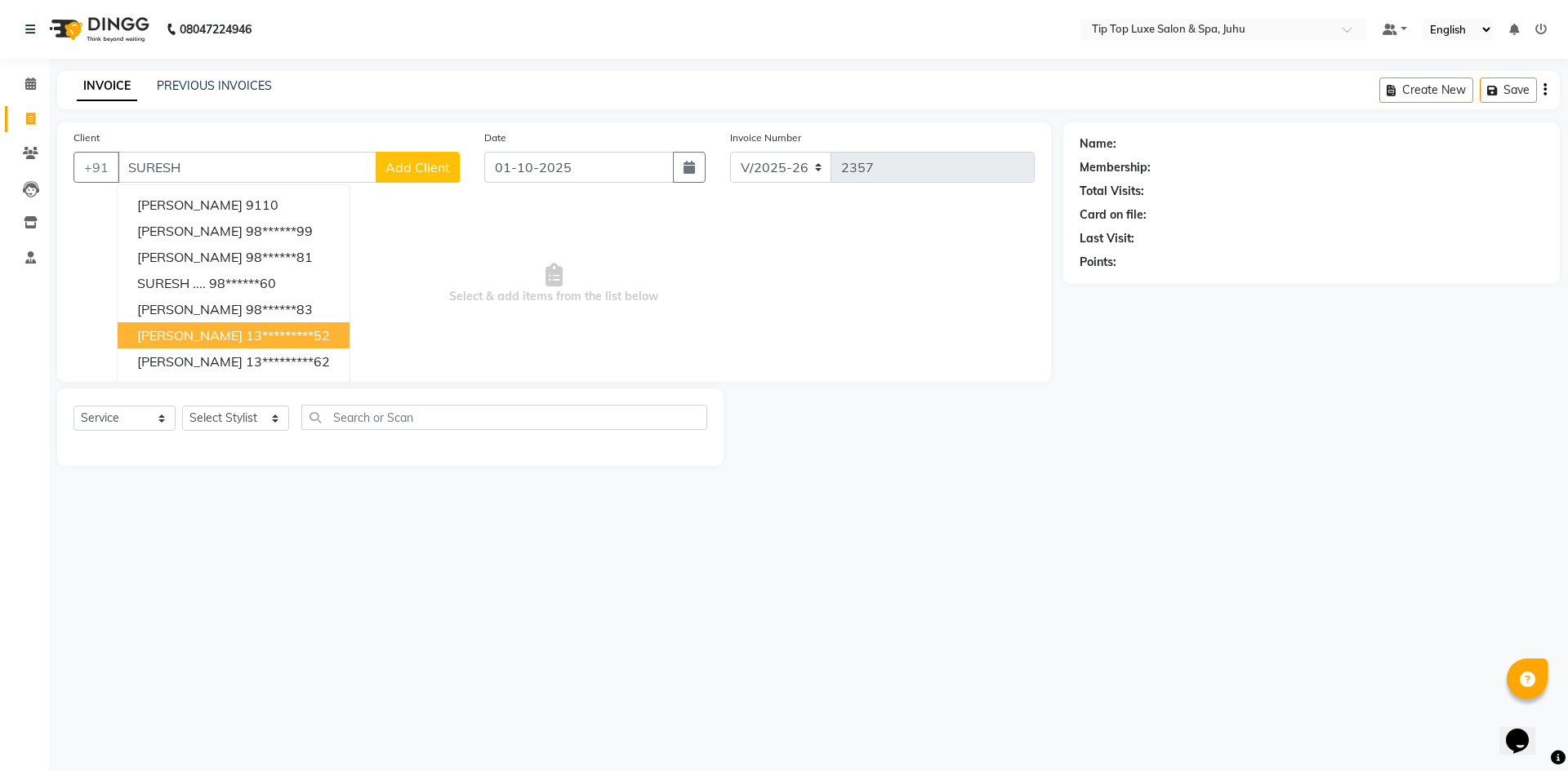
click at [262, 342] on ngb-highlight "13*********52" at bounding box center [287, 336] width 84 height 17
type input "13*********52"
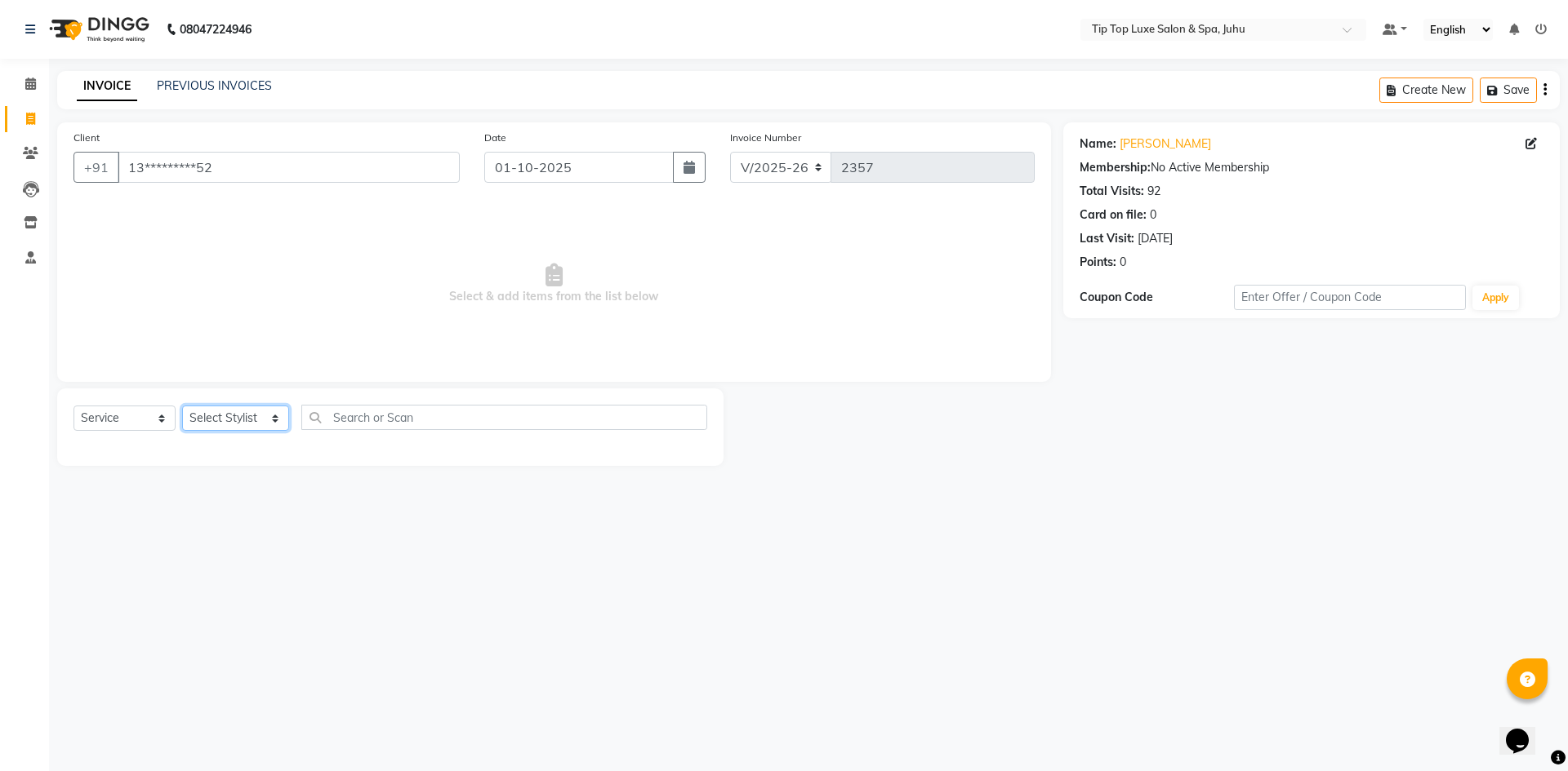
click at [207, 417] on select "Select Stylist [PERSON_NAME] admin [PERSON_NAME] creado ANAO [PERSON_NAME] Jyot…" at bounding box center [235, 417] width 107 height 25
select select "82312"
click at [182, 405] on select "Select Stylist [PERSON_NAME] admin [PERSON_NAME] creado ANAO [PERSON_NAME] Jyot…" at bounding box center [235, 417] width 107 height 25
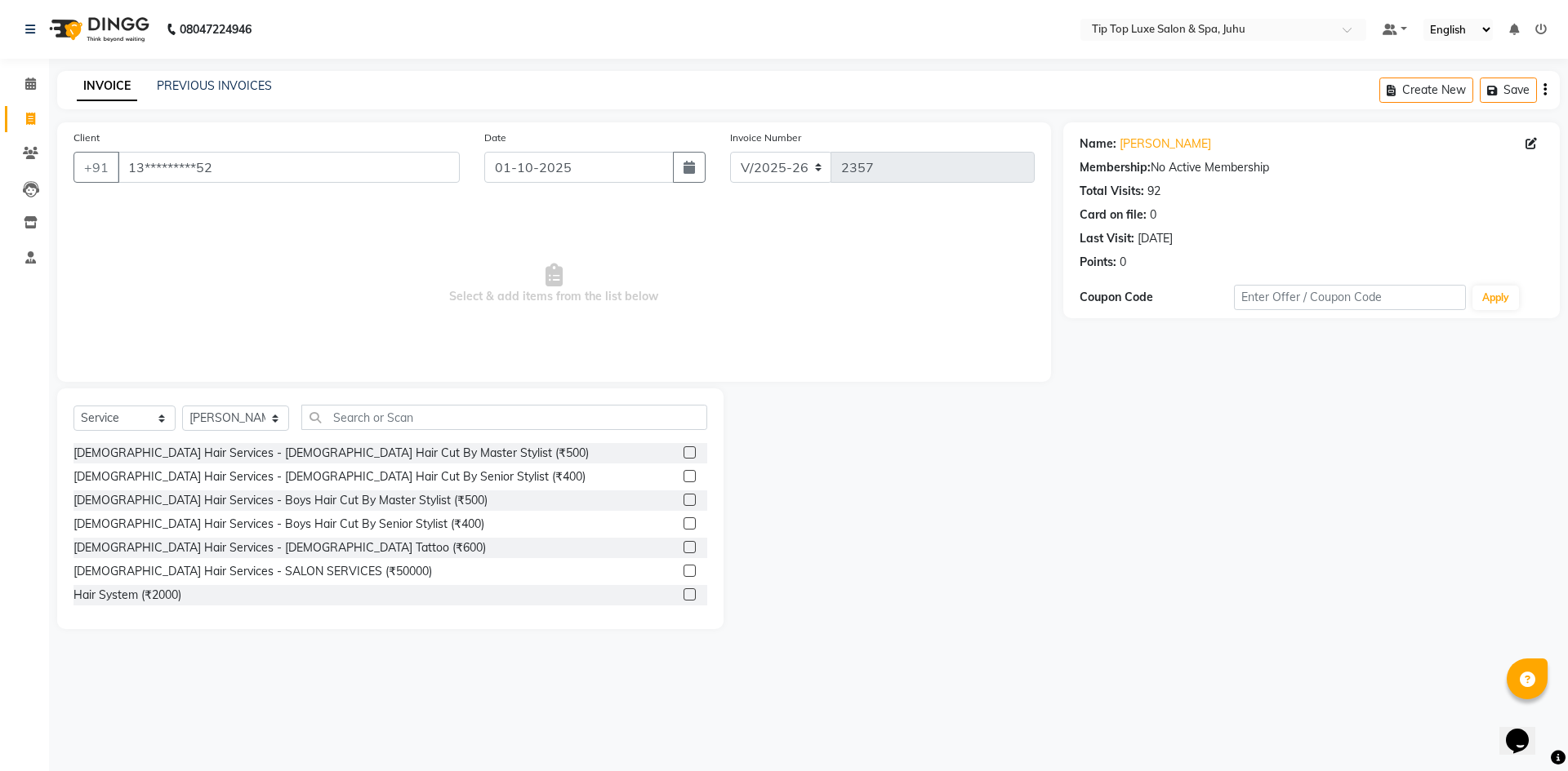
click at [684, 476] on label at bounding box center [689, 476] width 12 height 12
click at [684, 476] on input "checkbox" at bounding box center [688, 477] width 10 height 10
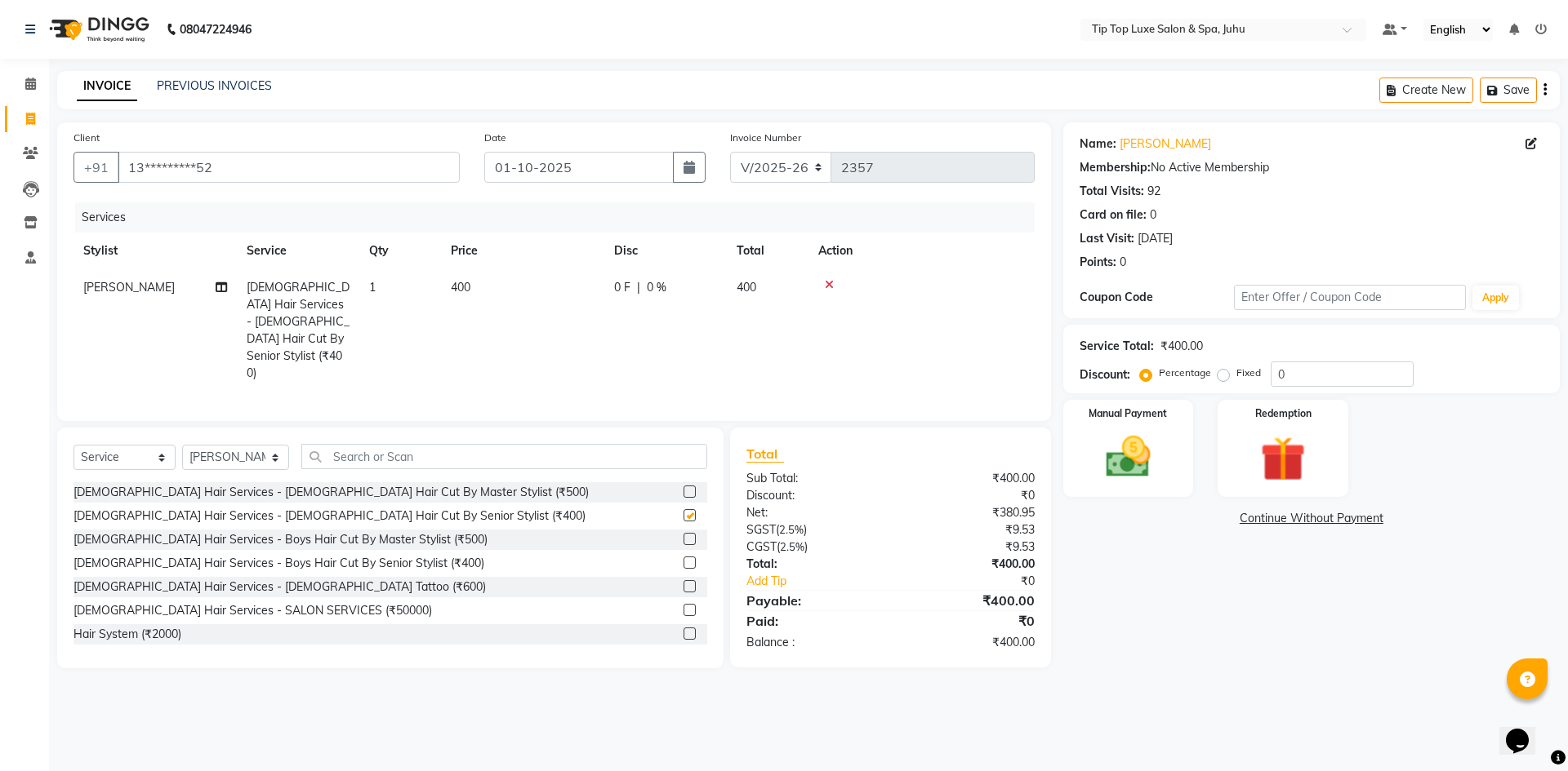
checkbox input "false"
click at [541, 444] on input "text" at bounding box center [504, 456] width 407 height 25
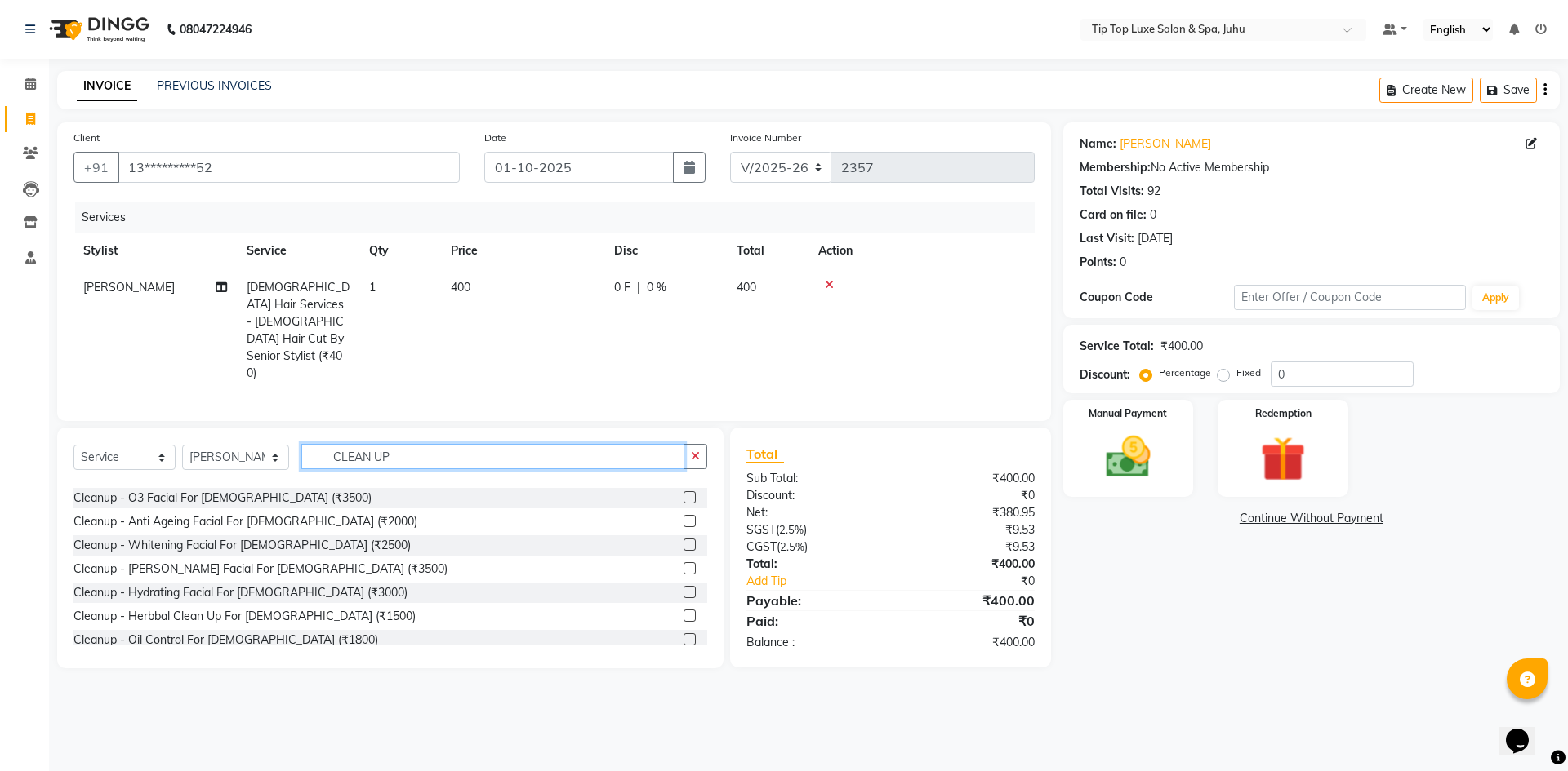
scroll to position [333, 0]
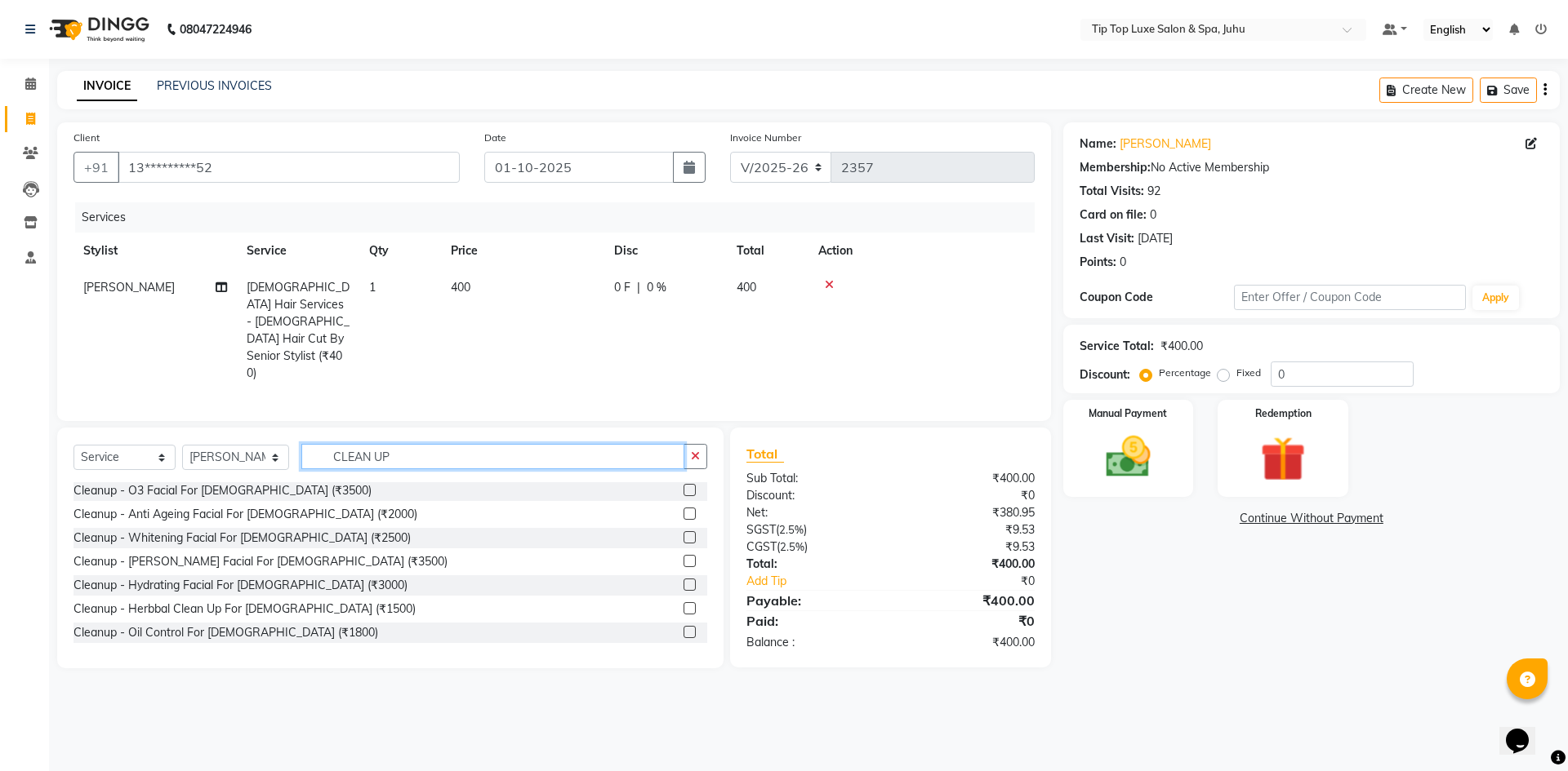
type input "CLEAN UP"
click at [684, 603] on label at bounding box center [689, 608] width 12 height 12
click at [684, 603] on input "checkbox" at bounding box center [688, 608] width 10 height 10
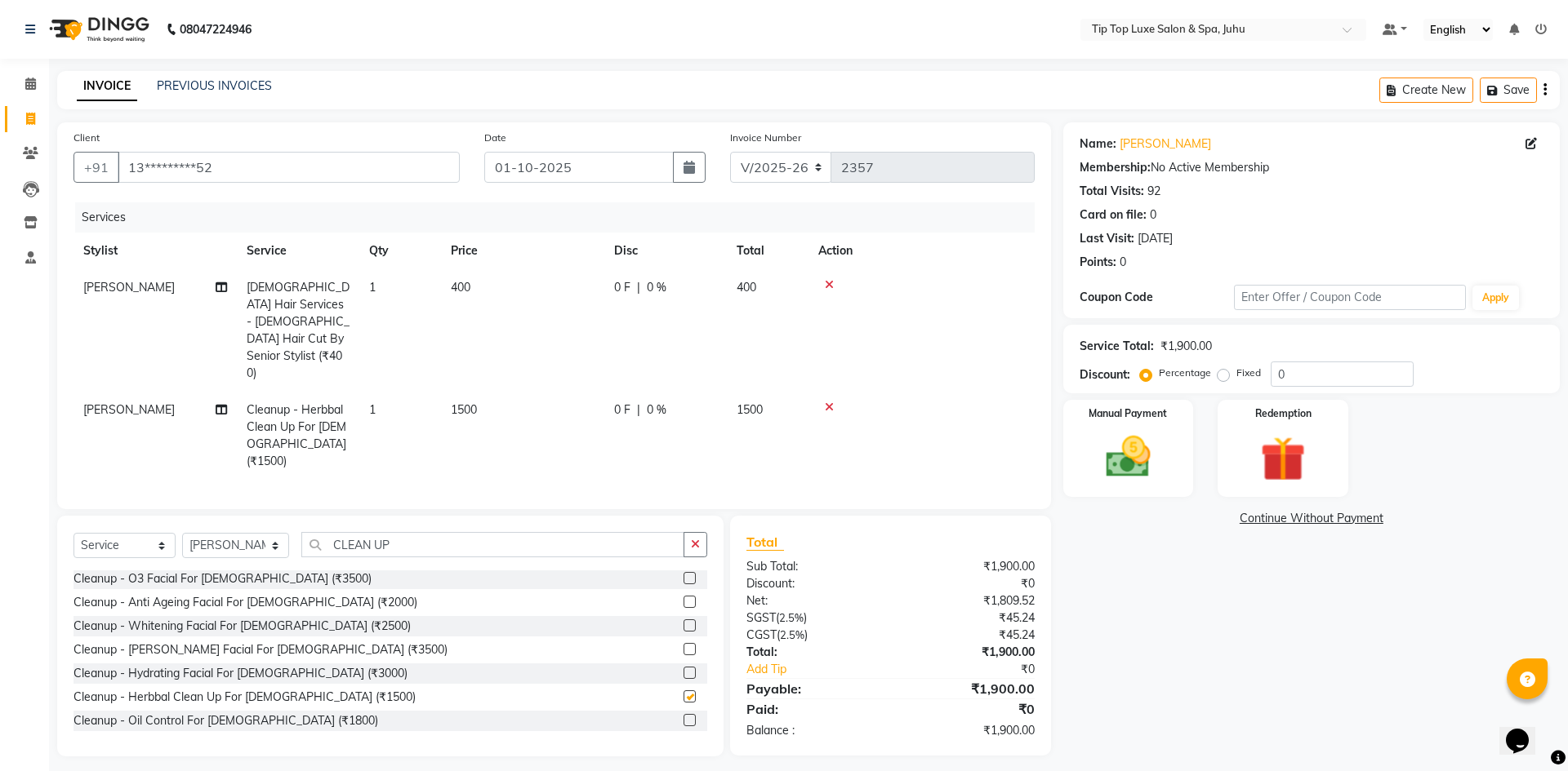
checkbox input "false"
drag, startPoint x: 697, startPoint y: 502, endPoint x: 577, endPoint y: 507, distance: 120.1
click at [695, 539] on icon "button" at bounding box center [696, 544] width 9 height 11
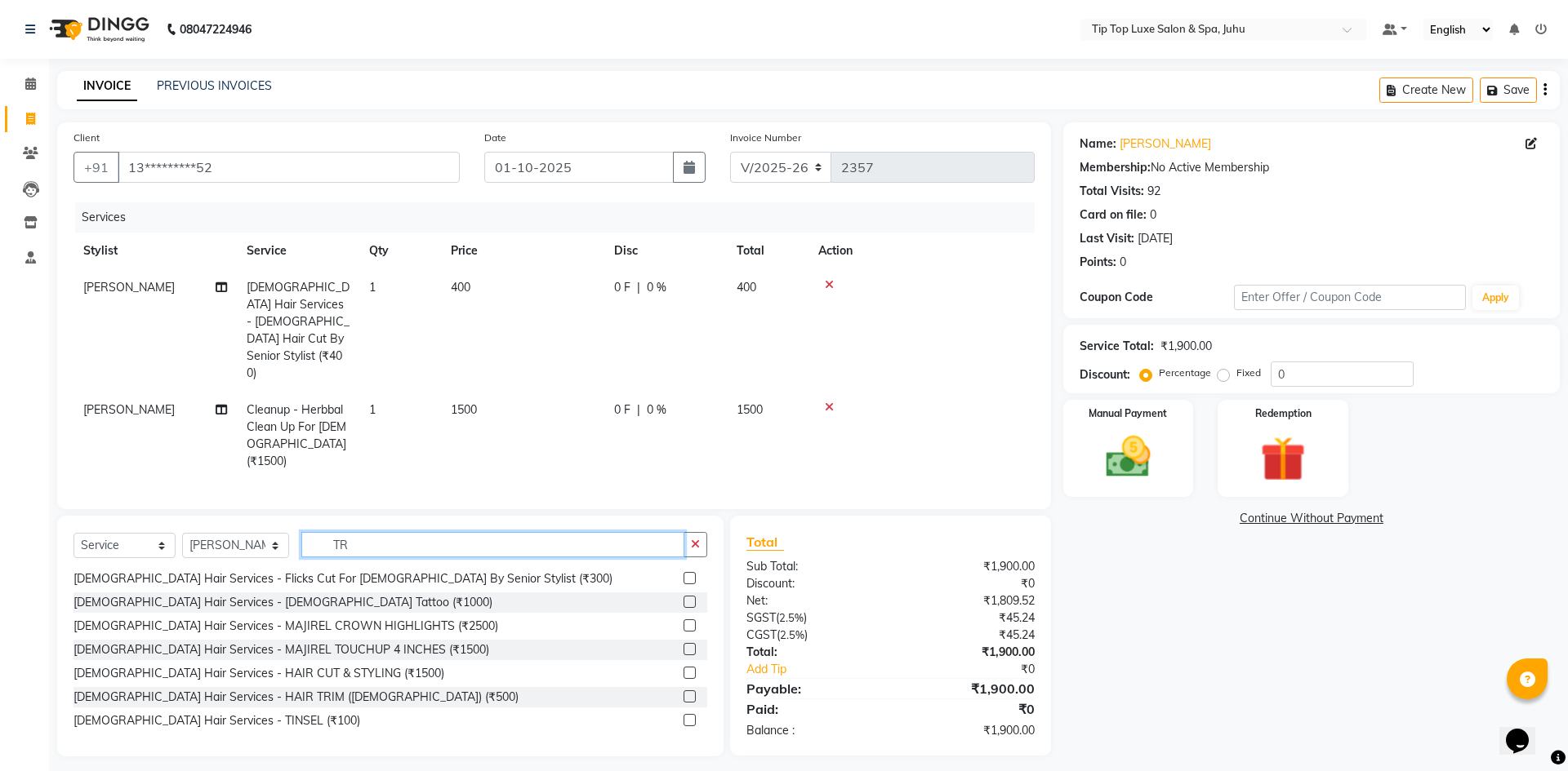
scroll to position [0, 0]
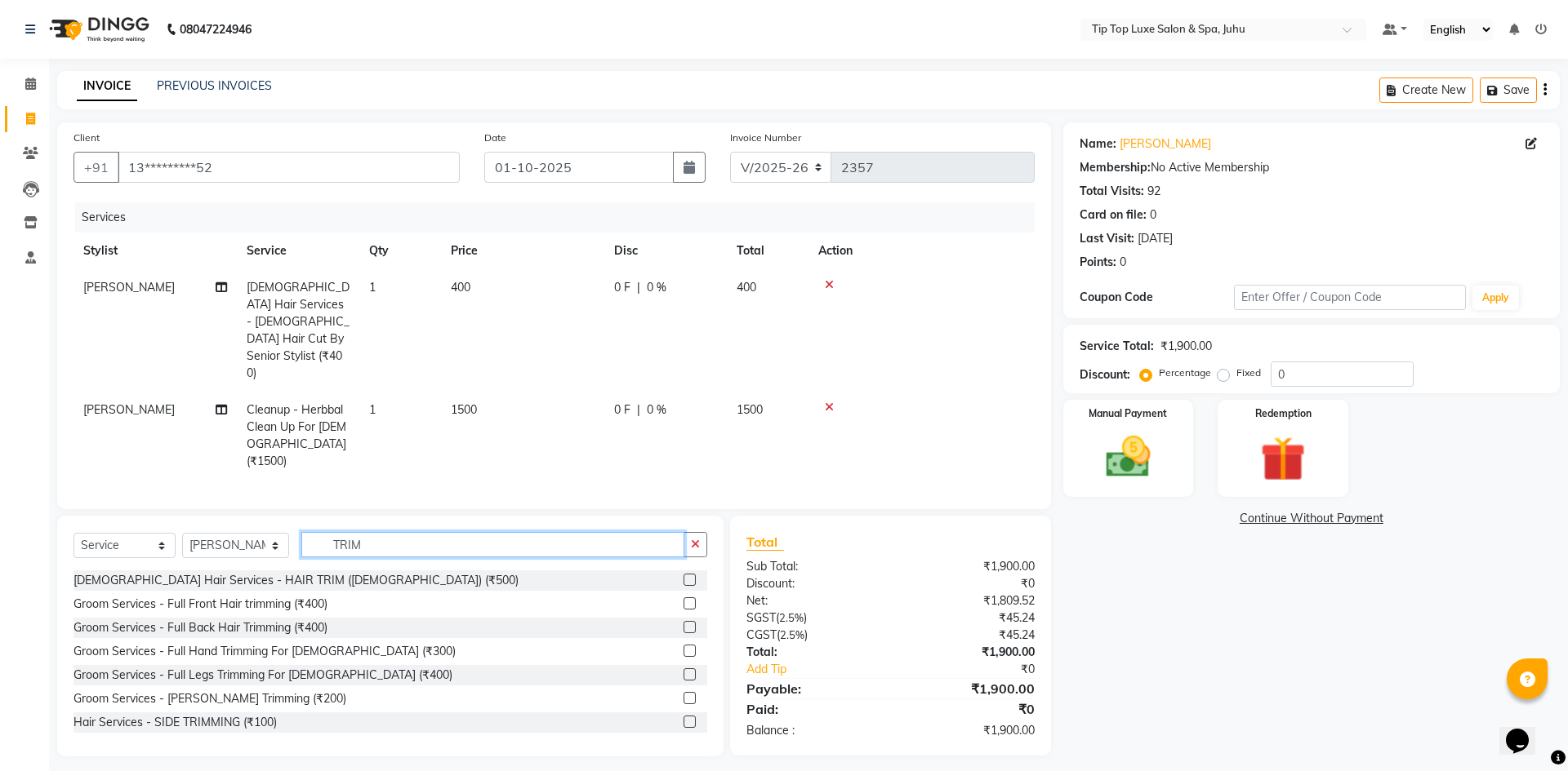
type input "TRIM"
click at [684, 692] on label at bounding box center [689, 698] width 12 height 12
click at [684, 693] on input "checkbox" at bounding box center [688, 698] width 10 height 10
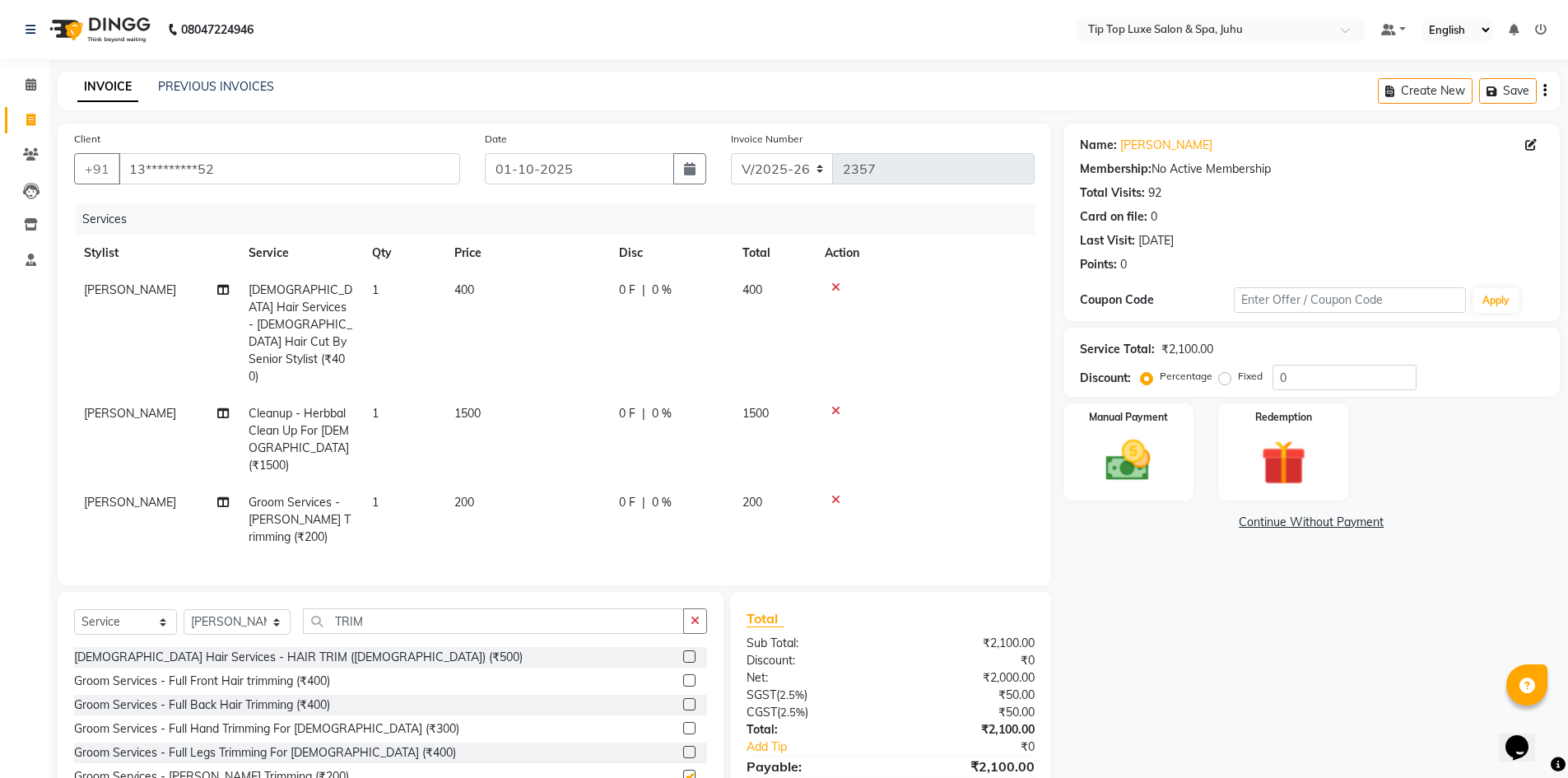
checkbox input "false"
click at [837, 405] on icon at bounding box center [836, 411] width 9 height 11
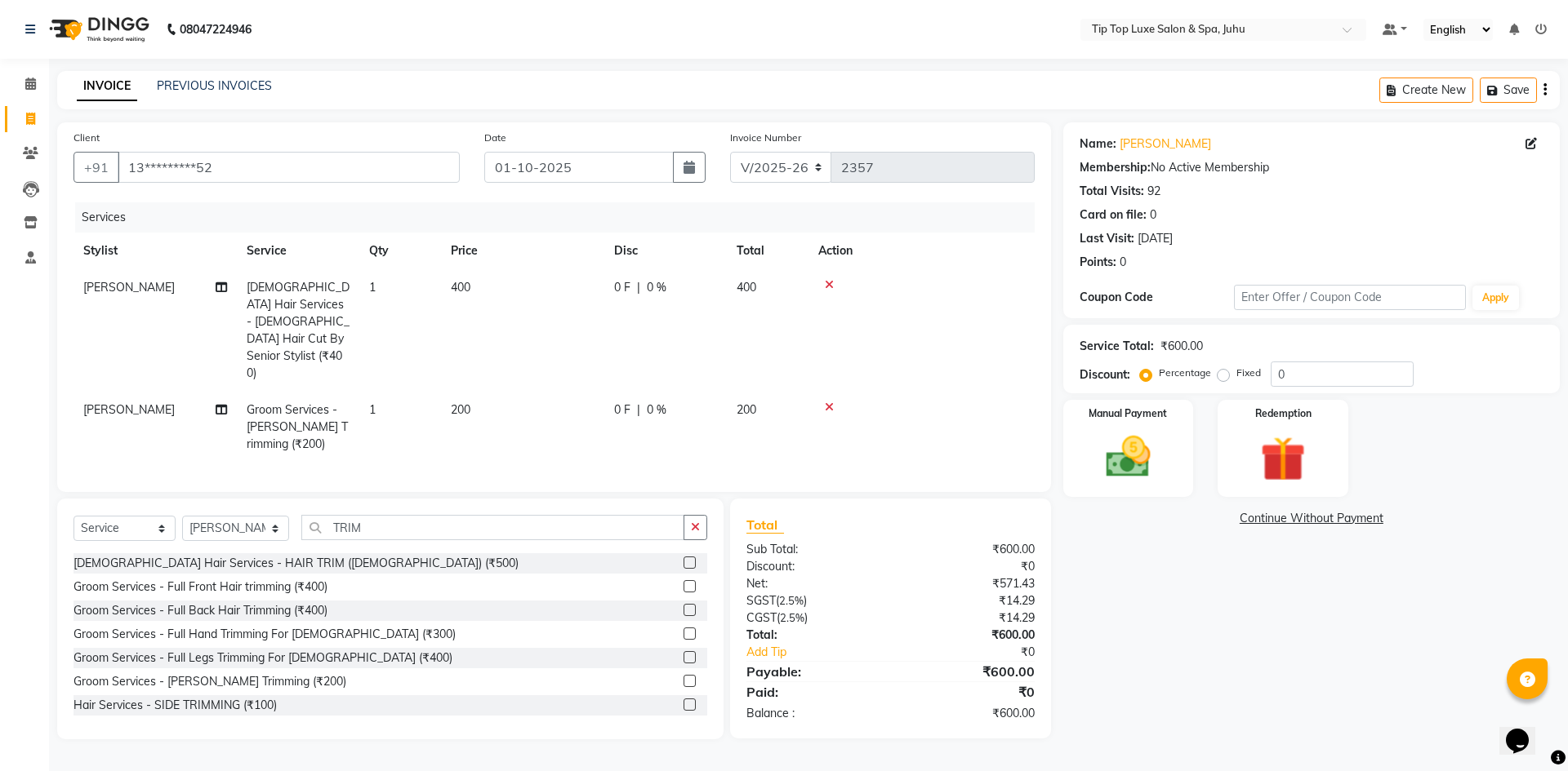
click at [120, 293] on span "[PERSON_NAME]" at bounding box center [129, 287] width 92 height 15
select select "82312"
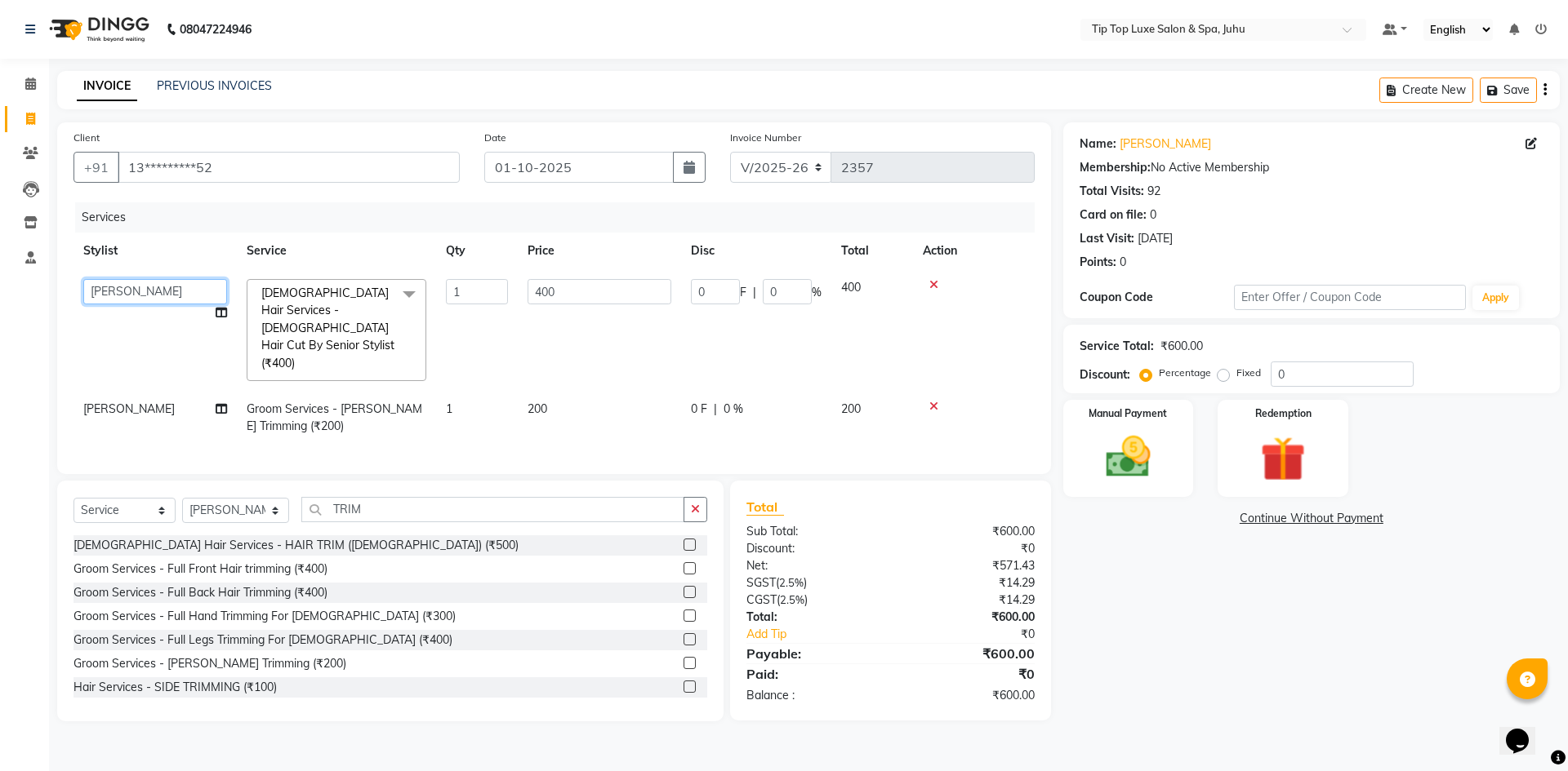
click at [120, 293] on select "[PERSON_NAME] admin [PERSON_NAME] creado ANAO [PERSON_NAME] Jyoti Kailash [PERS…" at bounding box center [155, 292] width 144 height 25
select select "82311"
click at [148, 391] on td "[PERSON_NAME]" at bounding box center [155, 417] width 163 height 54
select select "82312"
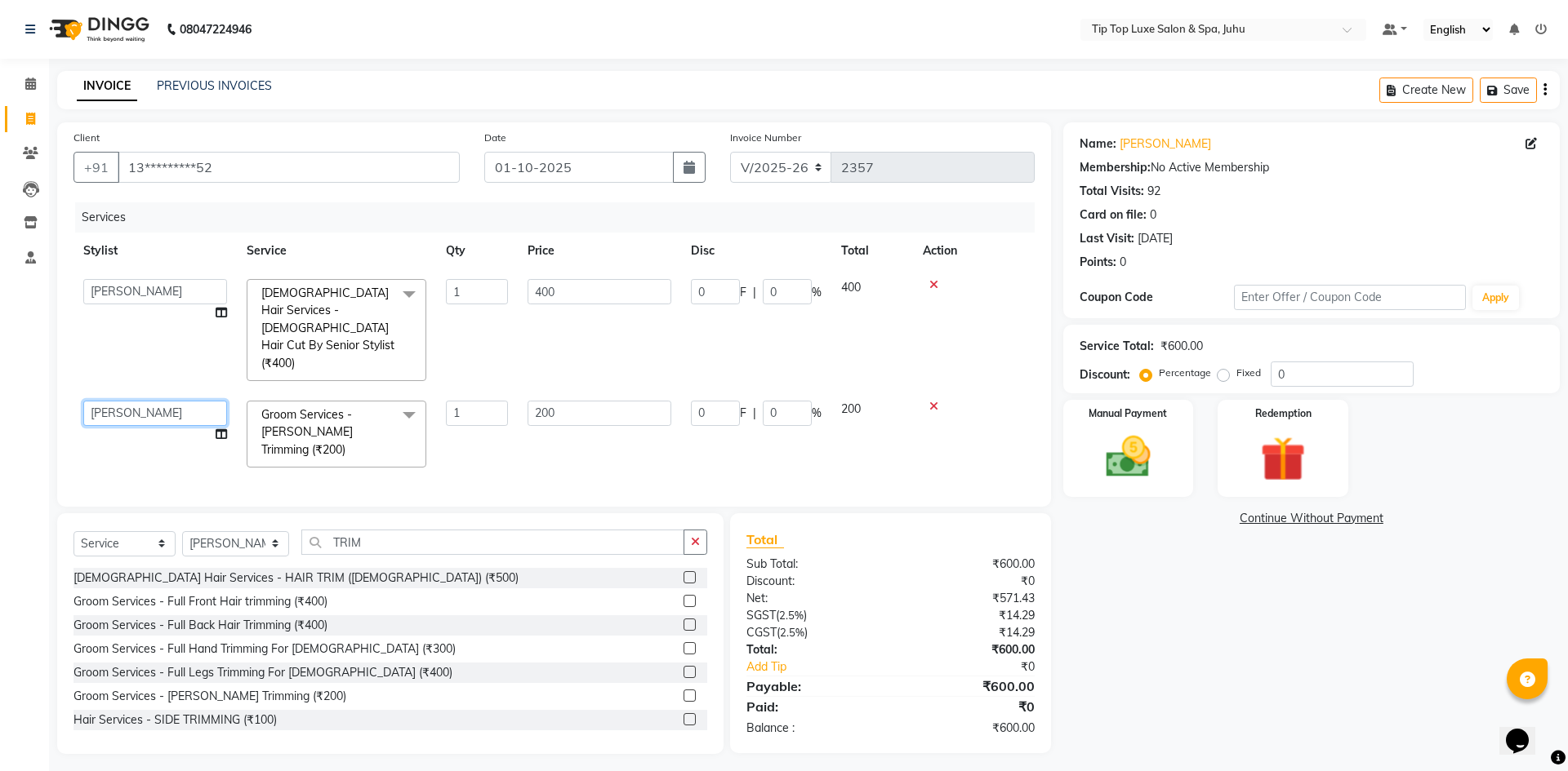
click at [135, 401] on select "[PERSON_NAME] admin [PERSON_NAME] creado ANAO [PERSON_NAME] Jyoti Kailash [PERS…" at bounding box center [155, 413] width 144 height 25
select select "82311"
click at [228, 531] on select "Select Stylist [PERSON_NAME] admin [PERSON_NAME] creado ANAO [PERSON_NAME] Jyot…" at bounding box center [235, 543] width 107 height 25
select select "82311"
click at [182, 531] on select "Select Stylist [PERSON_NAME] admin [PERSON_NAME] creado ANAO [PERSON_NAME] Jyot…" at bounding box center [235, 543] width 107 height 25
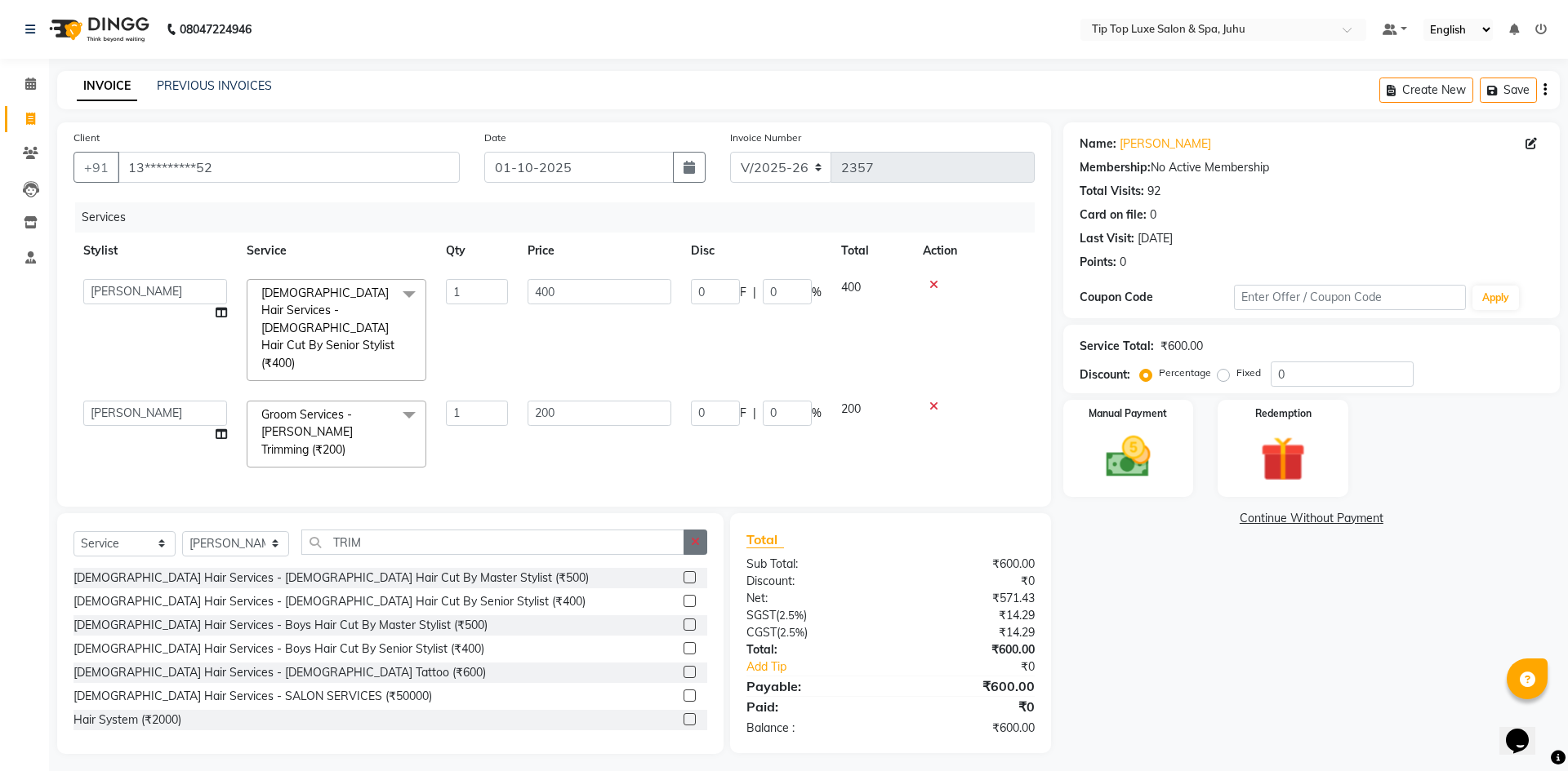
click at [686, 529] on button "button" at bounding box center [696, 541] width 24 height 25
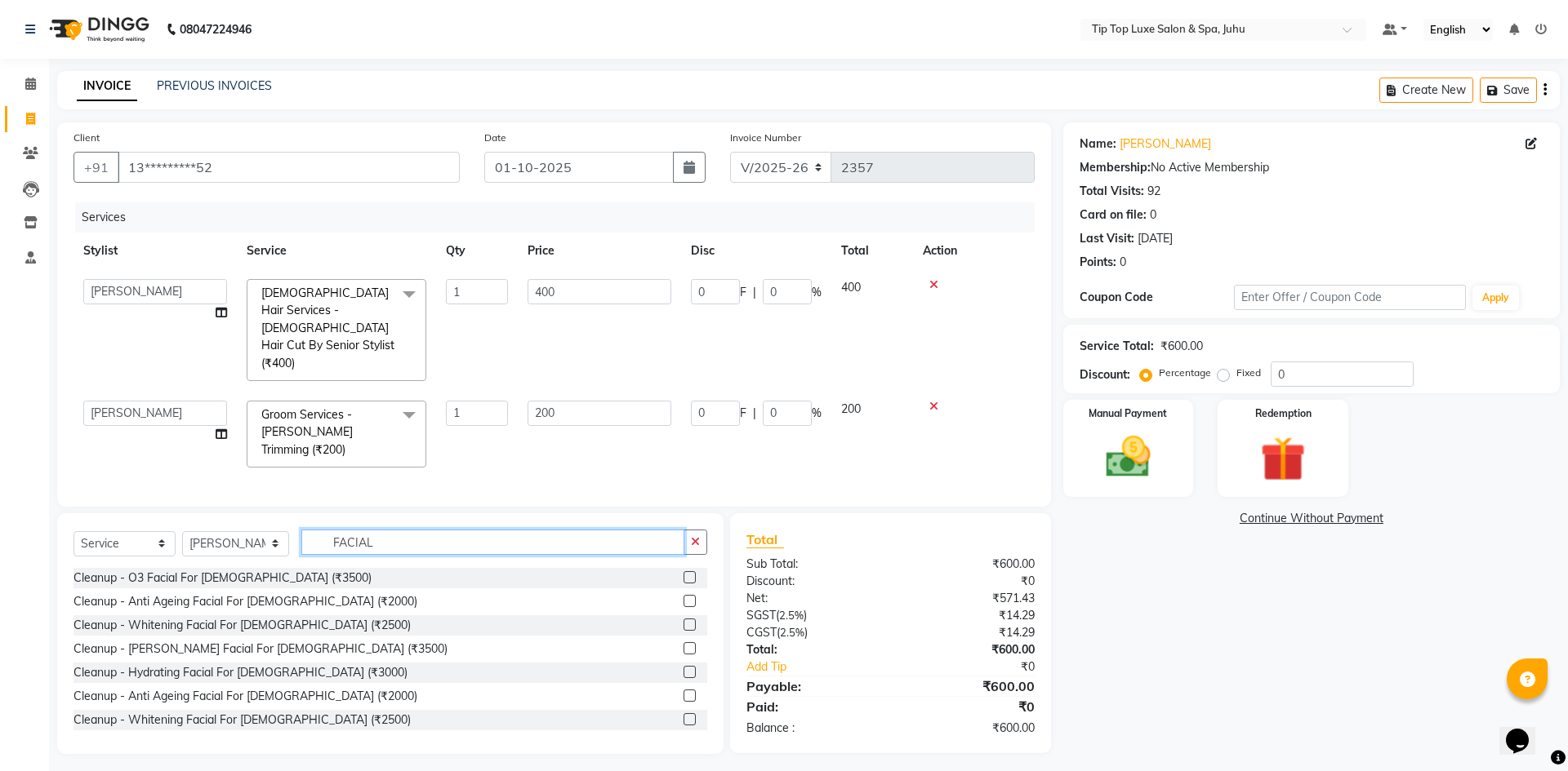
type input "FACIAL"
click at [684, 595] on div at bounding box center [688, 603] width 10 height 18
click at [684, 595] on label at bounding box center [689, 601] width 12 height 12
click at [684, 596] on input "checkbox" at bounding box center [688, 601] width 10 height 10
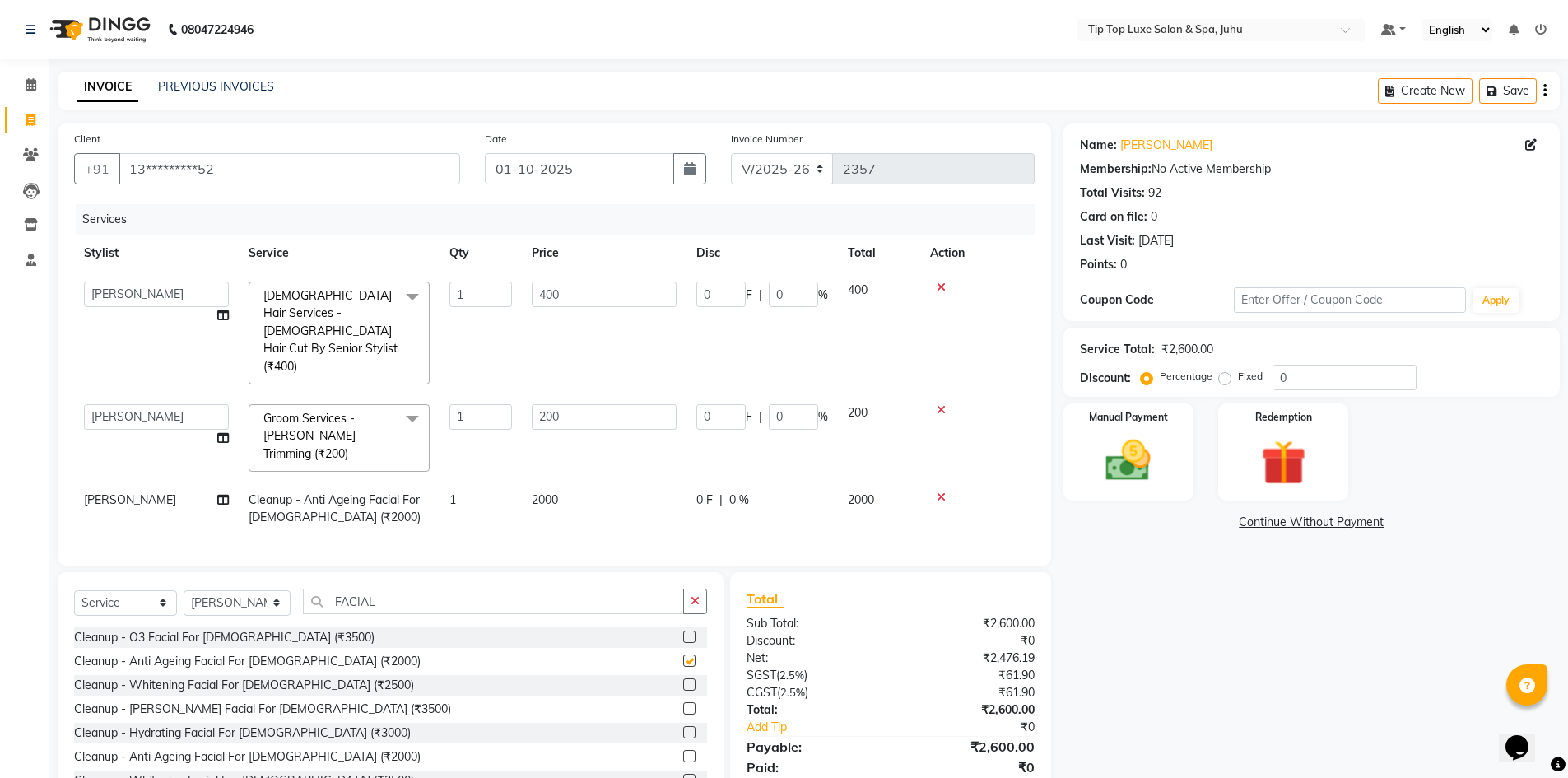
checkbox input "false"
click at [547, 492] on span "2000" at bounding box center [545, 500] width 26 height 15
select select "82311"
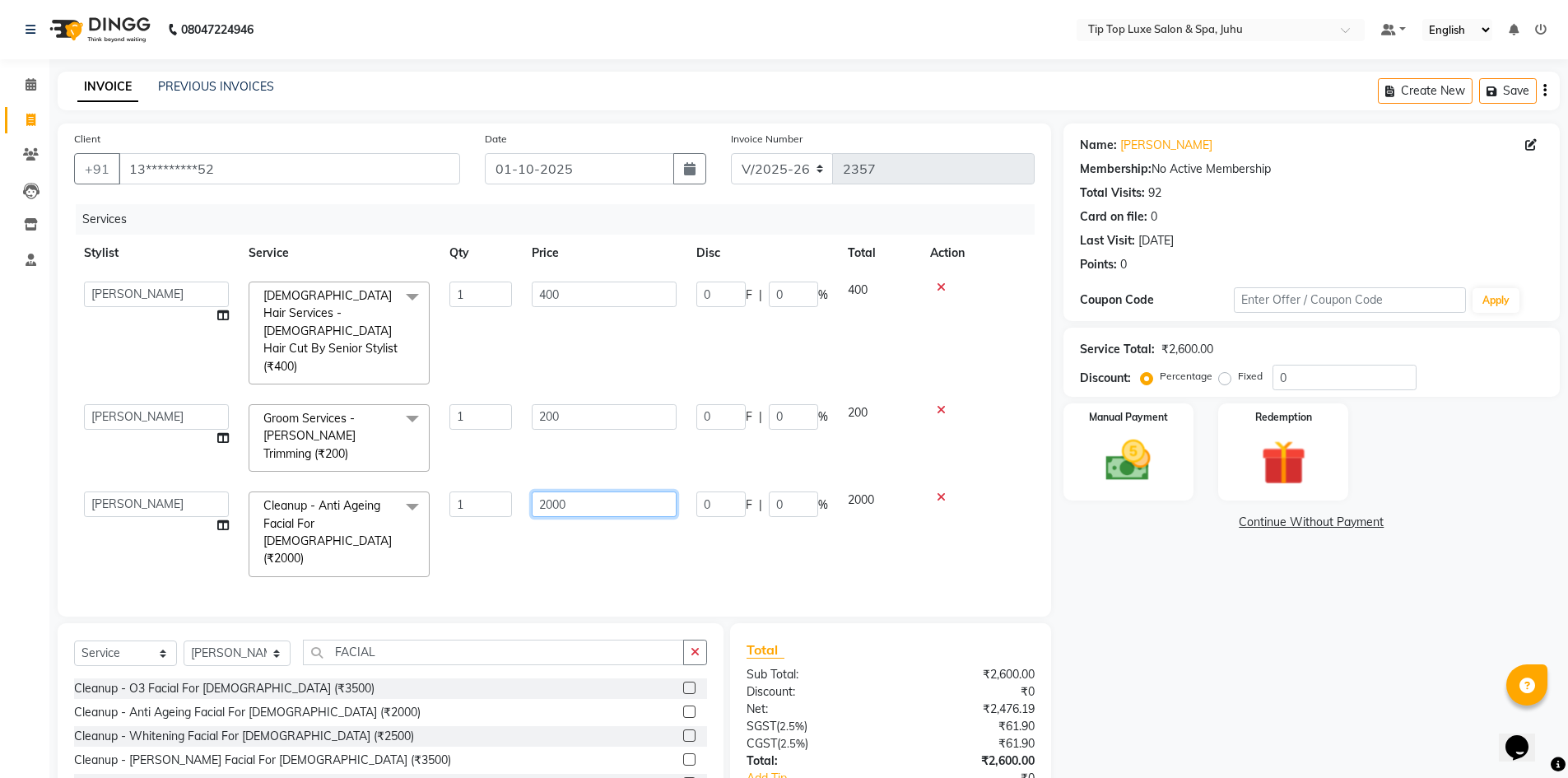
click at [553, 491] on input "2000" at bounding box center [604, 503] width 145 height 25
type input "2500"
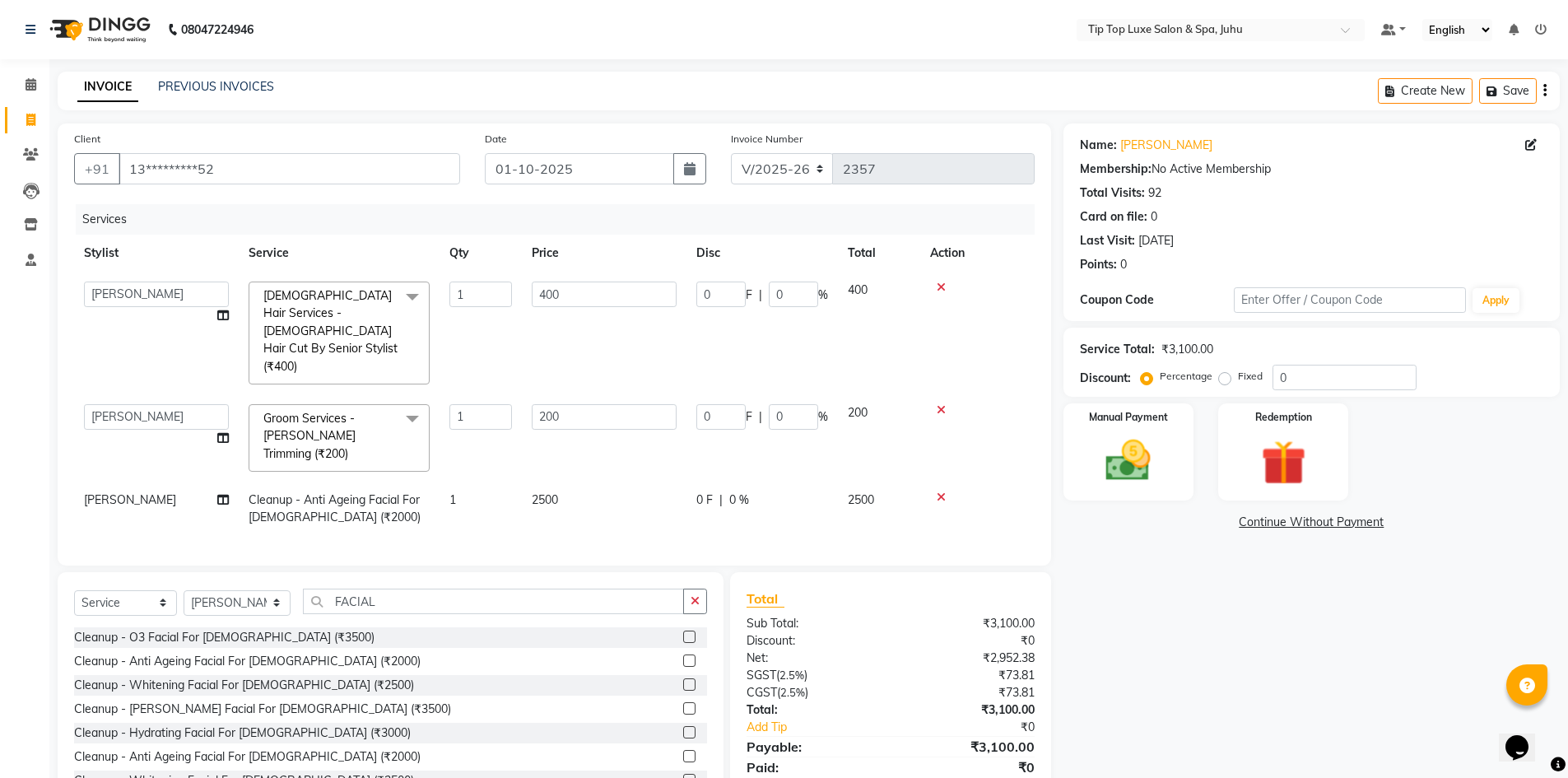
click at [475, 493] on div "Services Stylist Service Qty Price Disc Total Action [PERSON_NAME] admin [PERSO…" at bounding box center [554, 376] width 961 height 345
click at [1091, 444] on img at bounding box center [1128, 460] width 76 height 53
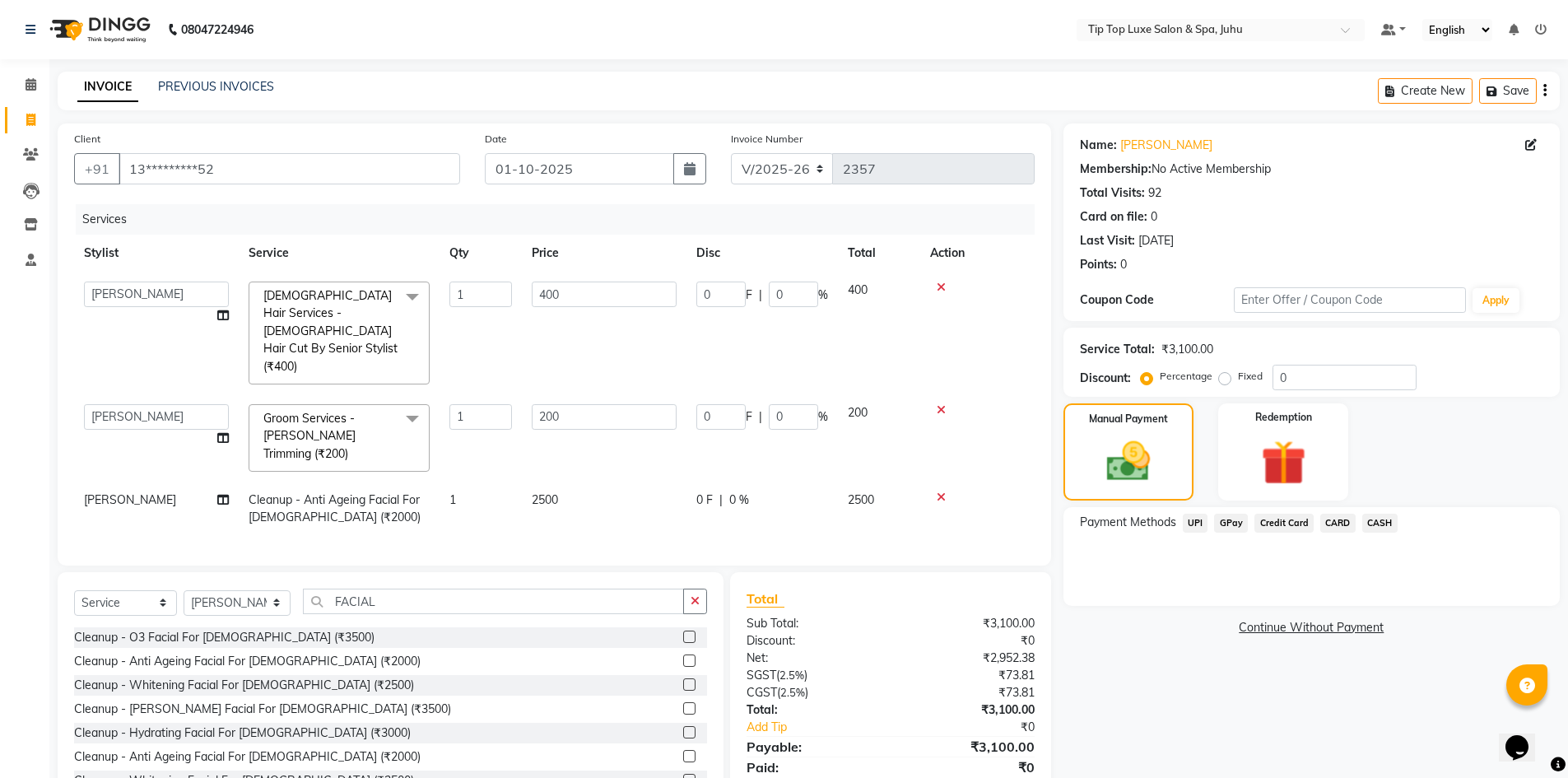
click at [1198, 523] on span "UPI" at bounding box center [1195, 523] width 25 height 19
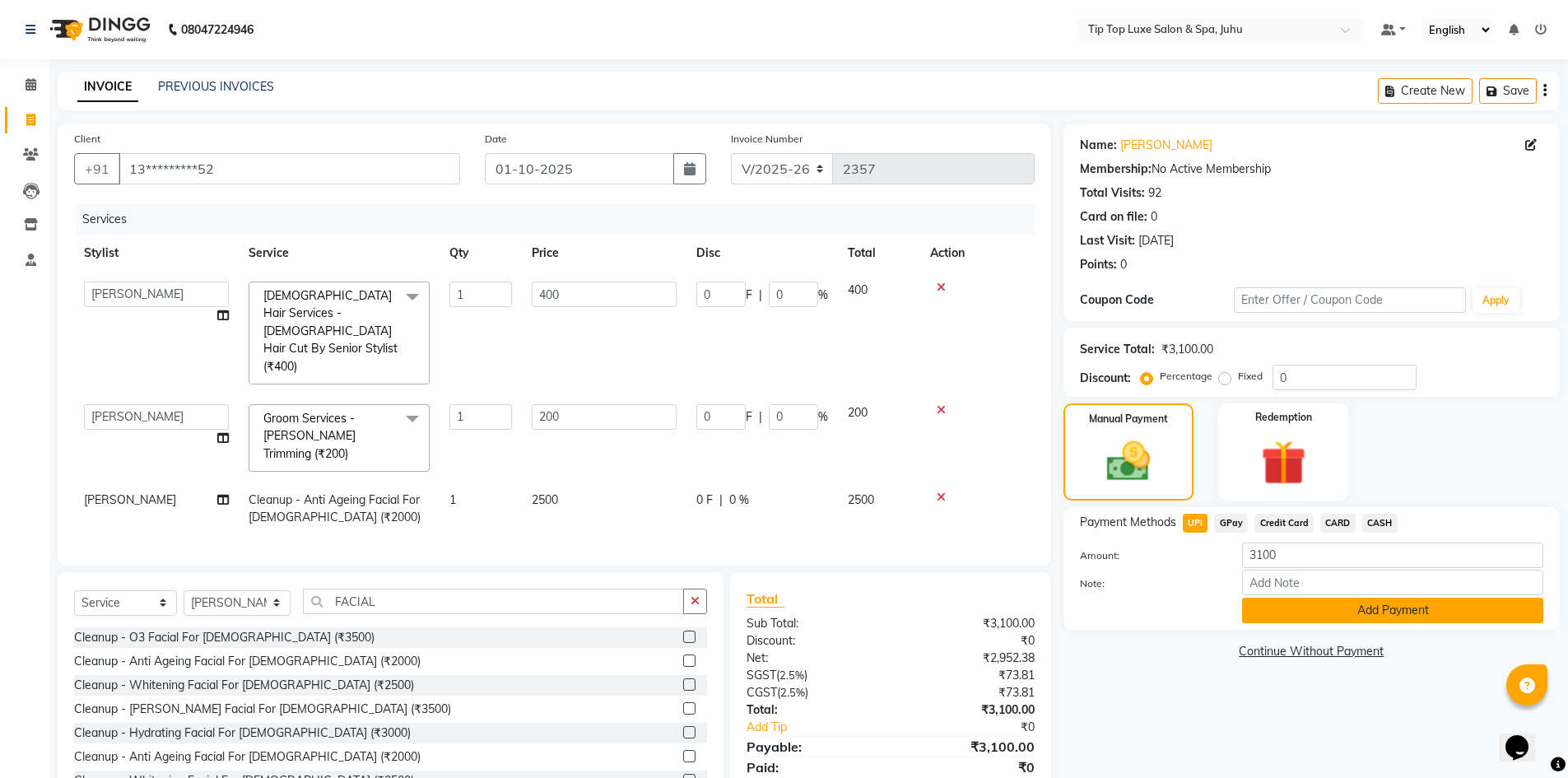
click at [1250, 610] on button "Add Payment" at bounding box center [1392, 610] width 302 height 25
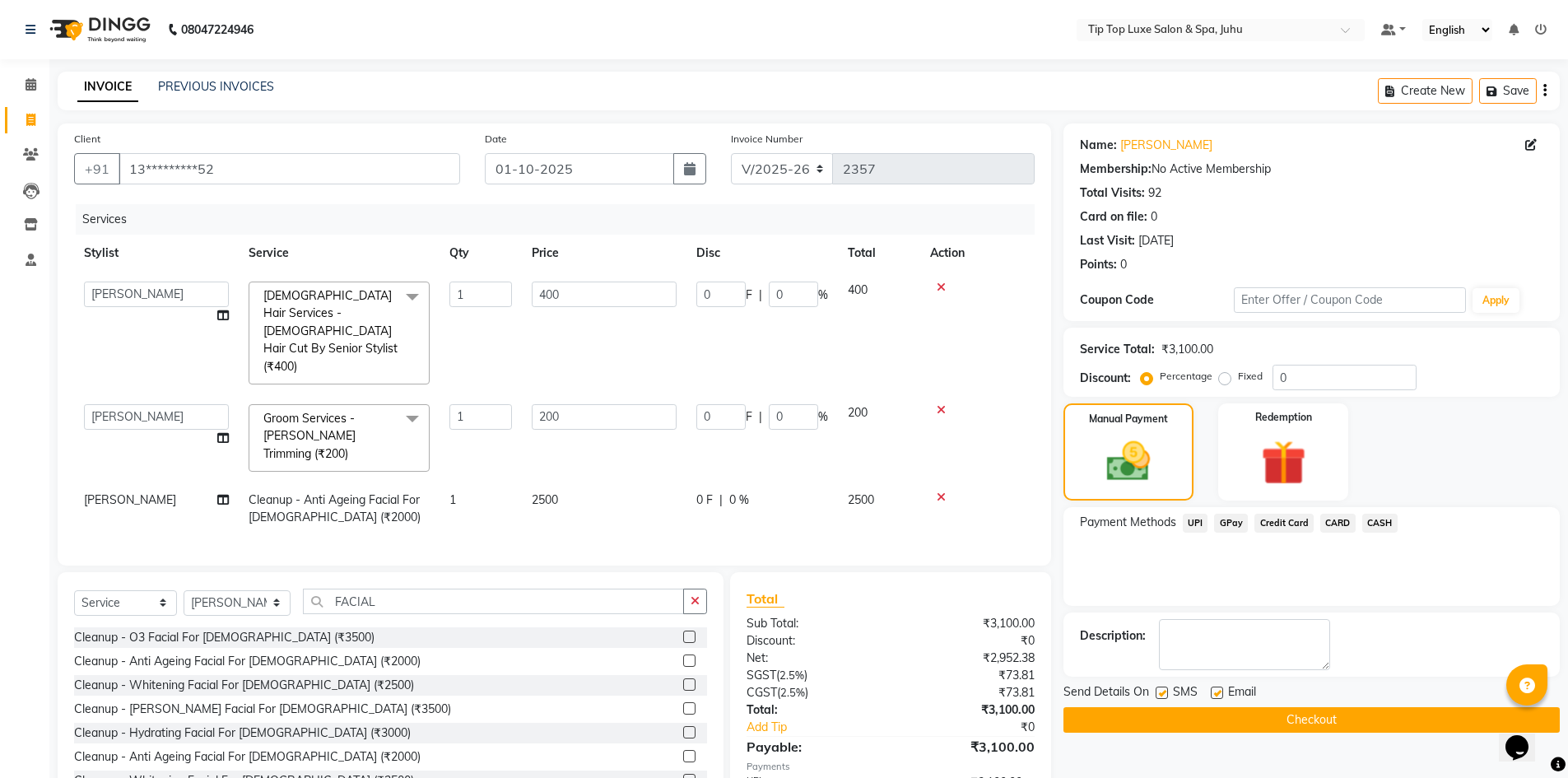
click at [1277, 714] on button "Checkout" at bounding box center [1312, 719] width 497 height 25
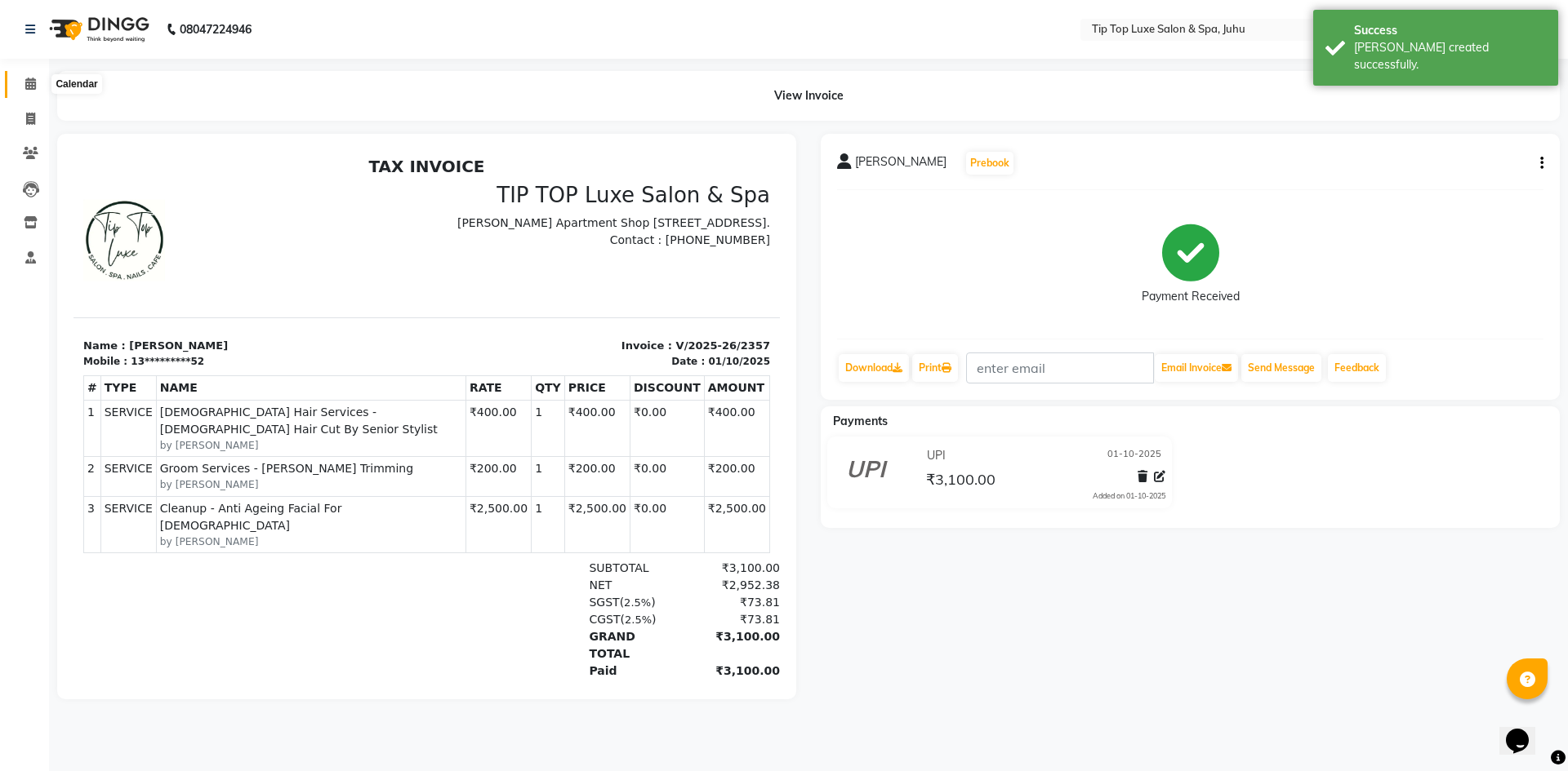
click at [26, 86] on icon at bounding box center [30, 83] width 10 height 12
